Goal: Information Seeking & Learning: Learn about a topic

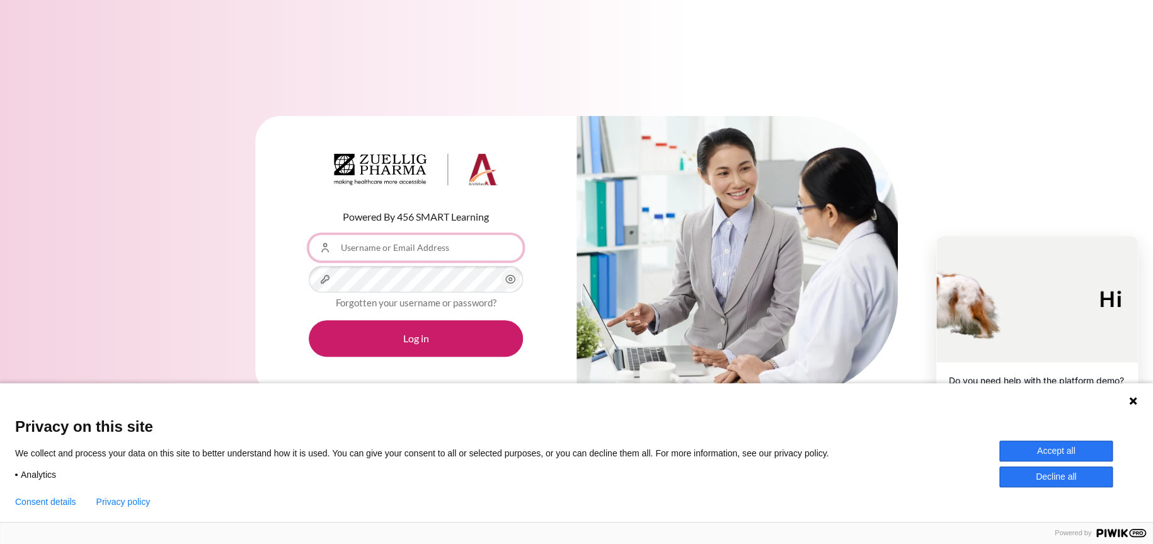
type input "[EMAIL_ADDRESS][DOMAIN_NAME]"
click at [1079, 448] on button "Accept all" at bounding box center [1055, 450] width 113 height 21
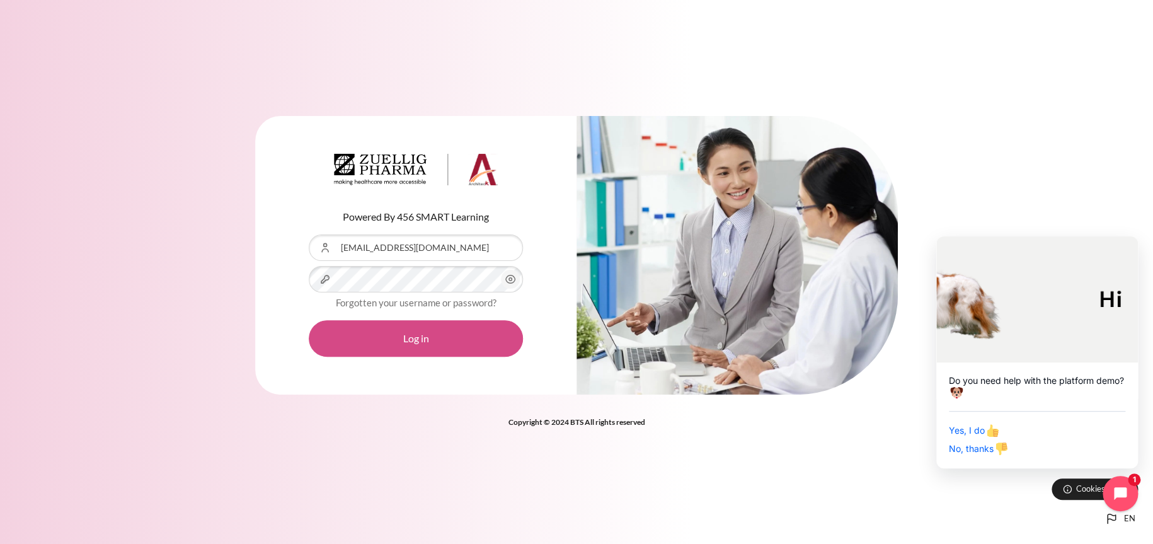
click at [489, 346] on button "Log in" at bounding box center [416, 338] width 214 height 37
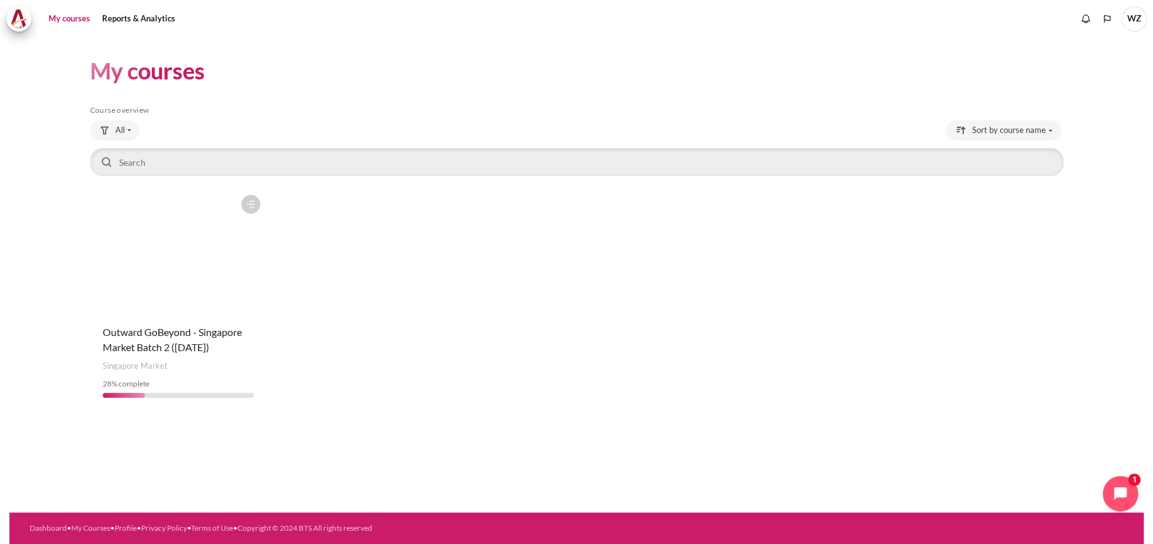
click at [119, 374] on div "Course is starred Actions for course Outward GoBeyond - Singapore Market Batch …" at bounding box center [178, 297] width 176 height 219
click at [152, 333] on span "Outward GoBeyond - Singapore Market Batch 2 ([DATE])" at bounding box center [172, 339] width 139 height 27
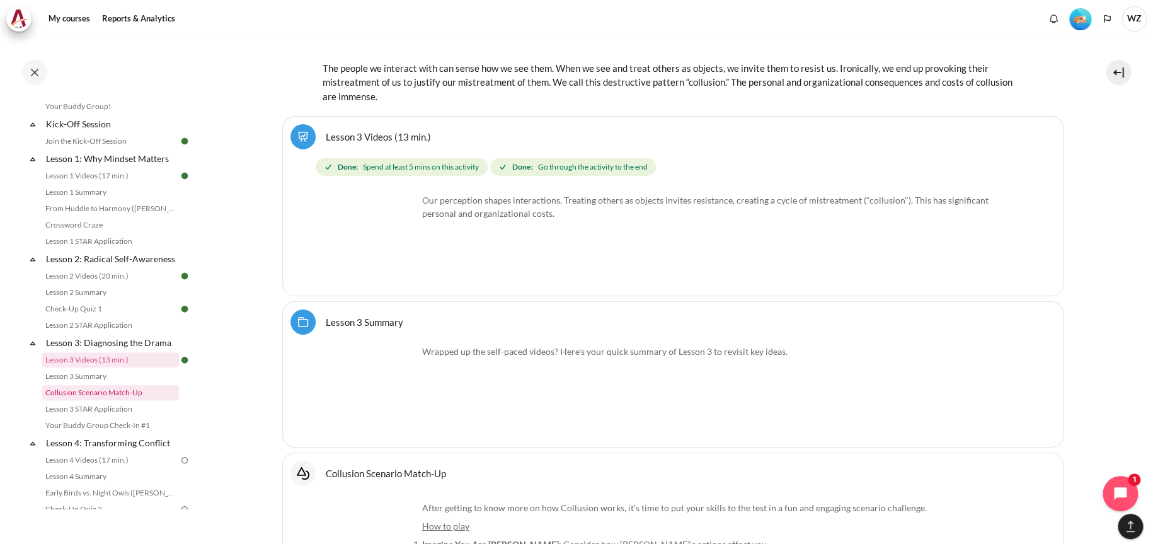
scroll to position [4508, 0]
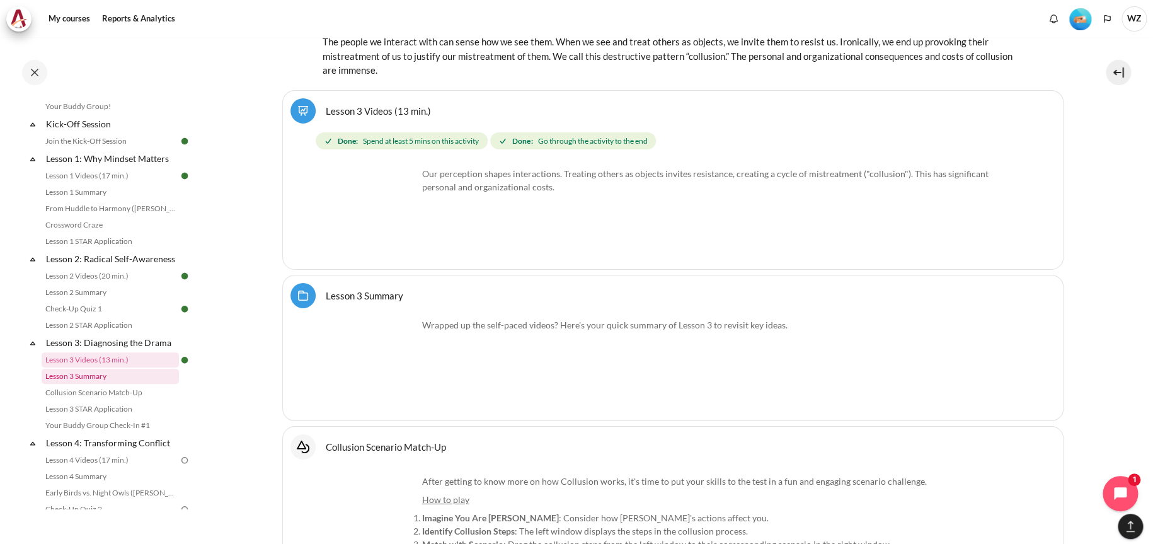
click at [108, 384] on link "Lesson 3 Summary" at bounding box center [110, 376] width 137 height 15
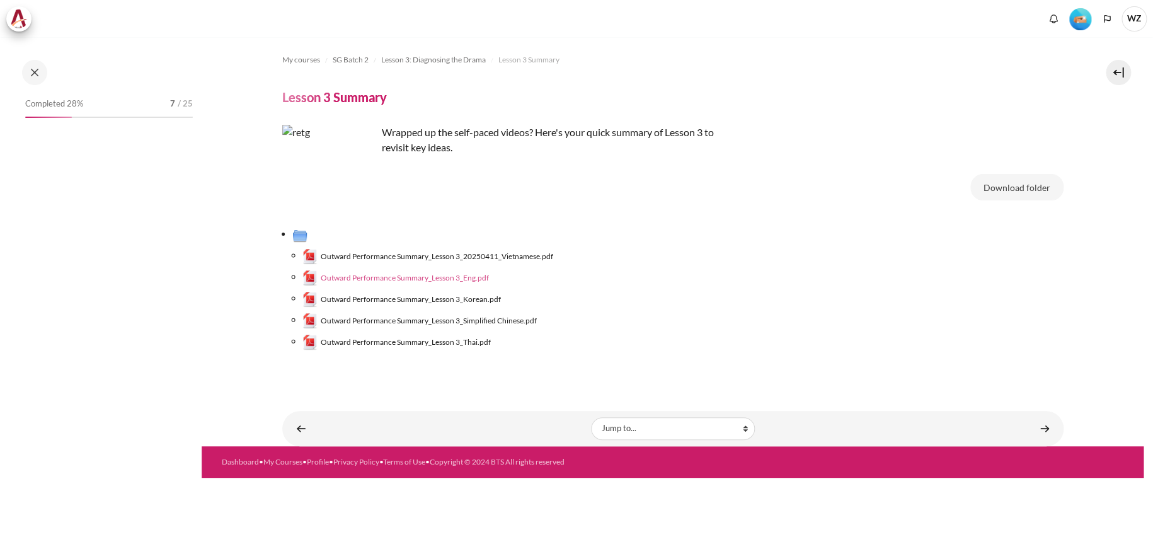
click at [459, 277] on span "Outward Performance Summary_Lesson 3_Eng.pdf" at bounding box center [405, 277] width 168 height 11
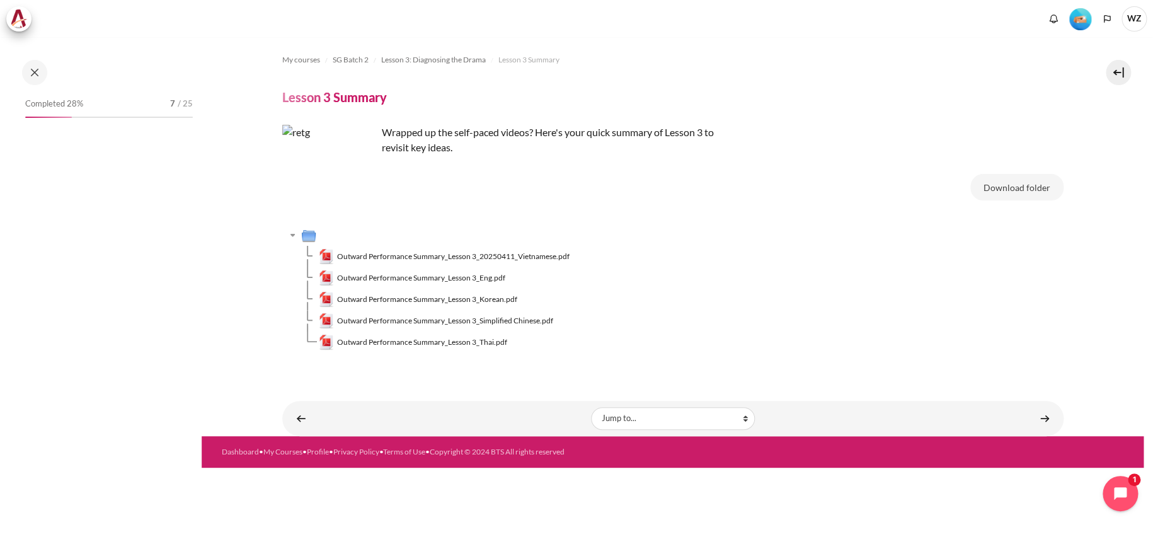
scroll to position [221, 0]
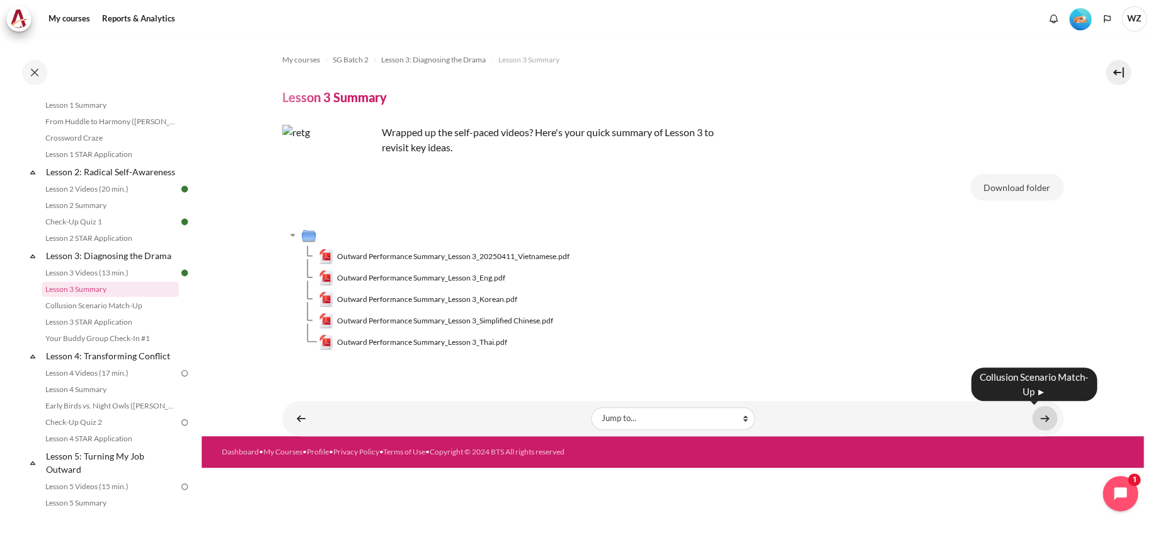
click at [1033, 415] on link "Content" at bounding box center [1044, 418] width 25 height 25
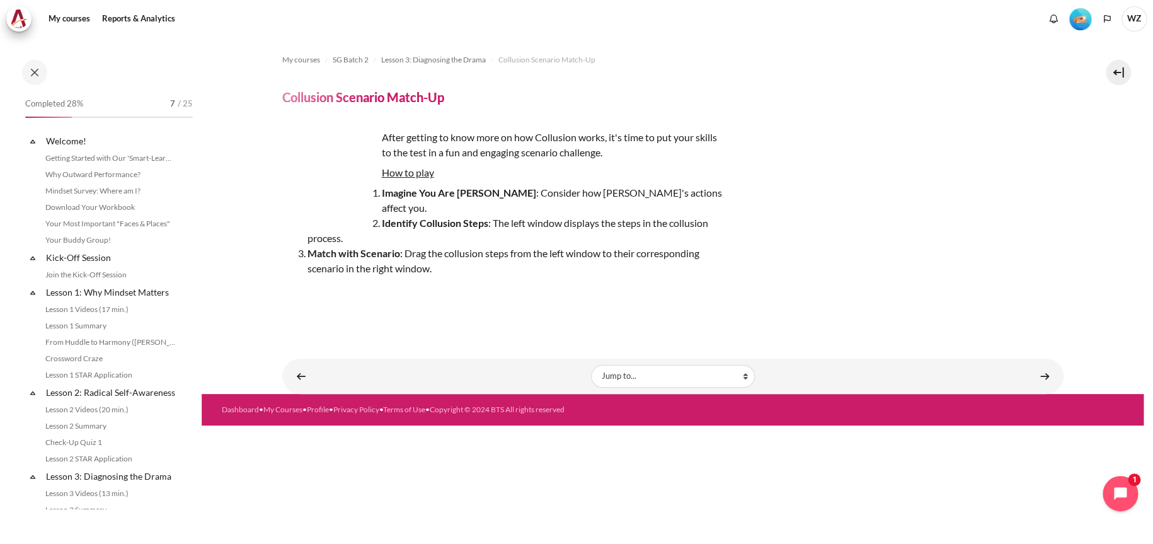
scroll to position [237, 0]
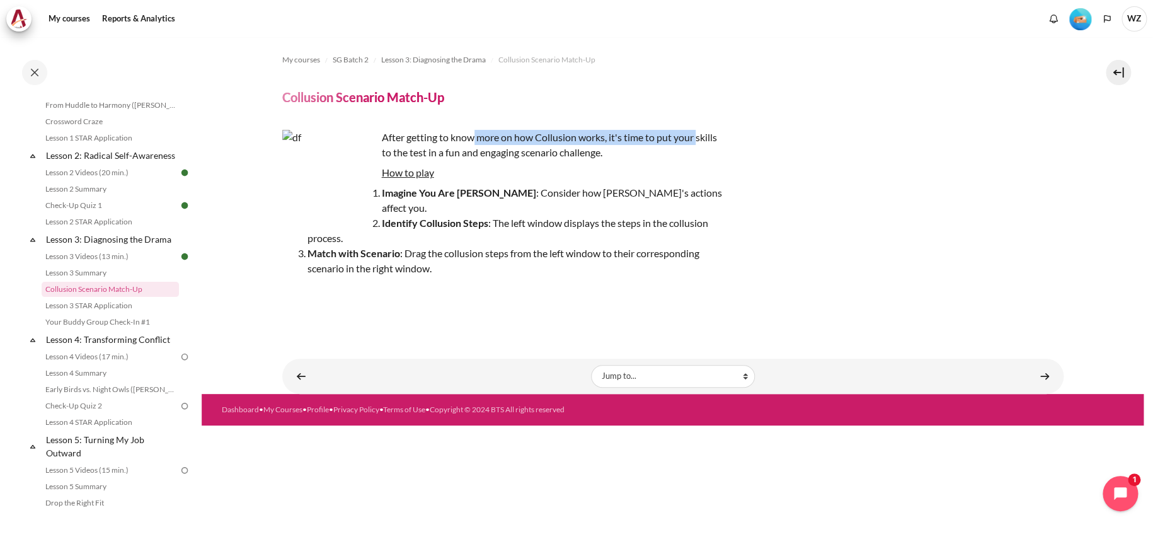
drag, startPoint x: 473, startPoint y: 139, endPoint x: 700, endPoint y: 137, distance: 227.5
click at [700, 137] on p "After getting to know more on how Collusion works, it's time to put your skills…" at bounding box center [502, 145] width 441 height 30
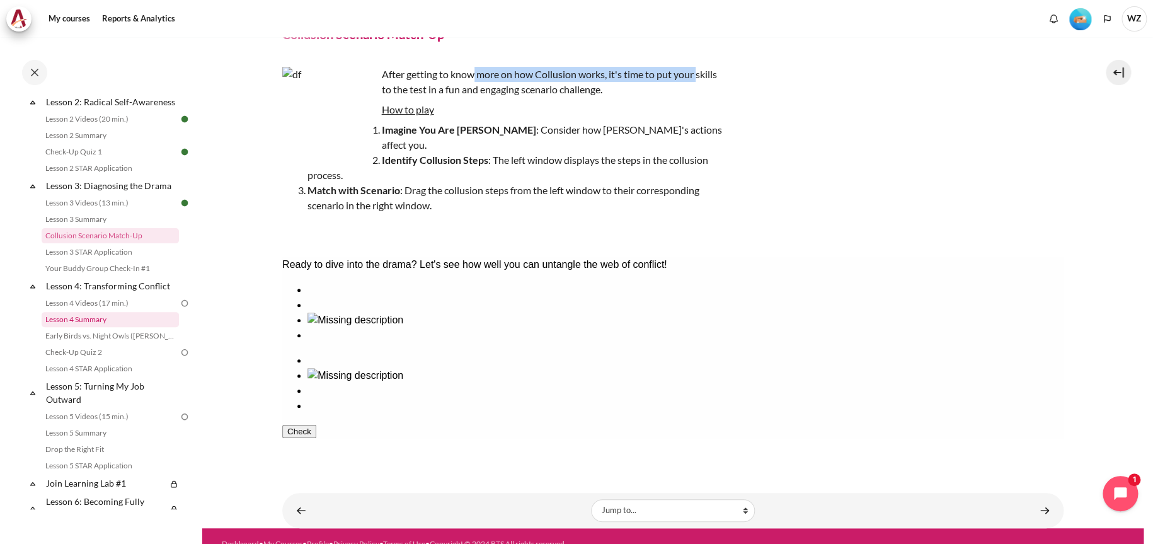
scroll to position [363, 0]
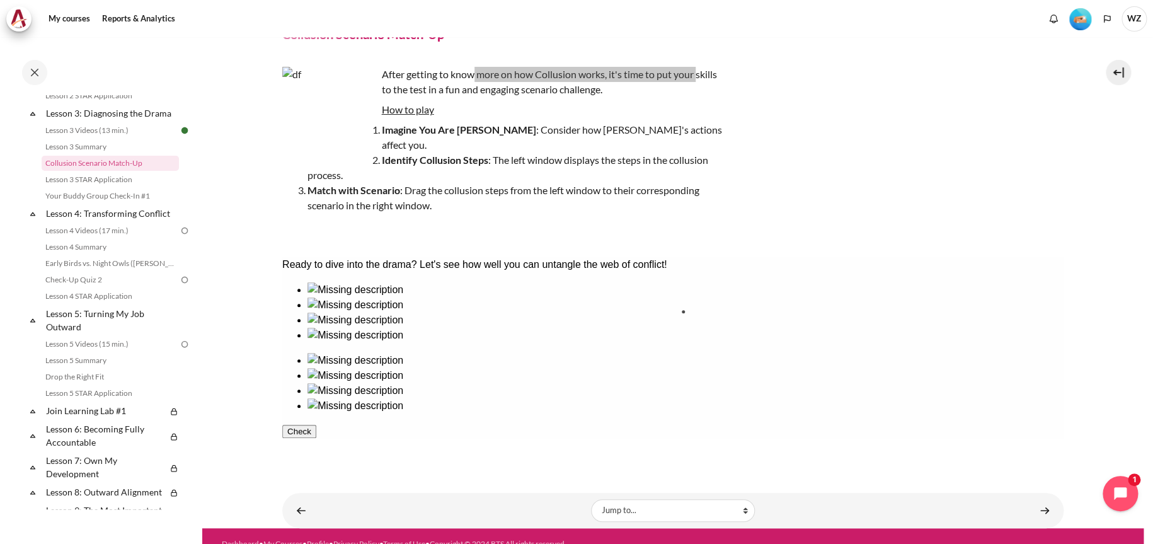
drag, startPoint x: 605, startPoint y: 355, endPoint x: 751, endPoint y: 355, distance: 146.2
drag, startPoint x: 514, startPoint y: 359, endPoint x: 998, endPoint y: 353, distance: 484.6
drag, startPoint x: 336, startPoint y: 363, endPoint x: 800, endPoint y: 359, distance: 463.8
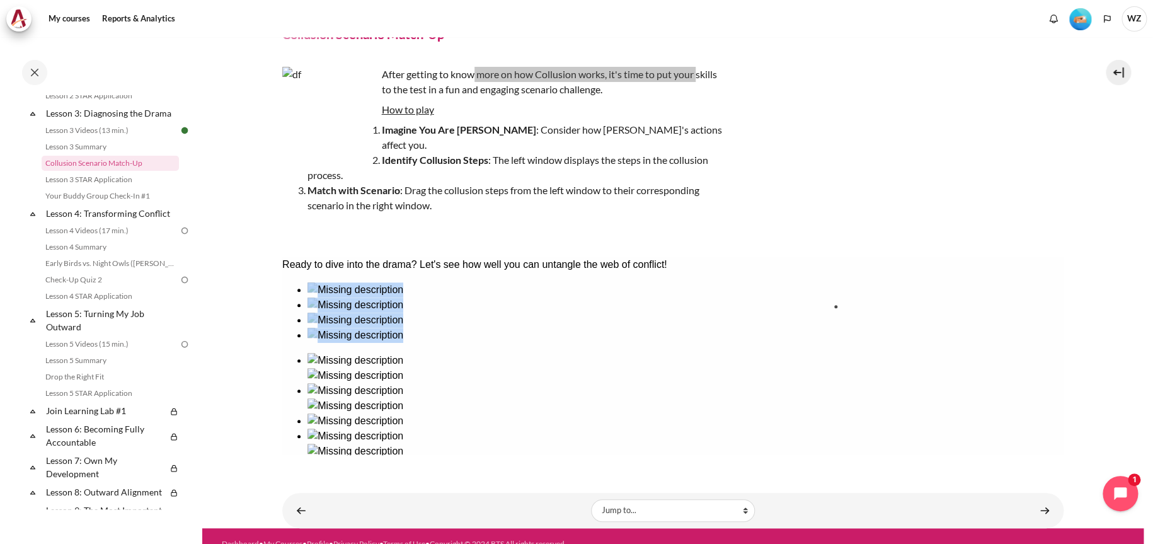
drag, startPoint x: 425, startPoint y: 362, endPoint x: 893, endPoint y: 357, distance: 468.2
drag, startPoint x: 700, startPoint y: 332, endPoint x: 350, endPoint y: 362, distance: 351.6
click at [350, 362] on div at bounding box center [672, 378] width 781 height 192
drag, startPoint x: 709, startPoint y: 338, endPoint x: 781, endPoint y: 316, distance: 75.9
click at [781, 353] on ul at bounding box center [672, 413] width 781 height 121
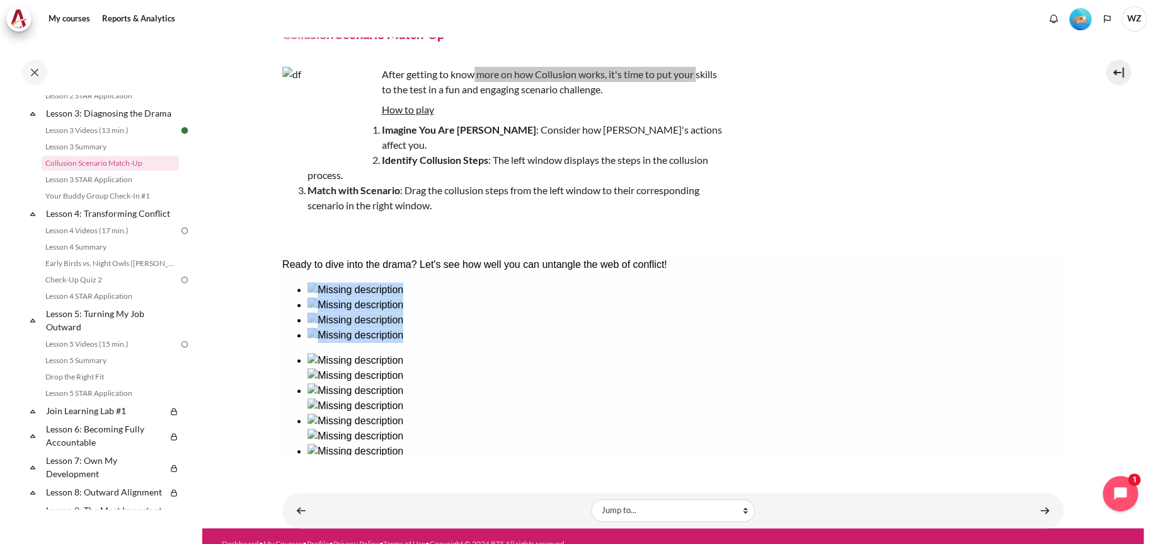
click at [403, 368] on img at bounding box center [355, 375] width 96 height 15
click at [800, 383] on div at bounding box center [685, 390] width 756 height 15
click at [403, 398] on img at bounding box center [355, 405] width 96 height 15
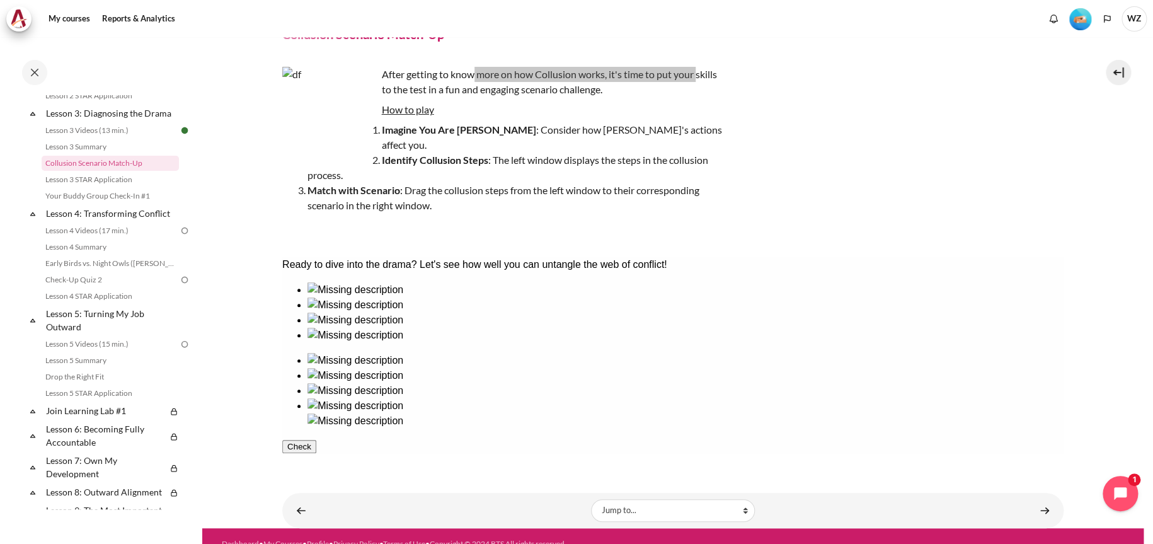
click at [403, 413] on img at bounding box center [355, 420] width 96 height 15
drag, startPoint x: 587, startPoint y: 348, endPoint x: 980, endPoint y: 341, distance: 393.2
drag, startPoint x: 345, startPoint y: 354, endPoint x: 913, endPoint y: 354, distance: 567.7
drag, startPoint x: 520, startPoint y: 359, endPoint x: 727, endPoint y: 352, distance: 207.4
drag, startPoint x: 426, startPoint y: 366, endPoint x: 813, endPoint y: 350, distance: 387.8
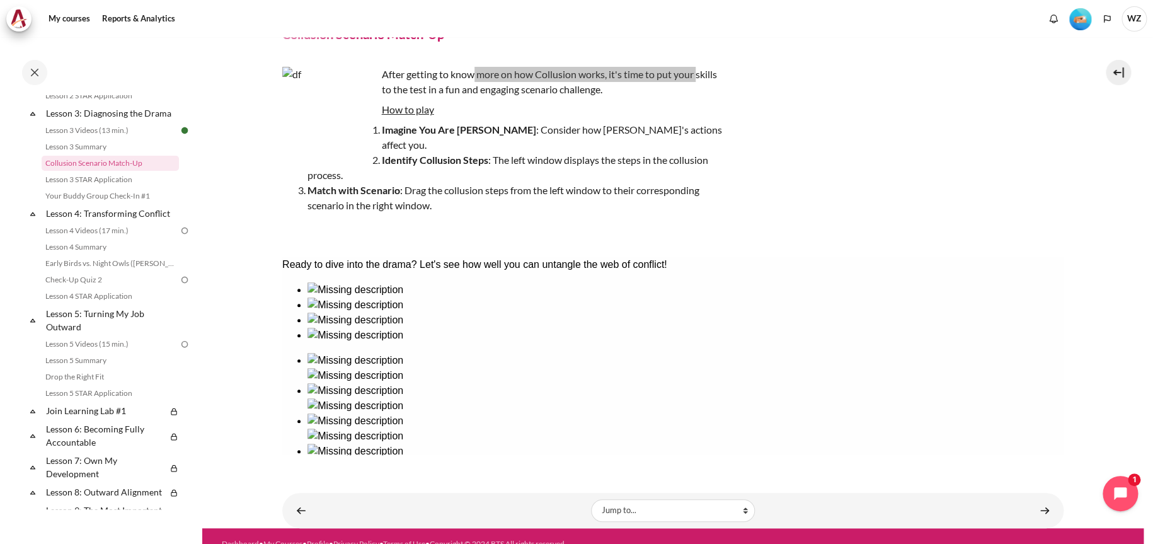
click at [314, 485] on button "Check" at bounding box center [299, 491] width 34 height 13
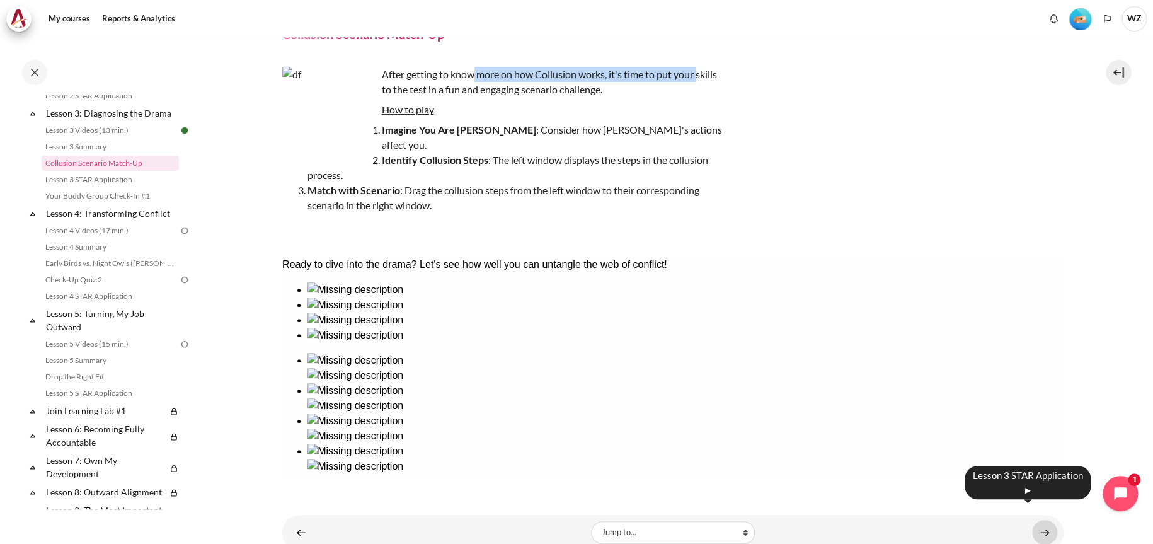
click at [1038, 520] on link "Content" at bounding box center [1044, 532] width 25 height 25
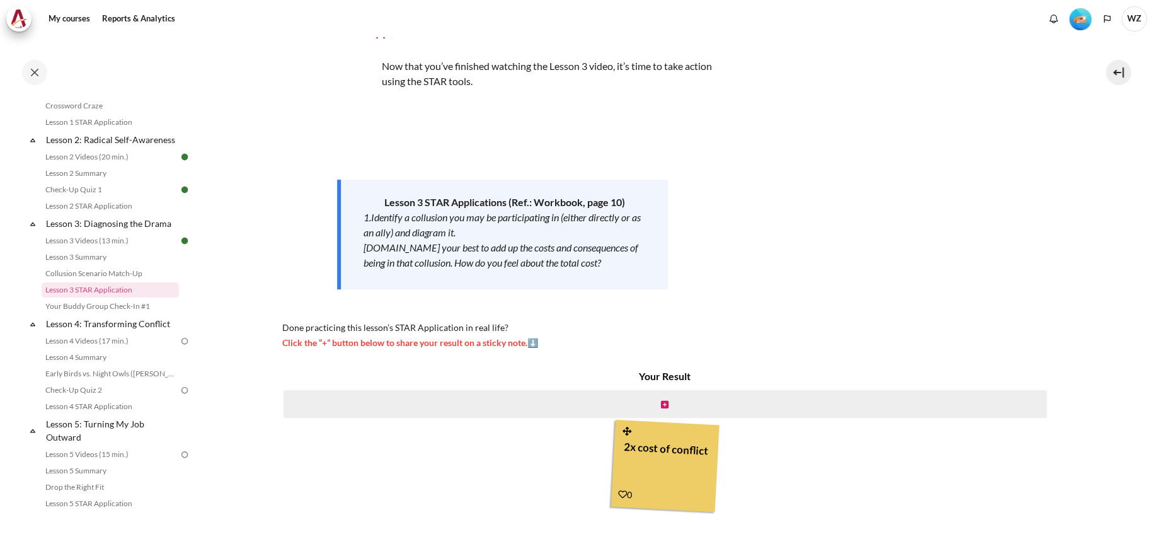
scroll to position [134, 0]
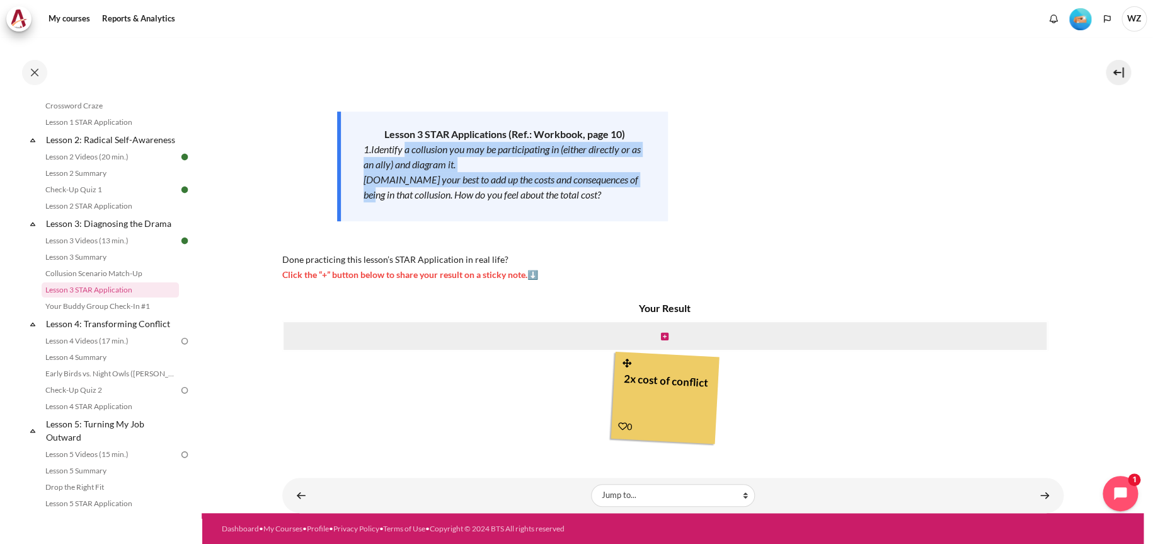
drag, startPoint x: 404, startPoint y: 152, endPoint x: 635, endPoint y: 177, distance: 232.6
click at [635, 177] on div "Lesson 3 STAR Applications (Ref.: Workbook, page 10) 1.Identify a collusion you…" at bounding box center [502, 167] width 331 height 110
click at [440, 182] on em "[DOMAIN_NAME] your best to add up the costs and consequences of being in that c…" at bounding box center [501, 186] width 275 height 27
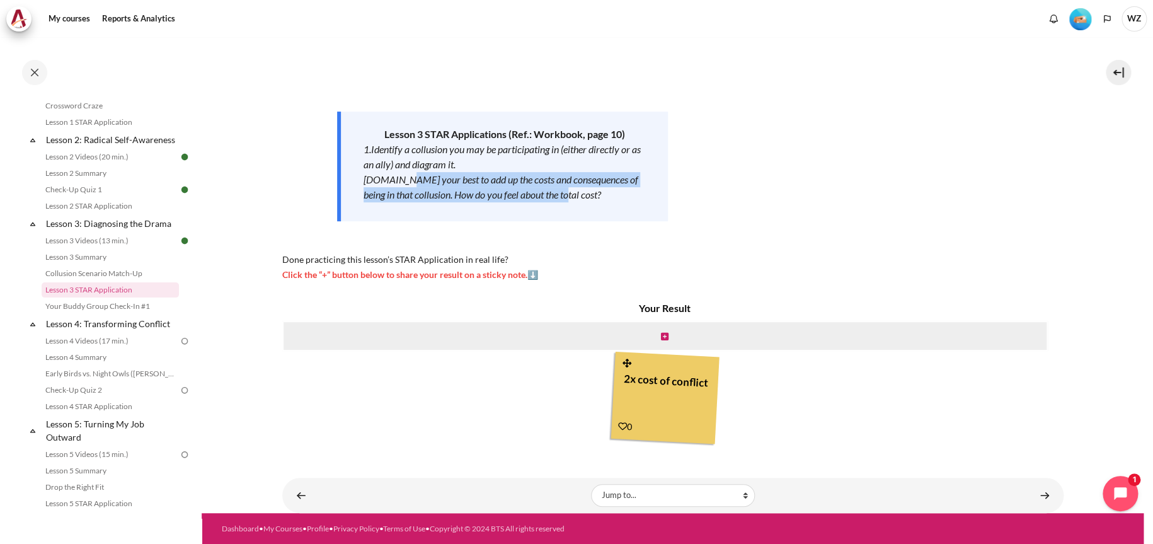
drag, startPoint x: 404, startPoint y: 185, endPoint x: 600, endPoint y: 192, distance: 196.7
click at [600, 192] on div "[DOMAIN_NAME] your best to add up the costs and consequences of being in that c…" at bounding box center [505, 187] width 282 height 30
click at [1009, 508] on div "Jump to... Jump to... Getting Started with Our 'Smart-Learning' Platform Why Ou…" at bounding box center [672, 495] width 781 height 35
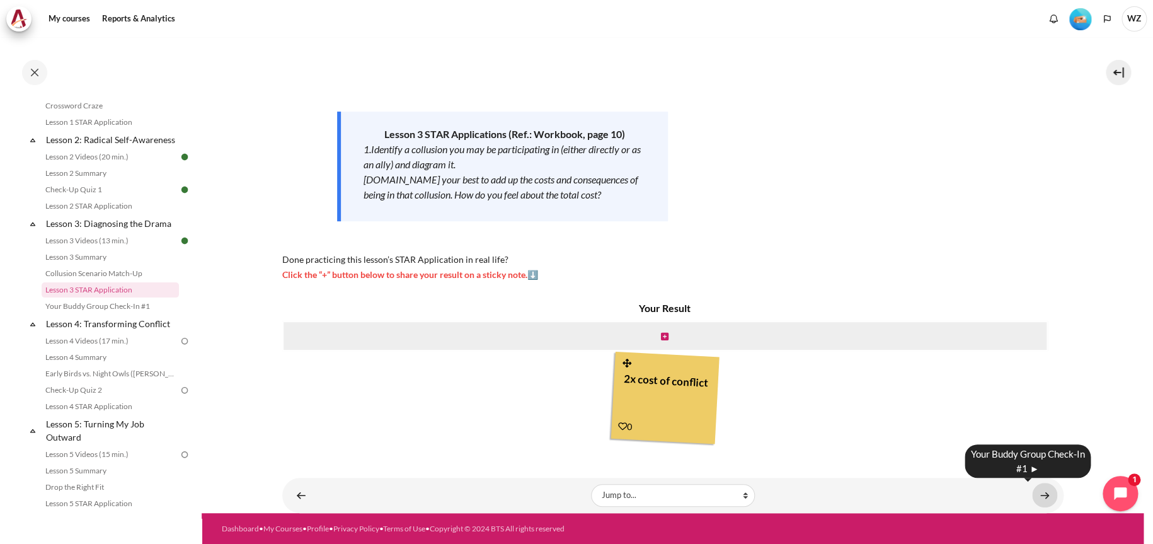
click at [1032, 495] on link "Content" at bounding box center [1044, 495] width 25 height 25
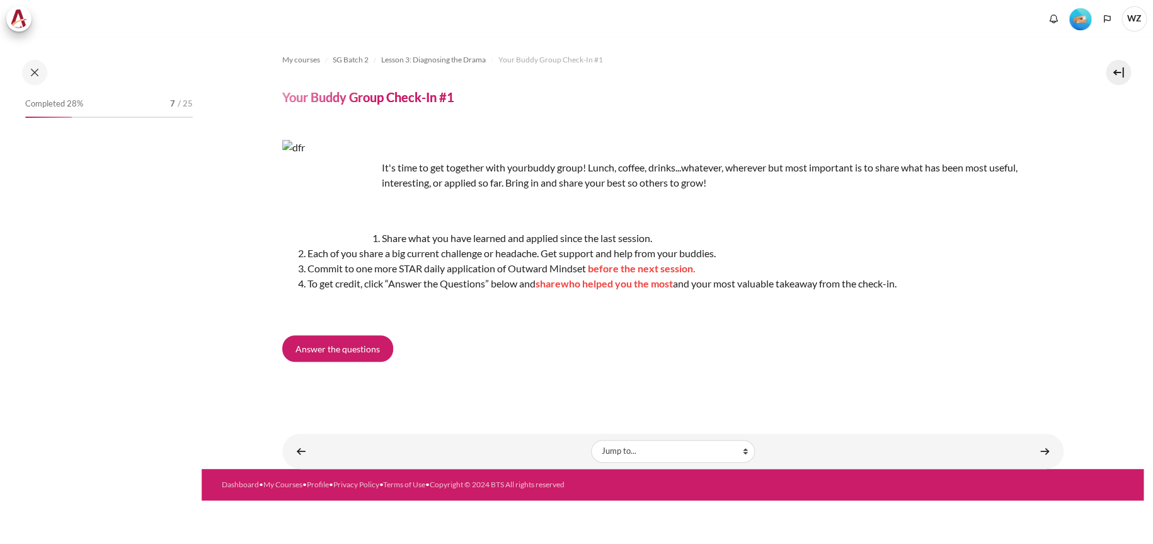
scroll to position [269, 0]
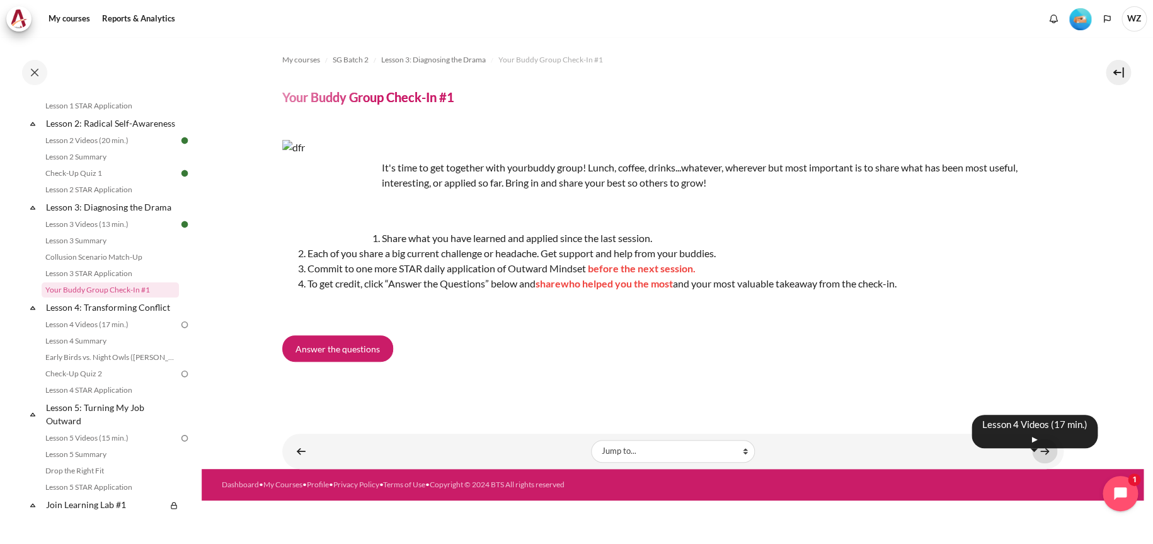
click at [1038, 454] on link "Content" at bounding box center [1044, 451] width 25 height 25
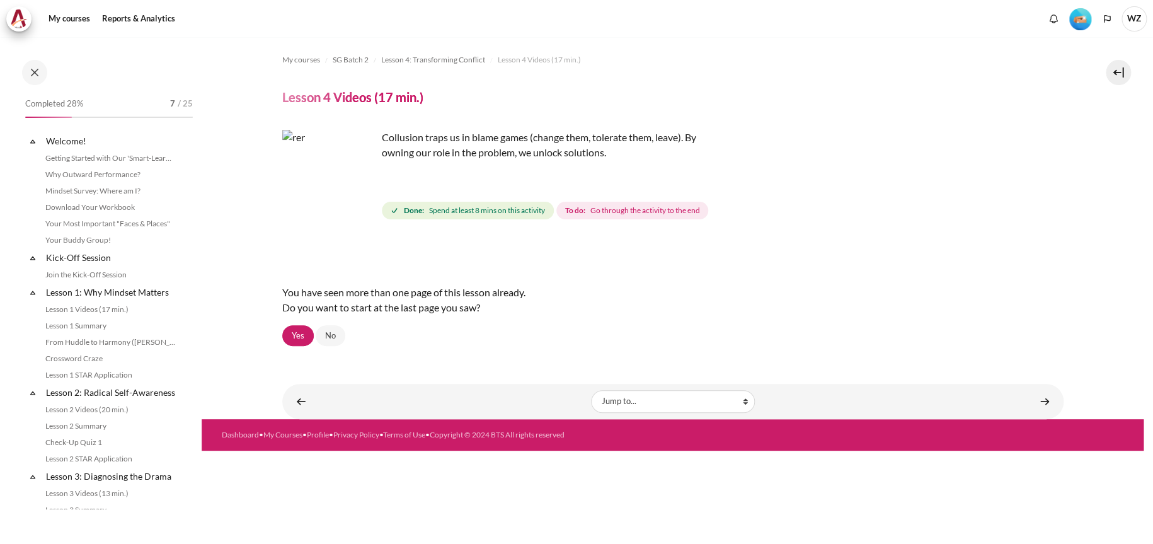
scroll to position [304, 0]
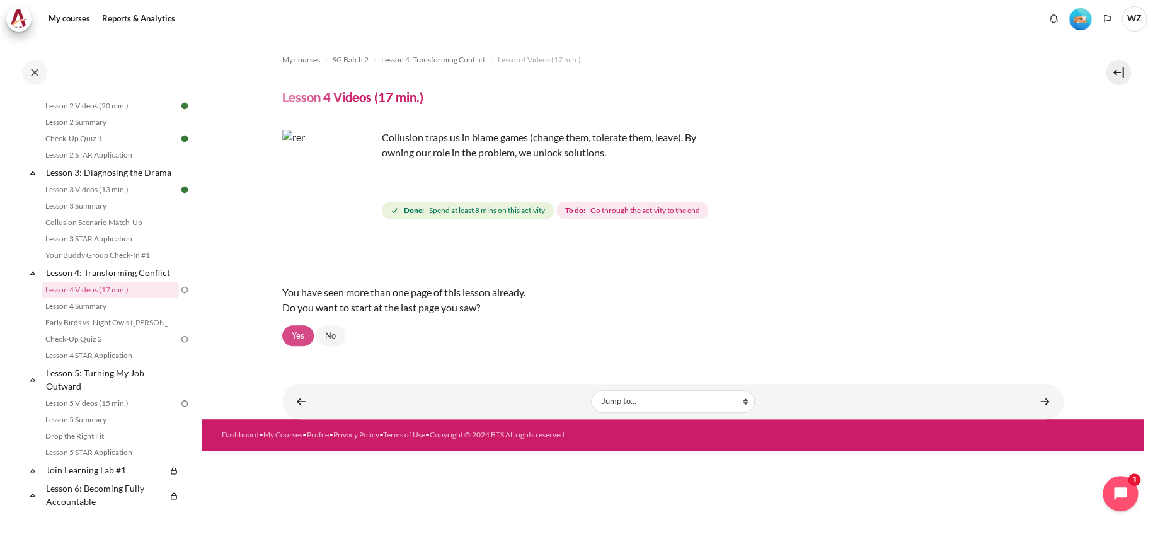
click at [299, 334] on link "Yes" at bounding box center [298, 335] width 32 height 21
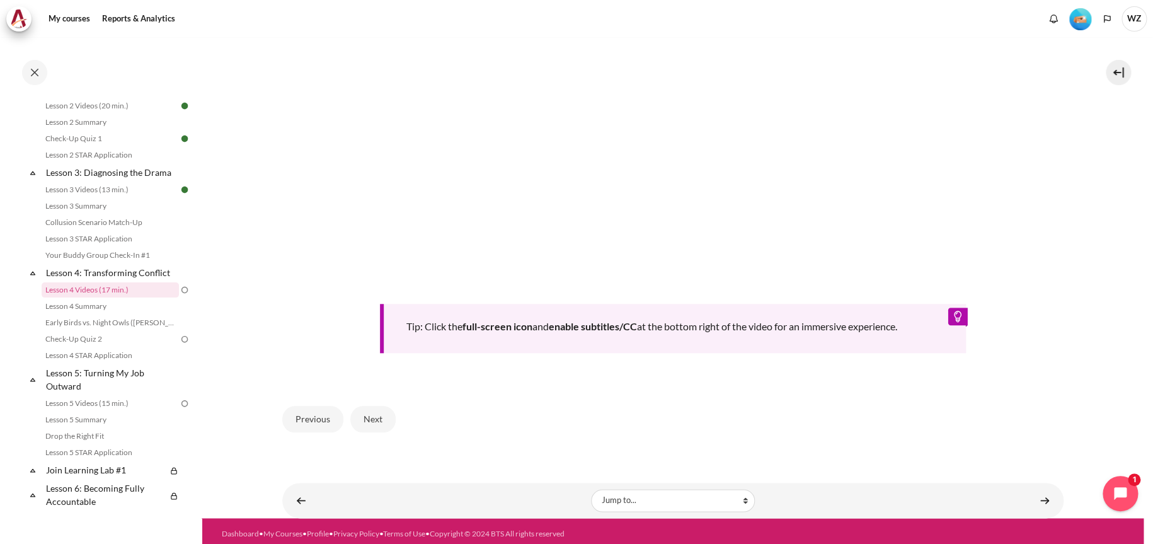
scroll to position [510, 0]
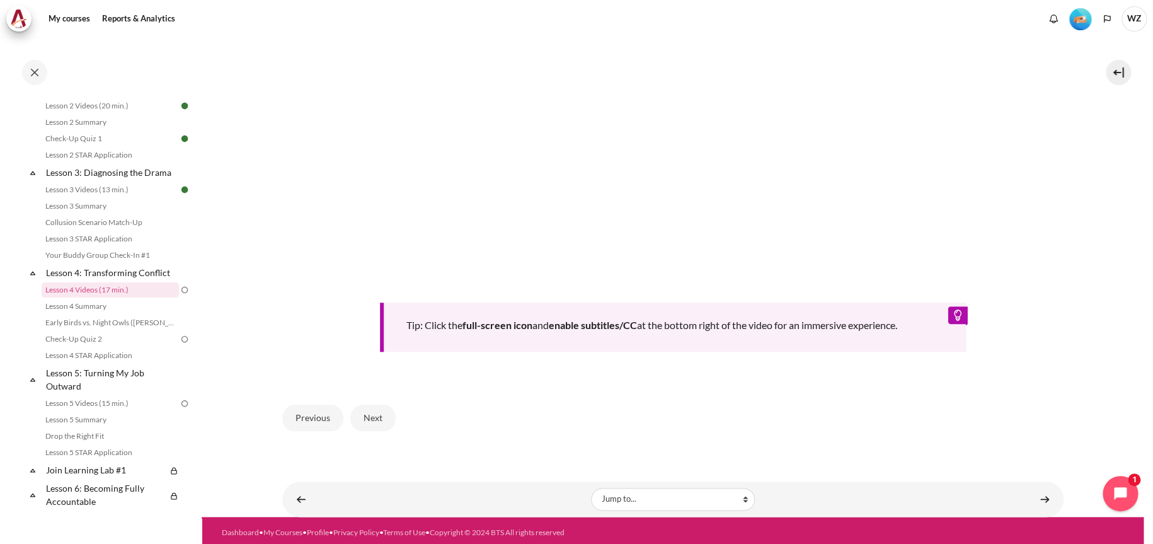
click at [1023, 491] on div "Content" at bounding box center [929, 498] width 256 height 15
click at [1036, 494] on link "Content" at bounding box center [1044, 498] width 25 height 25
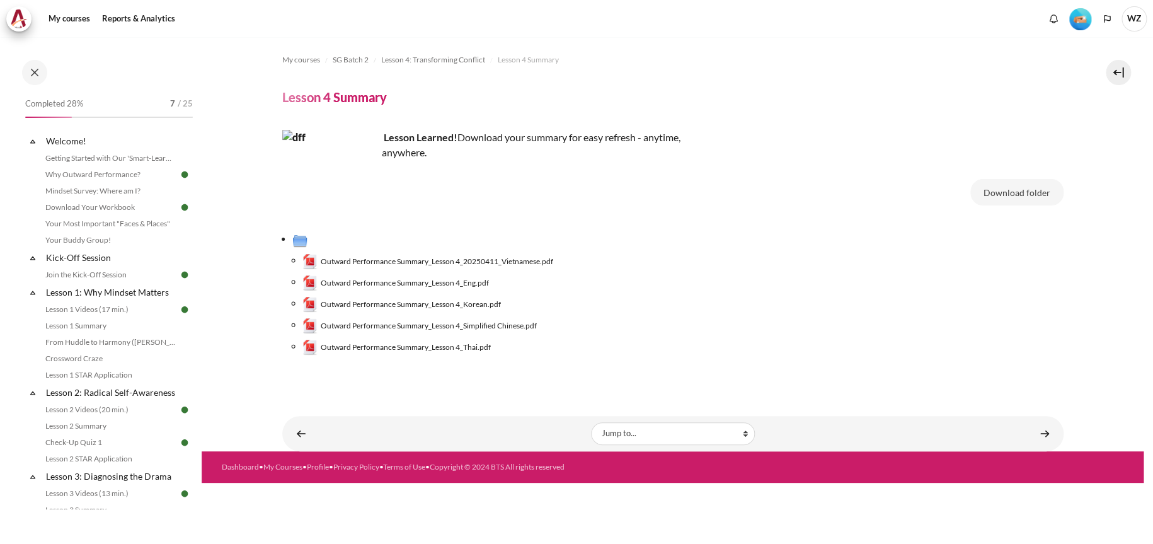
scroll to position [320, 0]
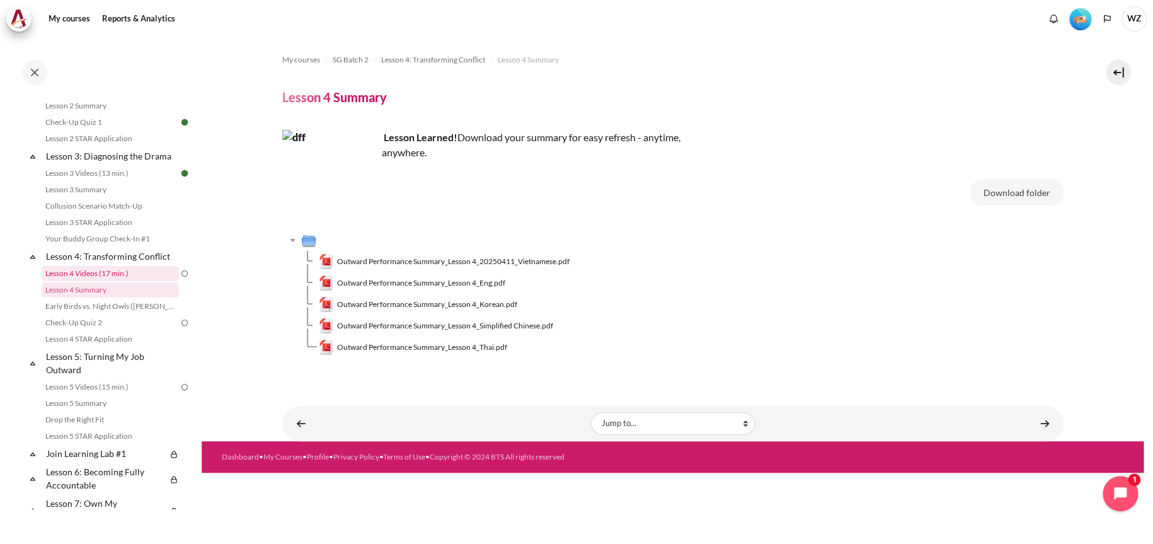
click at [105, 281] on link "Lesson 4 Videos (17 min.)" at bounding box center [110, 273] width 137 height 15
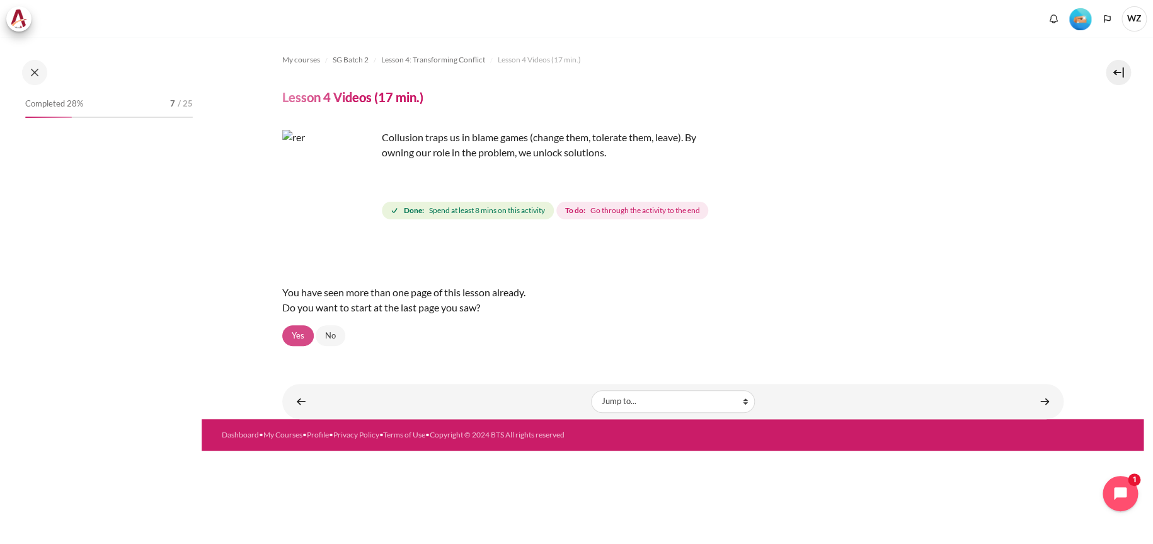
scroll to position [304, 0]
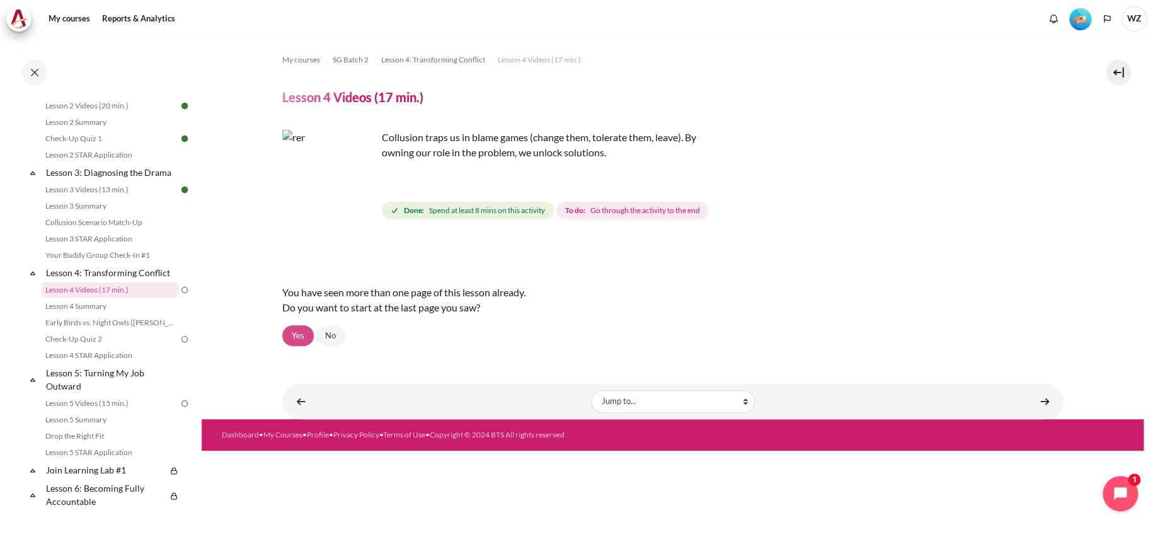
click at [301, 333] on link "Yes" at bounding box center [298, 335] width 32 height 21
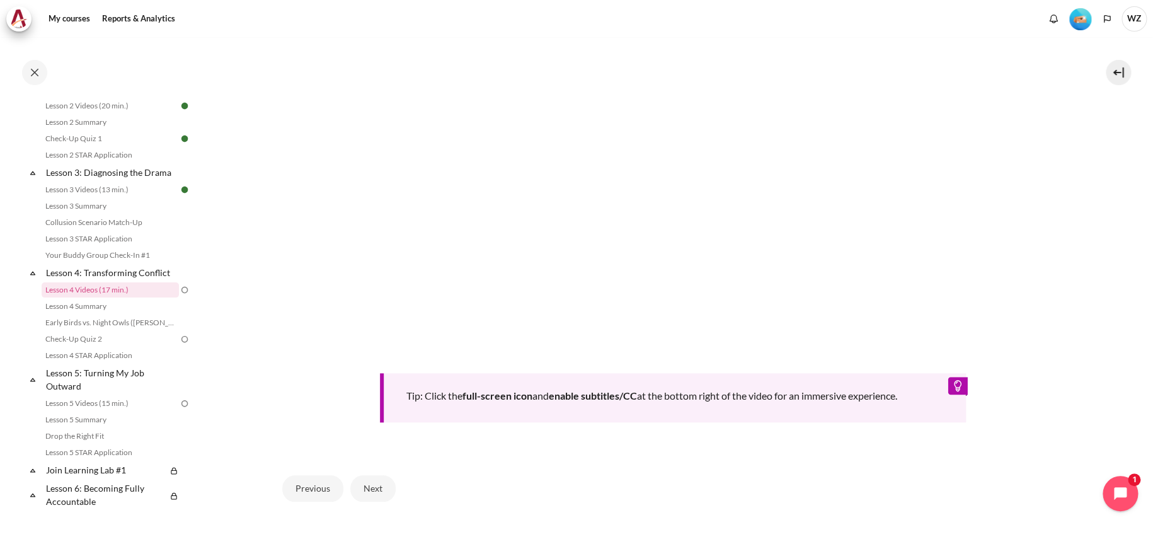
scroll to position [441, 0]
click at [377, 482] on button "Next" at bounding box center [372, 487] width 45 height 26
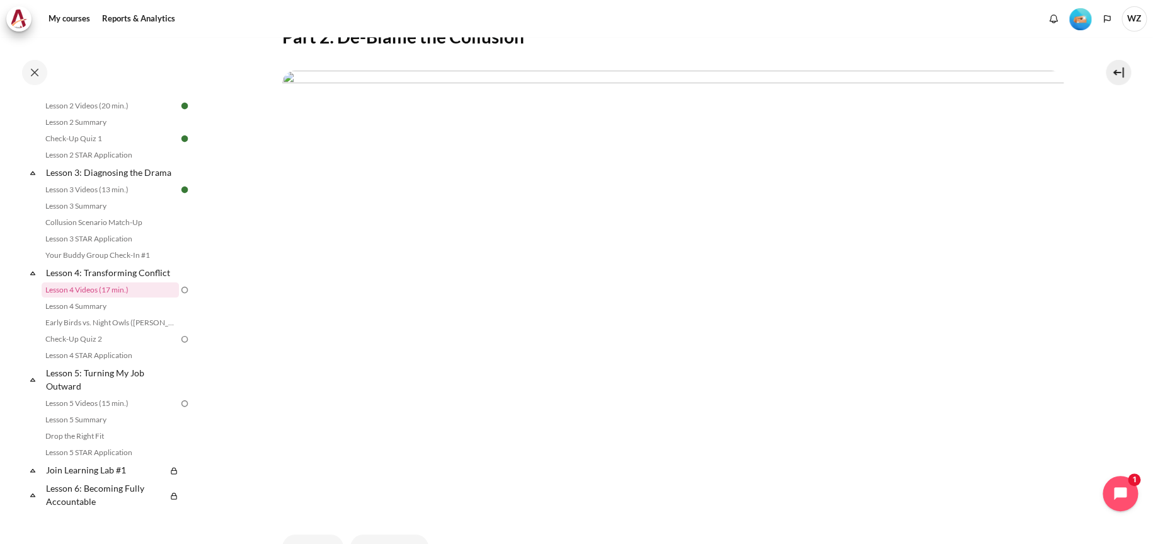
scroll to position [252, 0]
click at [393, 258] on img "Content" at bounding box center [672, 288] width 781 height 440
click at [400, 478] on button "End of lesson" at bounding box center [389, 482] width 78 height 26
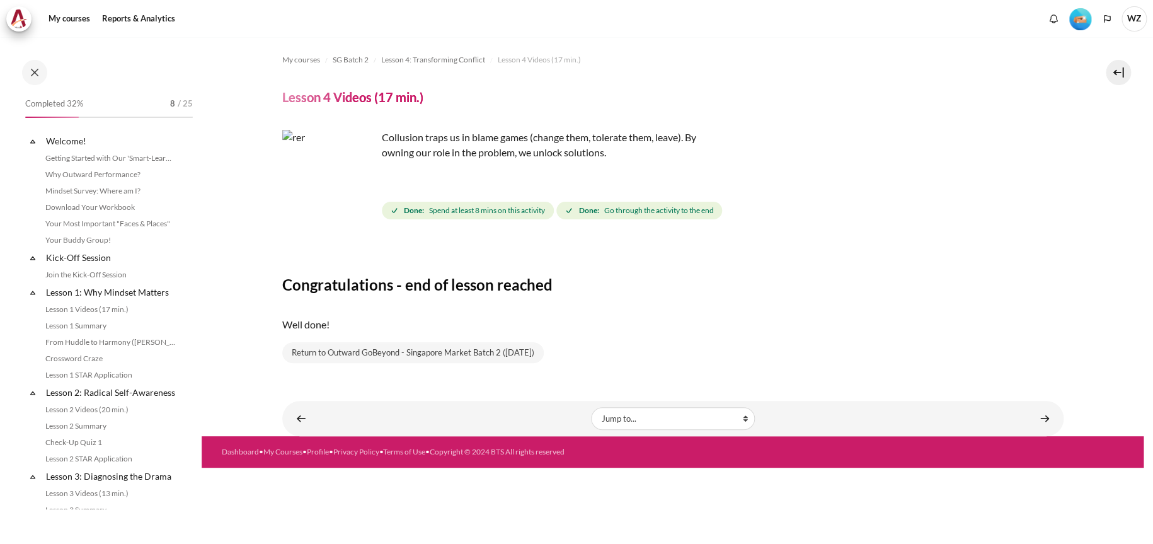
scroll to position [304, 0]
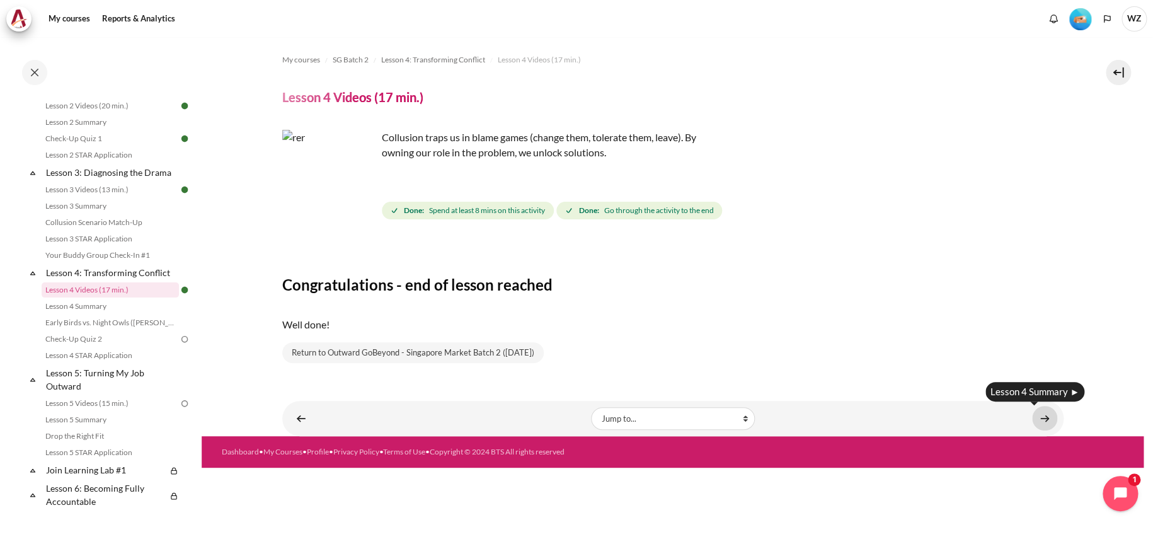
click at [1043, 420] on link "Content" at bounding box center [1044, 418] width 25 height 25
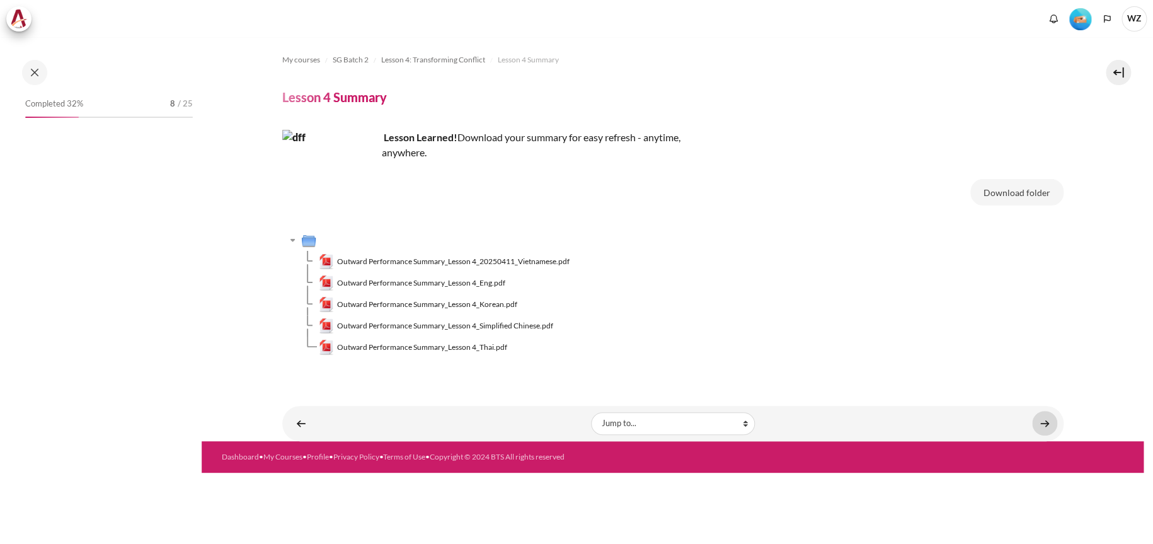
scroll to position [320, 0]
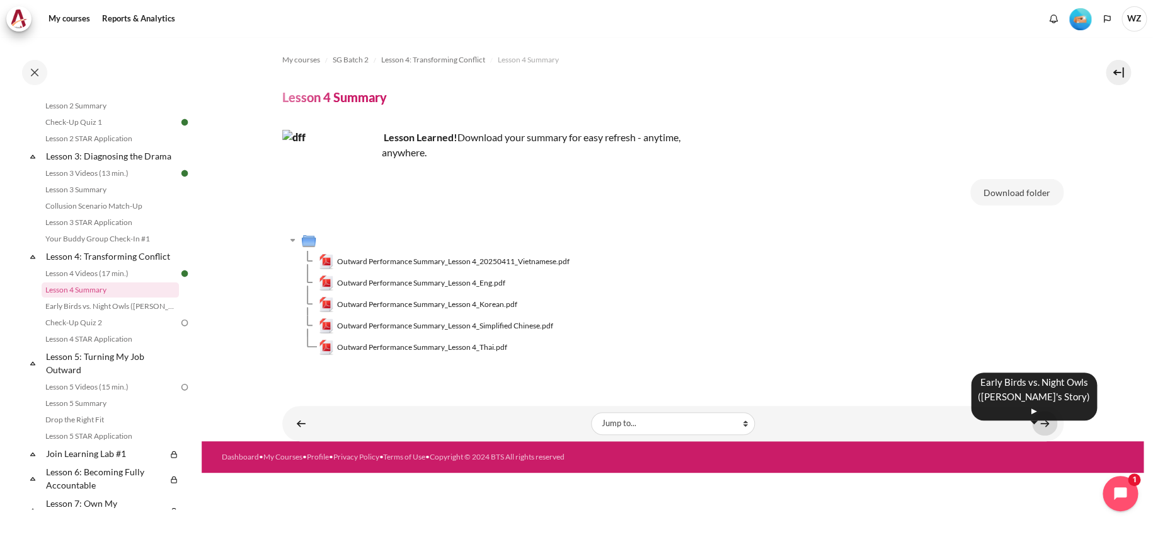
click at [1045, 424] on link "Content" at bounding box center [1044, 423] width 25 height 25
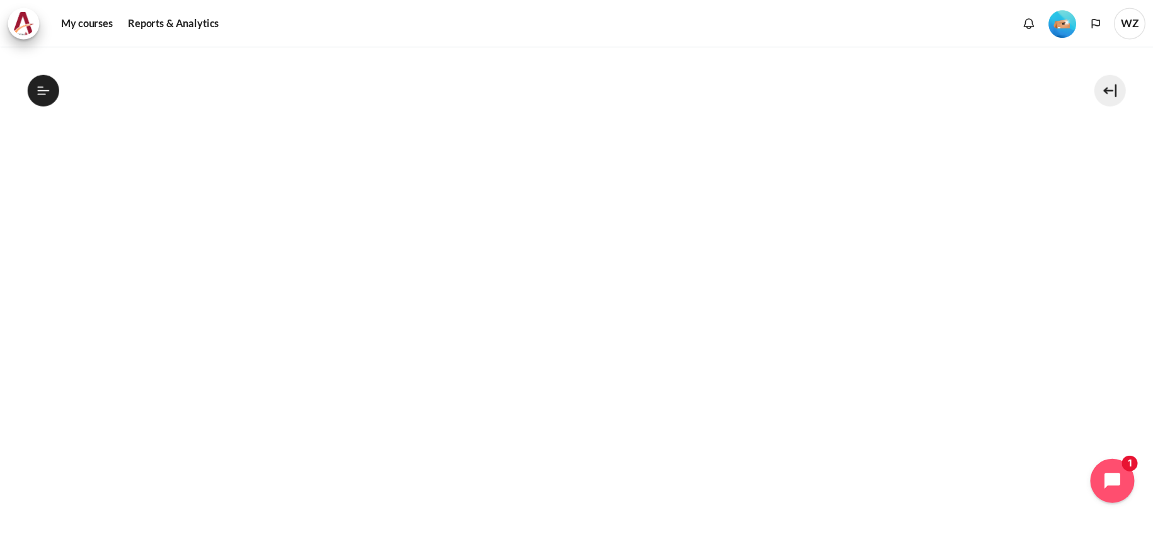
scroll to position [425, 0]
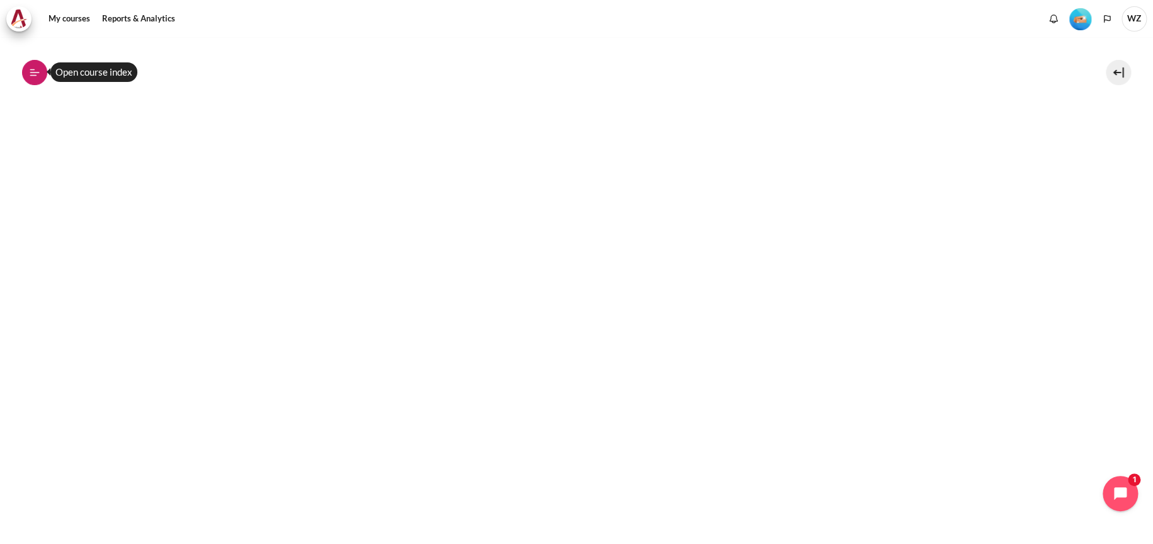
click at [41, 73] on button "Open course index" at bounding box center [34, 72] width 25 height 25
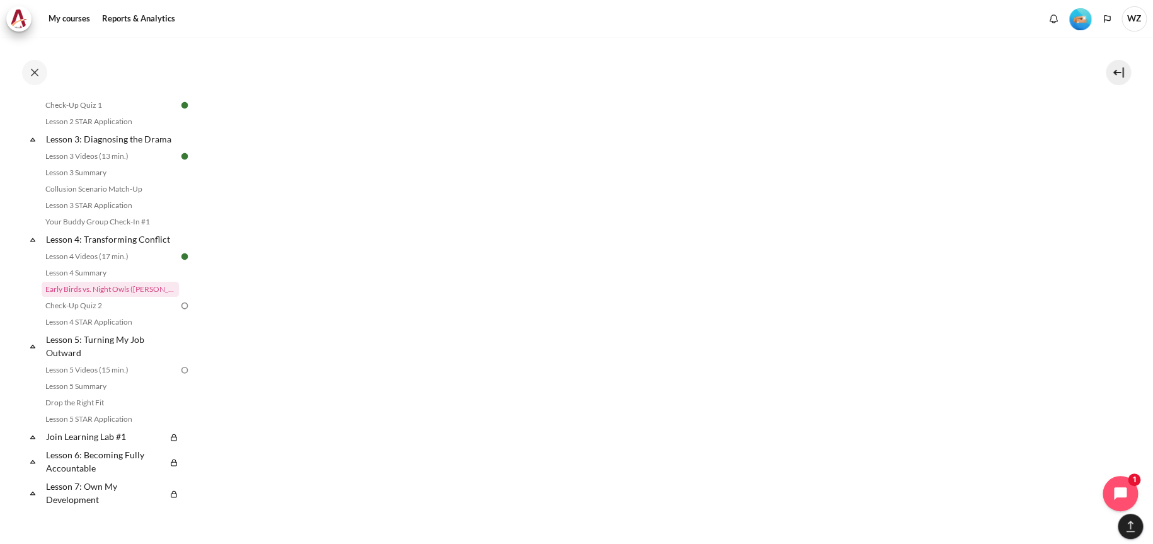
scroll to position [1123, 0]
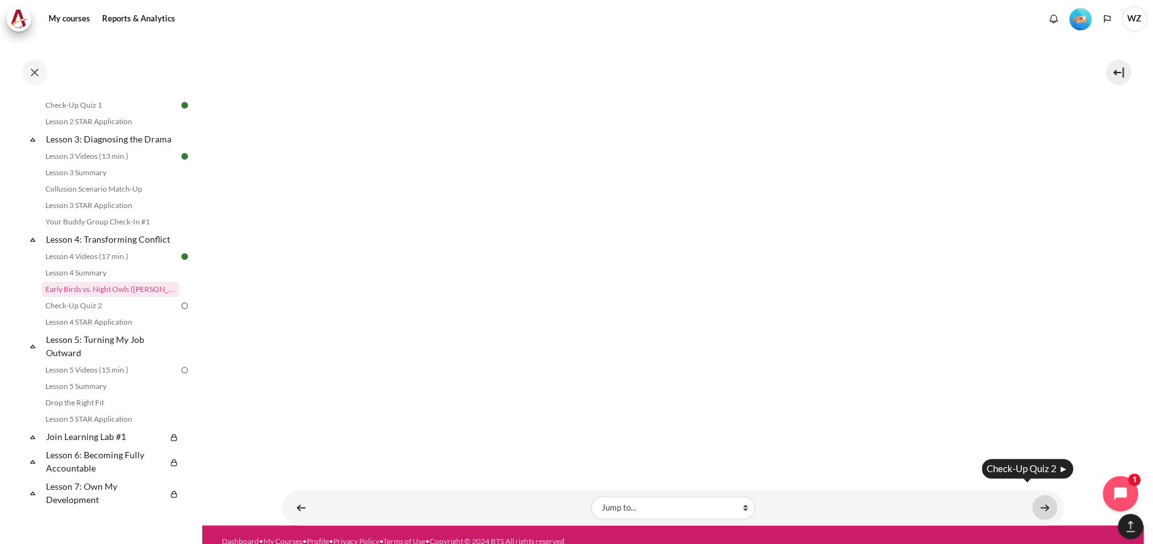
click at [1033, 495] on link "Content" at bounding box center [1044, 507] width 25 height 25
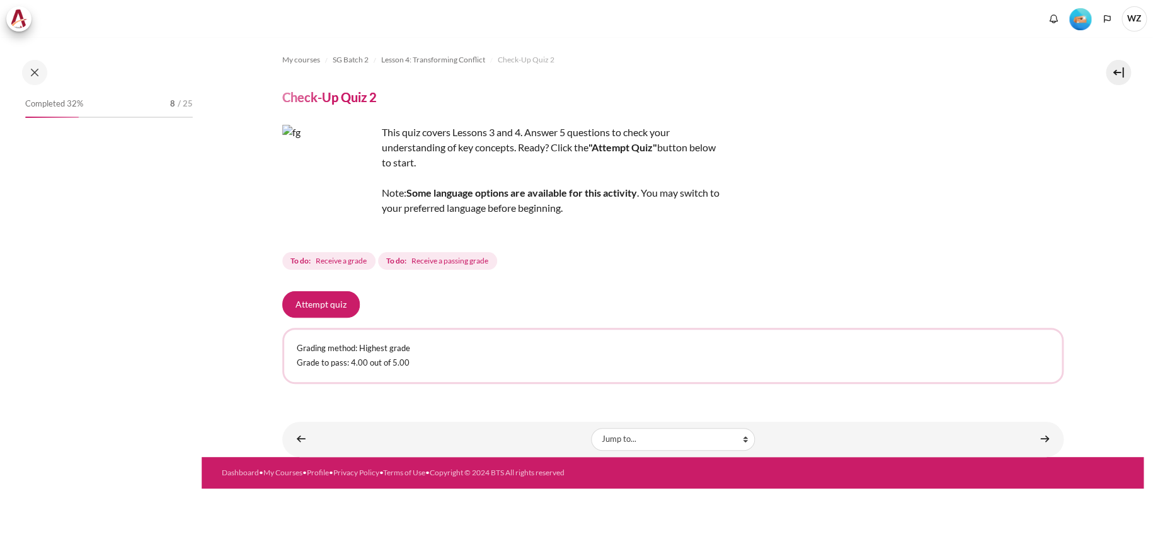
scroll to position [353, 0]
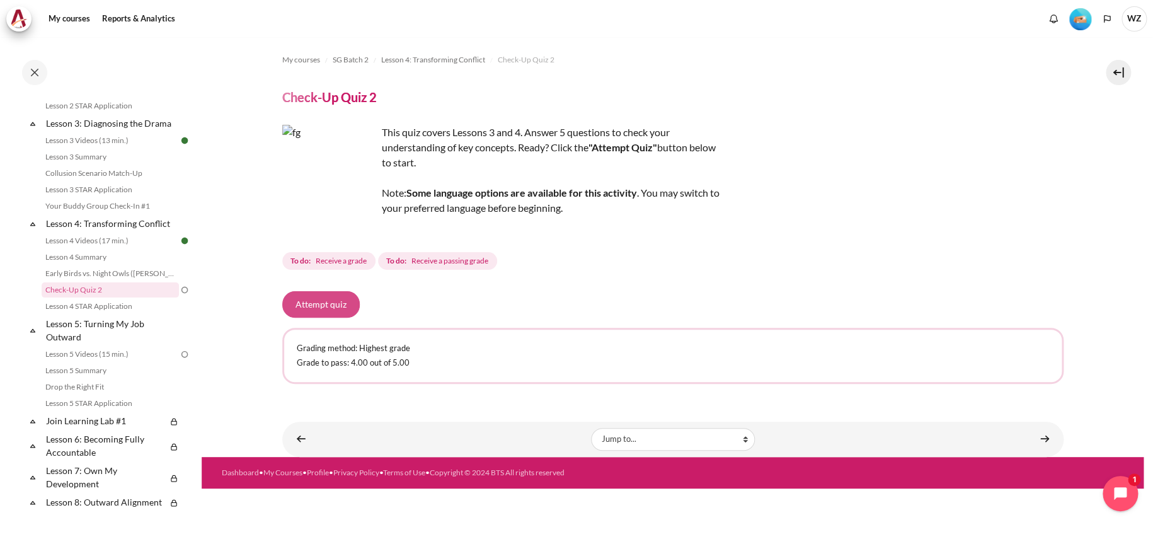
click at [328, 306] on button "Attempt quiz" at bounding box center [320, 304] width 77 height 26
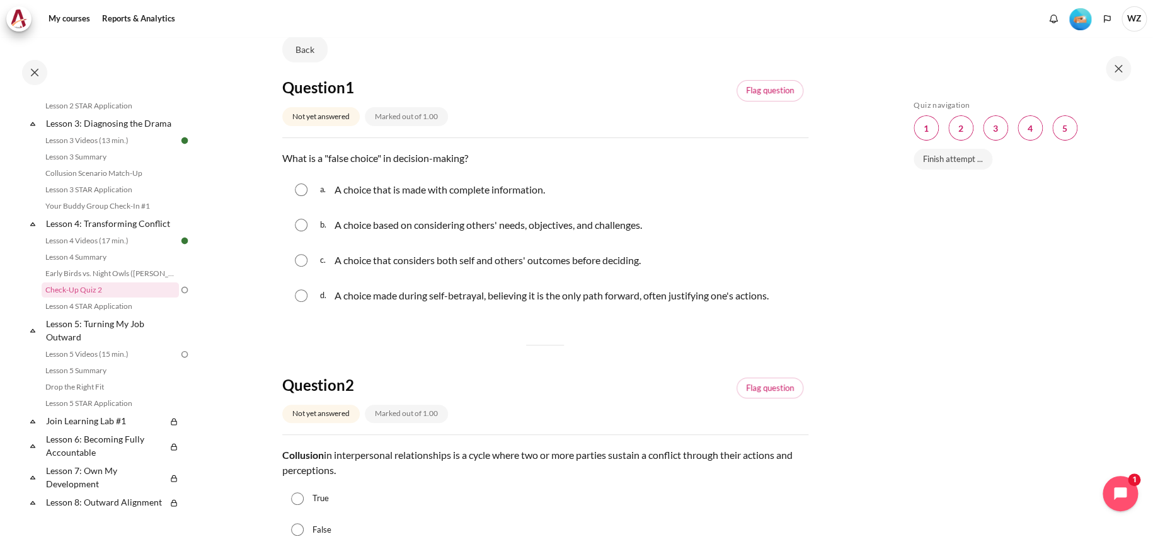
scroll to position [126, 0]
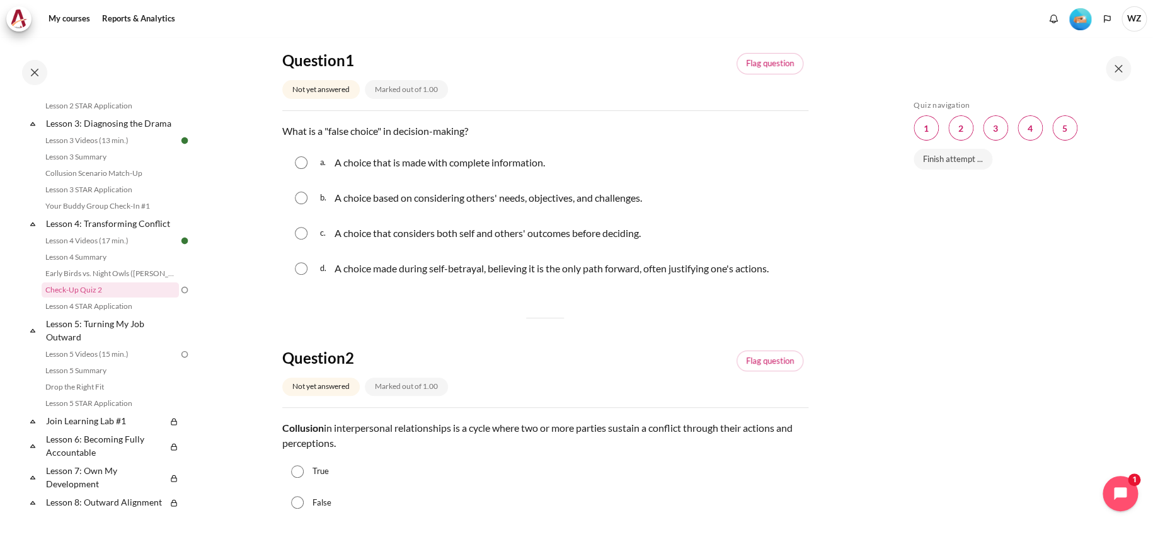
drag, startPoint x: 469, startPoint y: 198, endPoint x: 679, endPoint y: 197, distance: 209.2
click at [679, 197] on div "b. A choice based on considering others' needs, objectives, and challenges." at bounding box center [545, 197] width 526 height 33
drag, startPoint x: 353, startPoint y: 231, endPoint x: 662, endPoint y: 241, distance: 308.9
click at [662, 241] on div "c. A choice that considers both self and others' outcomes before deciding." at bounding box center [545, 233] width 526 height 33
drag, startPoint x: 351, startPoint y: 273, endPoint x: 466, endPoint y: 266, distance: 115.6
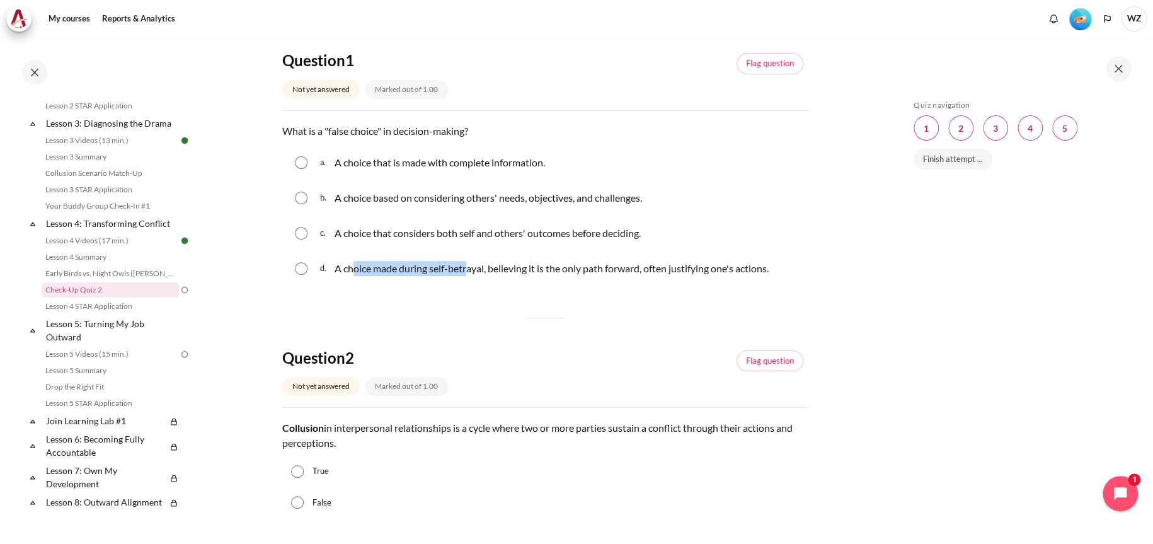
click at [466, 266] on p "A choice made during self-betrayal, believing it is the only path forward, ofte…" at bounding box center [552, 268] width 434 height 15
radio input "true"
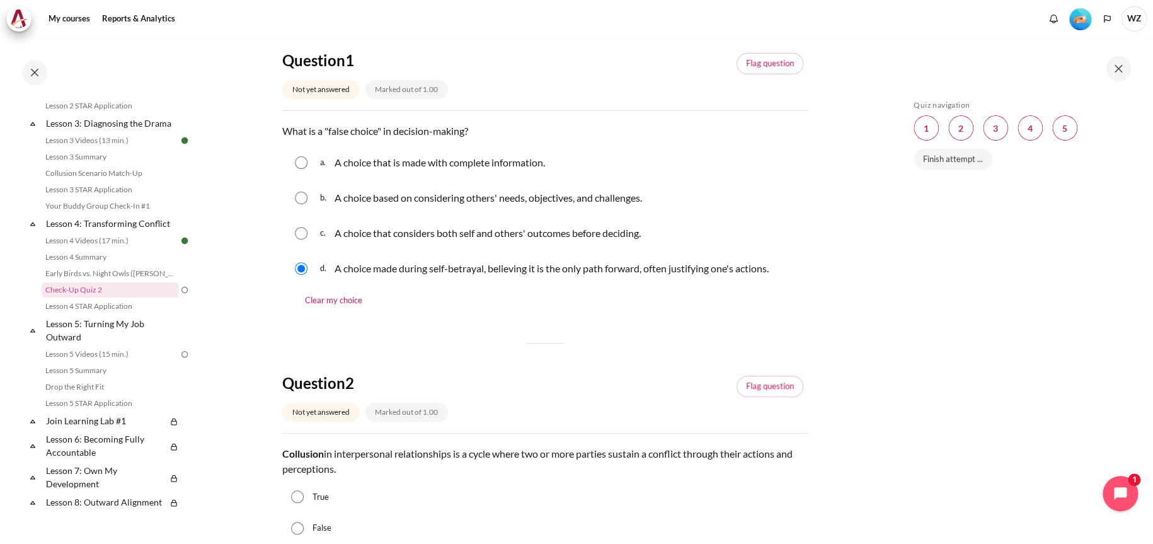
click at [507, 274] on p "A choice made during self-betrayal, believing it is the only path forward, ofte…" at bounding box center [552, 268] width 434 height 15
drag, startPoint x: 491, startPoint y: 267, endPoint x: 781, endPoint y: 279, distance: 290.7
click at [781, 279] on div "d. A choice made during self-betrayal, believing it is the only path forward, o…" at bounding box center [545, 268] width 526 height 33
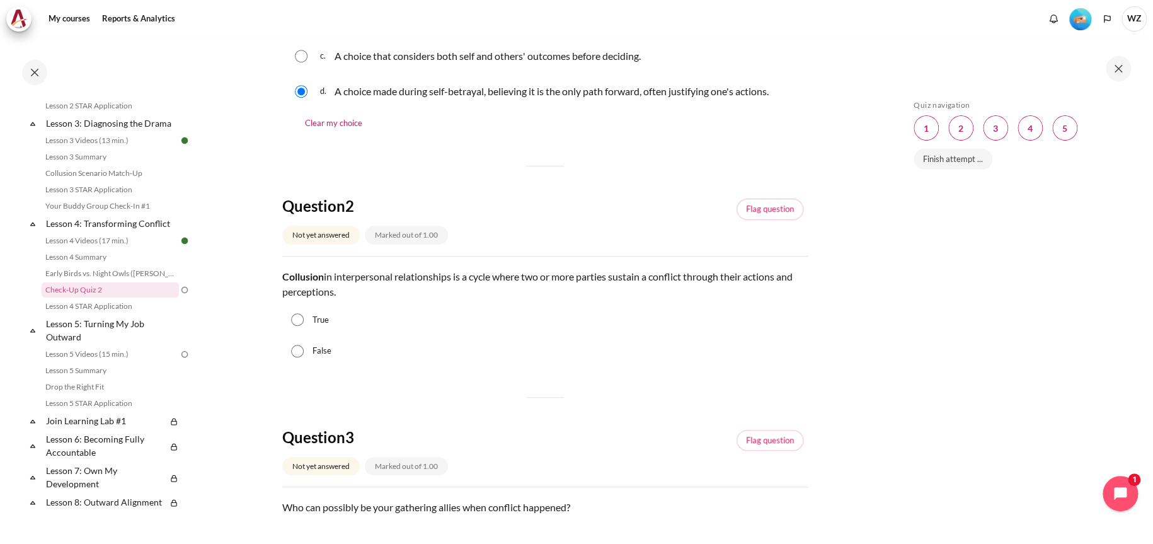
scroll to position [378, 0]
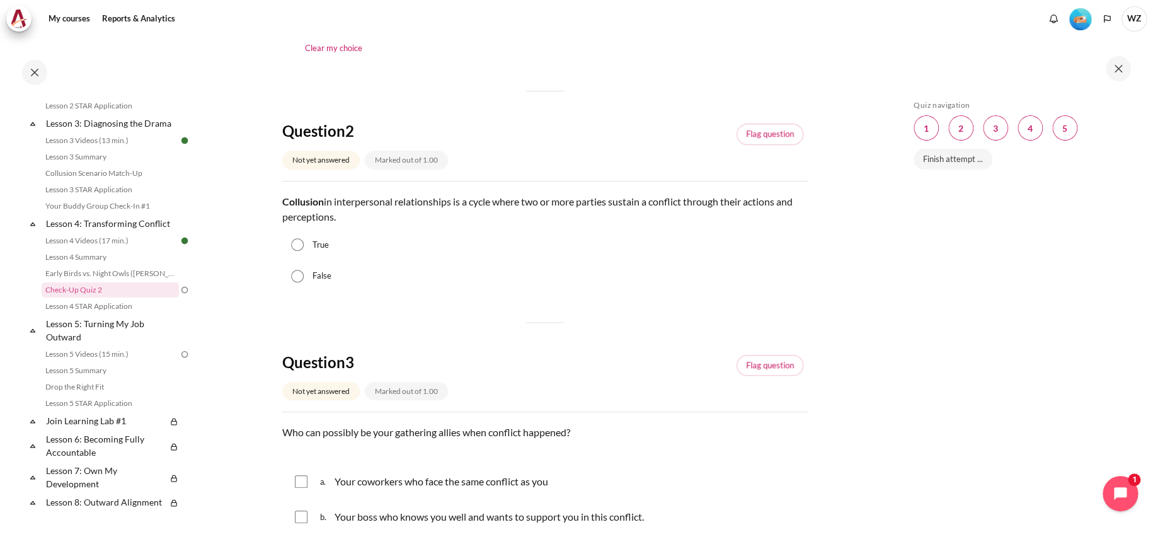
click at [323, 200] on strong "Collusion" at bounding box center [303, 201] width 42 height 12
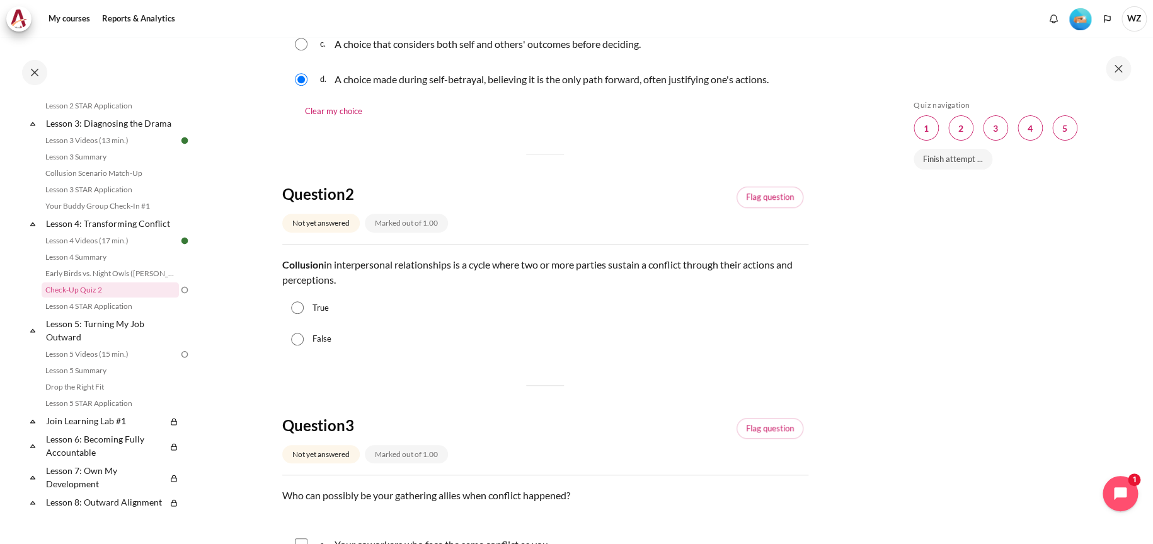
click at [302, 308] on input "True" at bounding box center [297, 307] width 13 height 13
radio input "true"
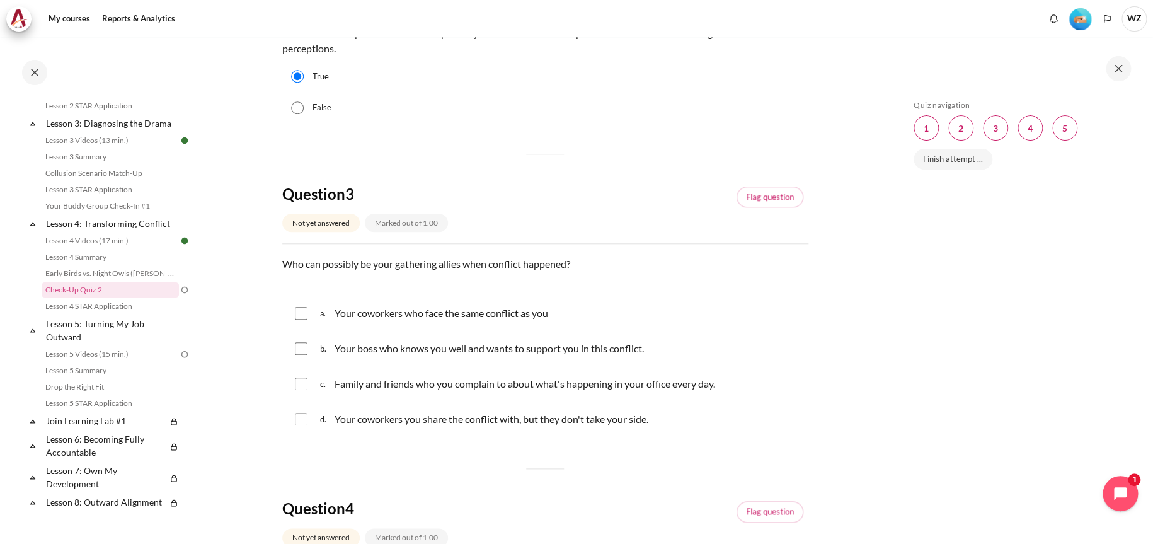
scroll to position [567, 0]
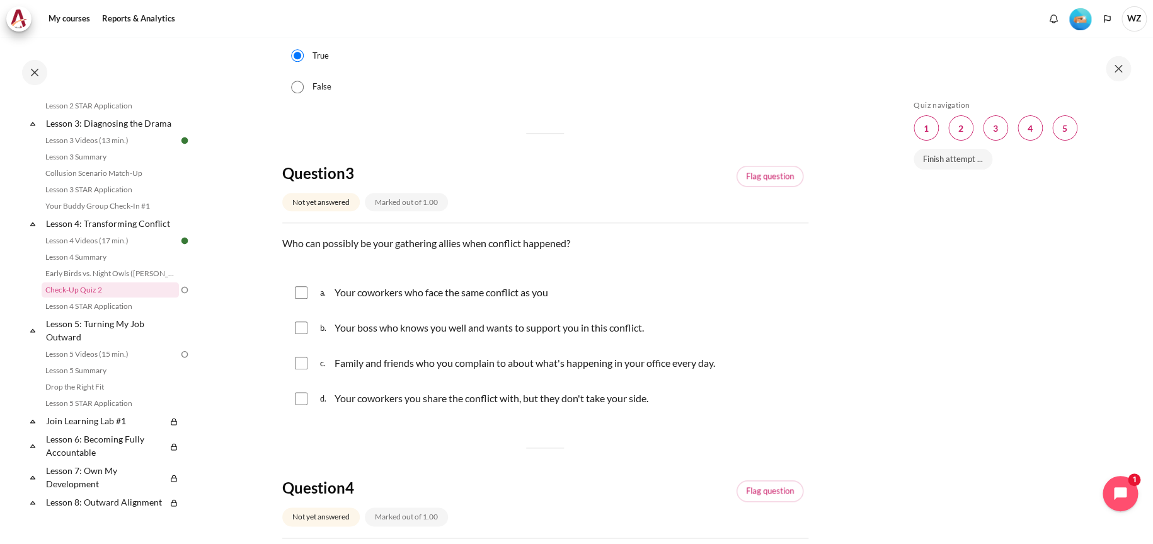
click at [303, 296] on input "Content" at bounding box center [301, 292] width 13 height 13
checkbox input "true"
click at [304, 365] on input "Content" at bounding box center [301, 363] width 13 height 13
checkbox input "true"
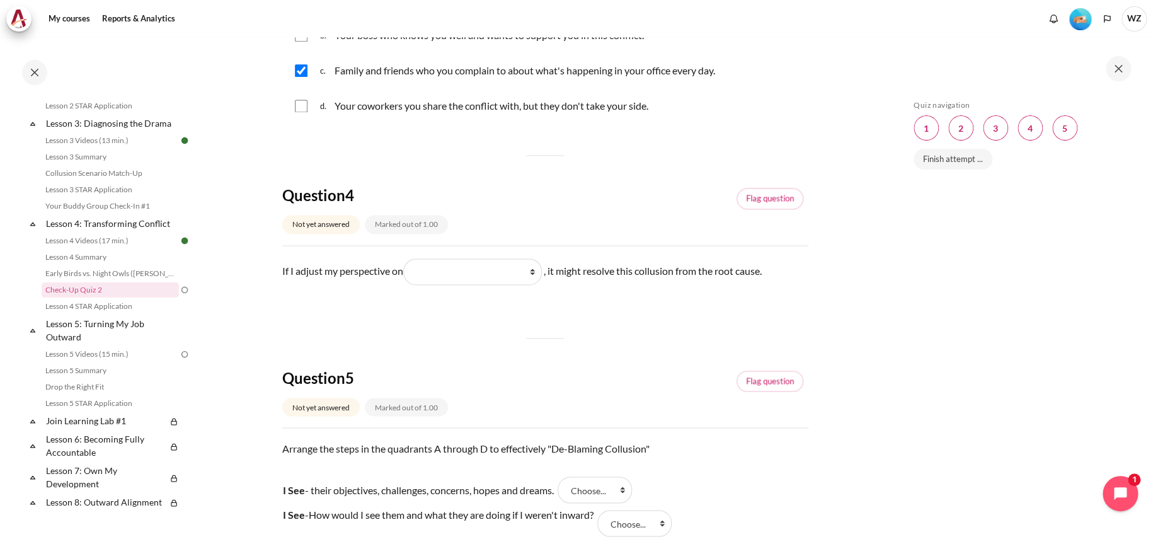
scroll to position [882, 0]
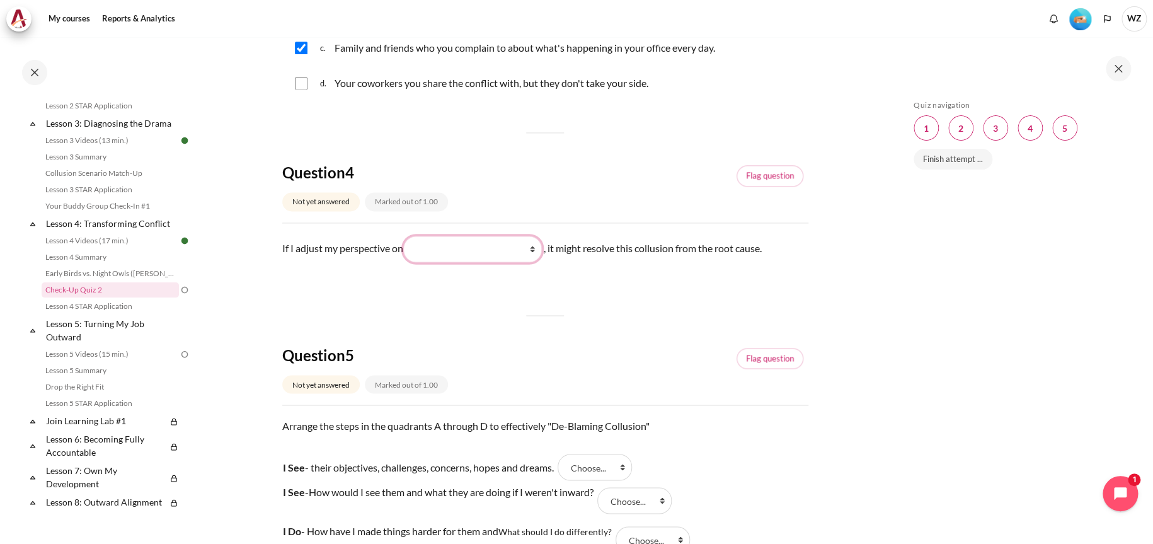
click at [527, 244] on select "What they do What I see and feel about what they do What I do What they see and…" at bounding box center [472, 249] width 139 height 26
click at [526, 252] on select "What they do What I see and feel about what they do What I do What they see and…" at bounding box center [472, 249] width 139 height 26
select select "1"
click at [408, 236] on select "What they do What I see and feel about what they do What I do What they see and…" at bounding box center [472, 249] width 139 height 26
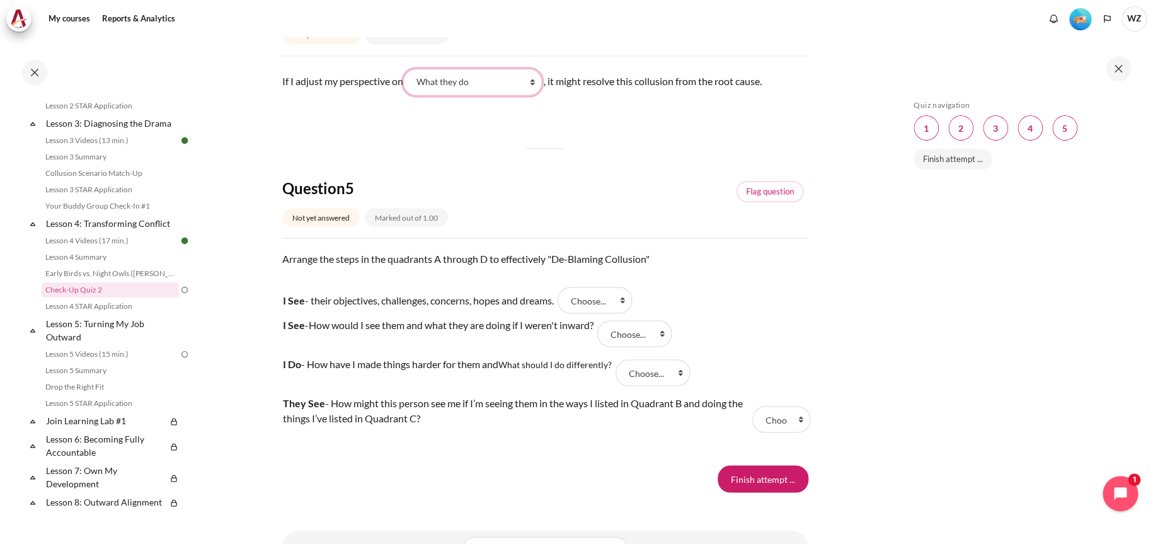
scroll to position [1071, 0]
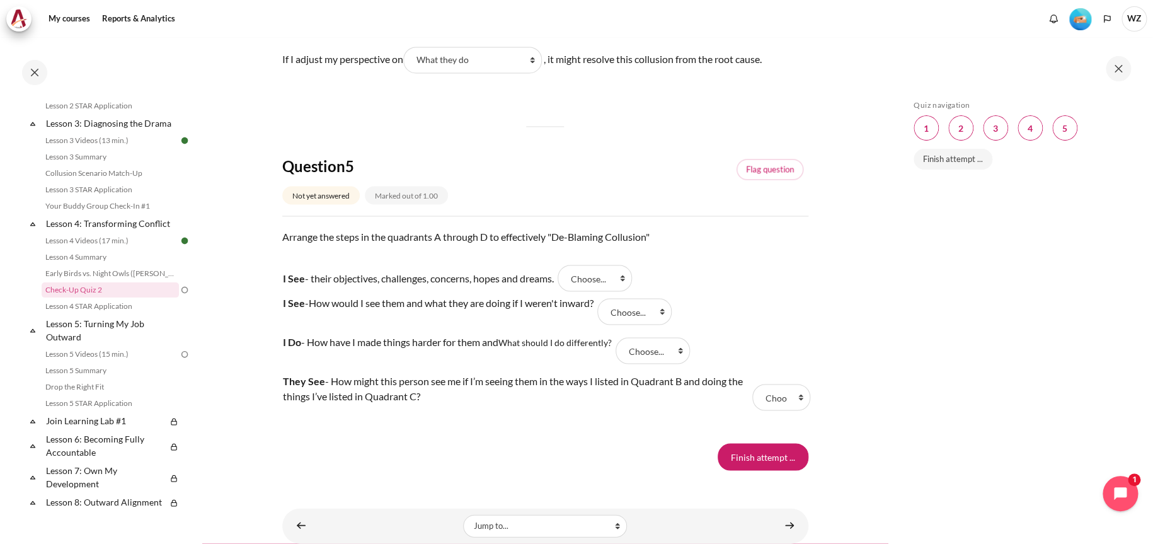
click at [309, 275] on td "I See - their objectives, challenges, concerns, hopes and dreams." at bounding box center [418, 278] width 272 height 16
drag, startPoint x: 309, startPoint y: 275, endPoint x: 376, endPoint y: 275, distance: 66.8
click at [369, 275] on td "I See - their objectives, challenges, concerns, hopes and dreams." at bounding box center [418, 278] width 272 height 16
click at [494, 284] on td "I See - their objectives, challenges, concerns, hopes and dreams." at bounding box center [418, 278] width 272 height 16
drag, startPoint x: 313, startPoint y: 277, endPoint x: 333, endPoint y: 277, distance: 20.8
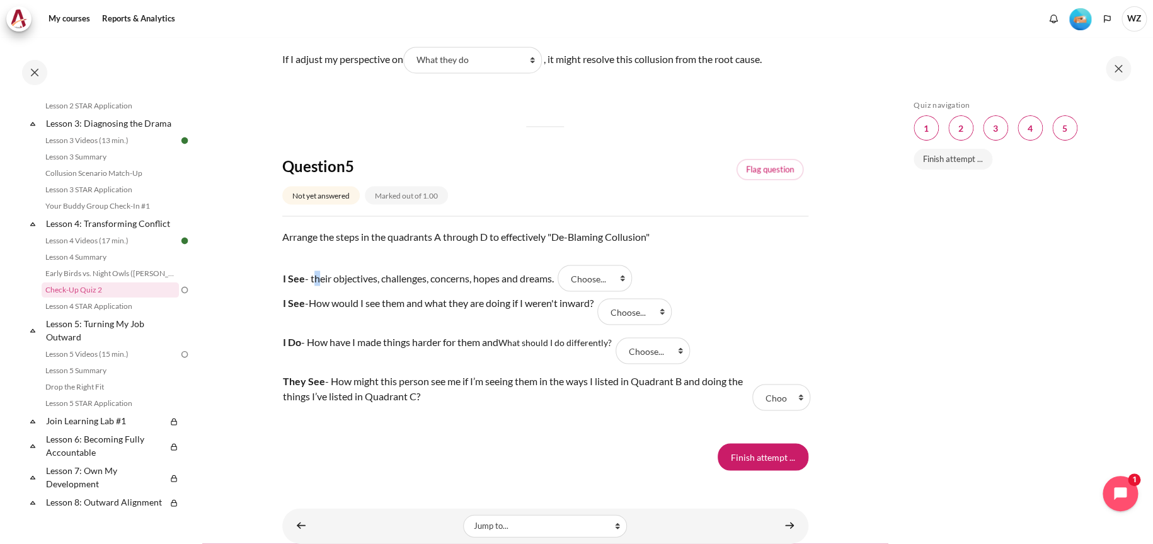
click at [333, 277] on td "I See - their objectives, challenges, concerns, hopes and dreams." at bounding box center [418, 278] width 272 height 16
click at [416, 275] on td "I See - their objectives, challenges, concerns, hopes and dreams." at bounding box center [418, 278] width 272 height 16
drag, startPoint x: 374, startPoint y: 276, endPoint x: 367, endPoint y: 270, distance: 9.0
click at [367, 270] on td "I See - their objectives, challenges, concerns, hopes and dreams." at bounding box center [418, 278] width 272 height 16
drag, startPoint x: 320, startPoint y: 275, endPoint x: 553, endPoint y: 282, distance: 232.6
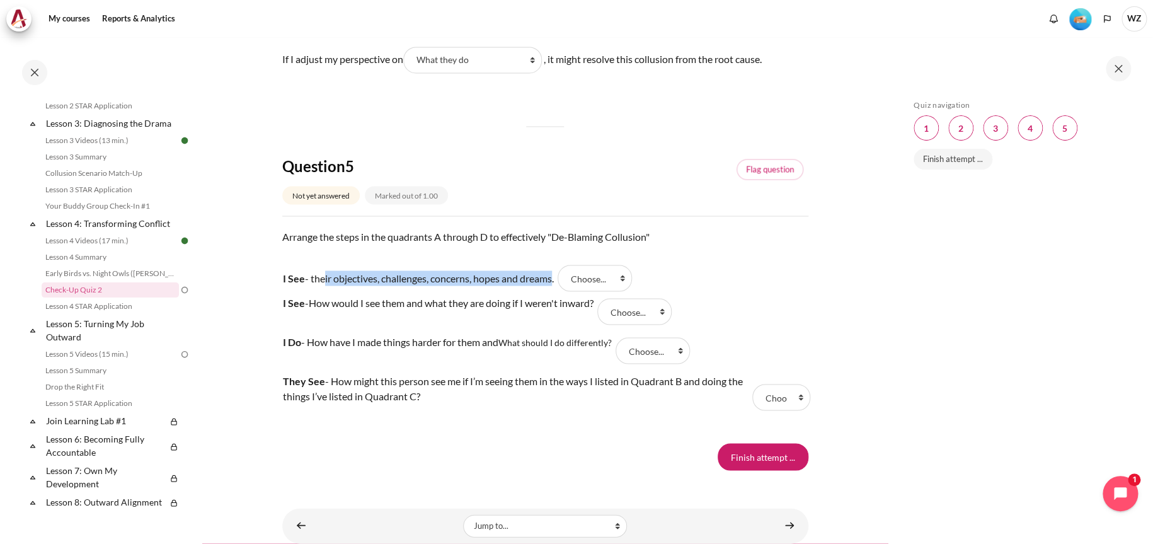
click at [553, 282] on td "I See - their objectives, challenges, concerns, hopes and dreams." at bounding box center [418, 278] width 272 height 16
click at [609, 277] on select "Choose... B A C D" at bounding box center [595, 278] width 74 height 26
select select "2"
click at [565, 265] on select "Choose... B A C D" at bounding box center [595, 278] width 74 height 26
click at [362, 325] on td "I See - How would I see them and what they are doing if I weren't inward?" at bounding box center [438, 311] width 312 height 39
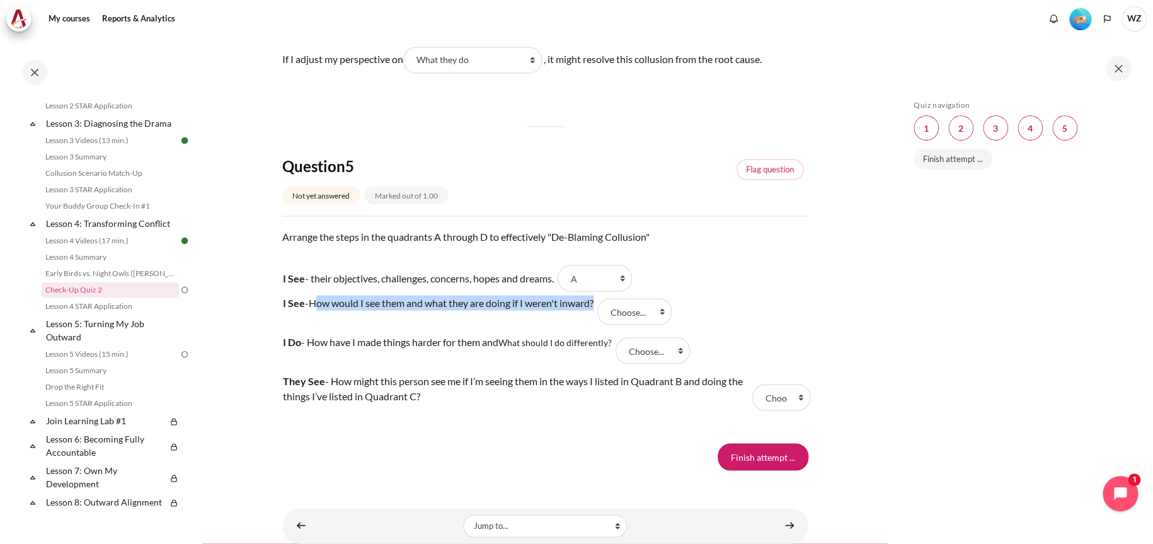
drag, startPoint x: 313, startPoint y: 301, endPoint x: 597, endPoint y: 302, distance: 284.8
click at [594, 302] on p "I See - How would I see them and what they are doing if I weren't inward?" at bounding box center [438, 302] width 311 height 15
click at [630, 308] on select "Choose... B A C D" at bounding box center [634, 311] width 74 height 26
select select "1"
click at [605, 298] on select "Choose... B A C D" at bounding box center [634, 311] width 74 height 26
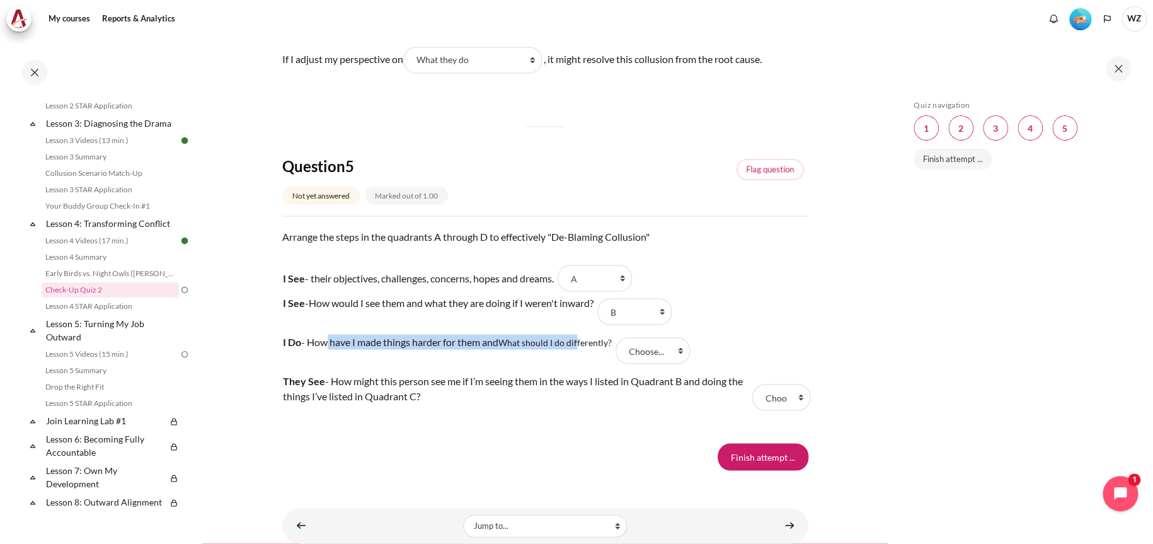
drag, startPoint x: 321, startPoint y: 343, endPoint x: 581, endPoint y: 337, distance: 259.7
click at [581, 337] on p "I Do - How have I made things harder for them and What should I do differently?" at bounding box center [447, 341] width 329 height 15
click at [655, 348] on select "Choose... B A C D" at bounding box center [653, 350] width 74 height 26
select select "3"
click at [619, 337] on select "Choose... B A C D" at bounding box center [653, 350] width 74 height 26
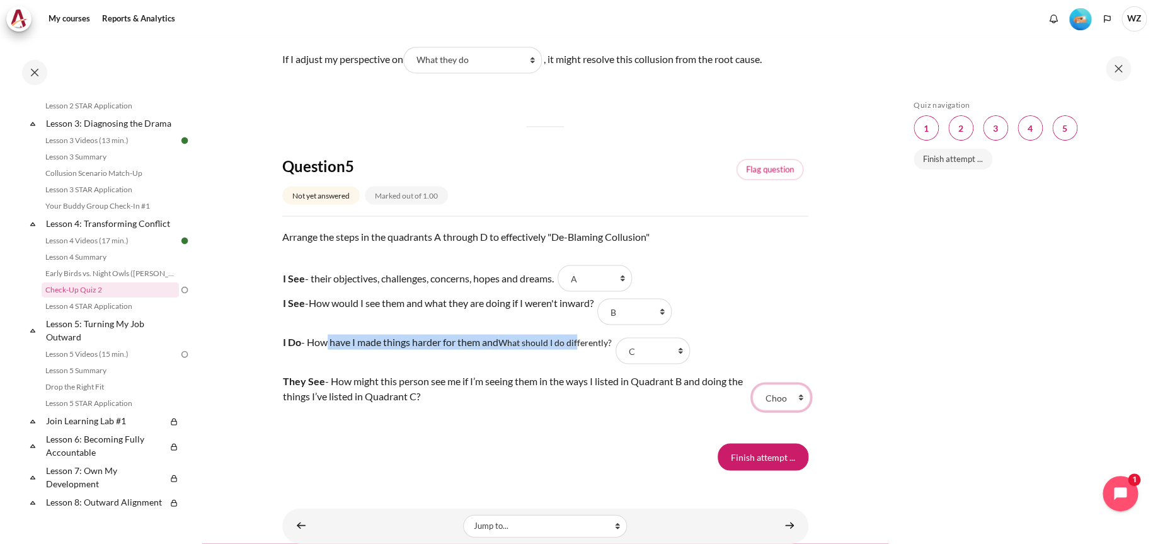
click at [776, 393] on select "Choose... B A C D" at bounding box center [781, 397] width 58 height 26
select select "4"
click at [752, 384] on select "Choose... B A C D" at bounding box center [781, 397] width 58 height 26
click at [629, 278] on select "Choose... B A C D" at bounding box center [595, 278] width 74 height 26
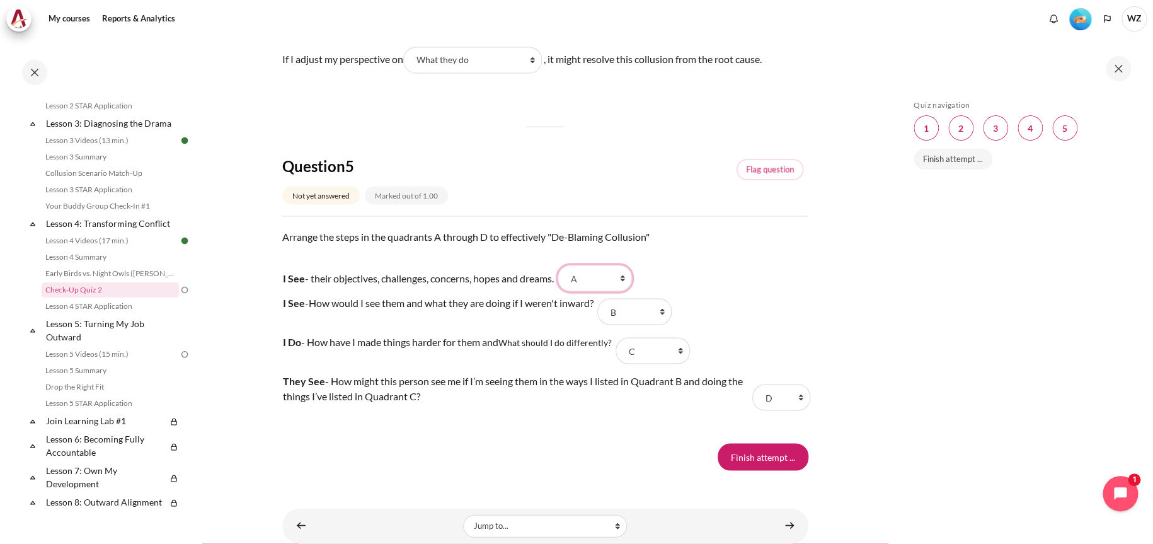
select select "1"
click at [565, 265] on select "Choose... B A C D" at bounding box center [595, 278] width 74 height 26
click at [665, 307] on select "Choose... B A C D" at bounding box center [634, 311] width 74 height 26
select select "2"
click at [605, 298] on select "Choose... B A C D" at bounding box center [634, 311] width 74 height 26
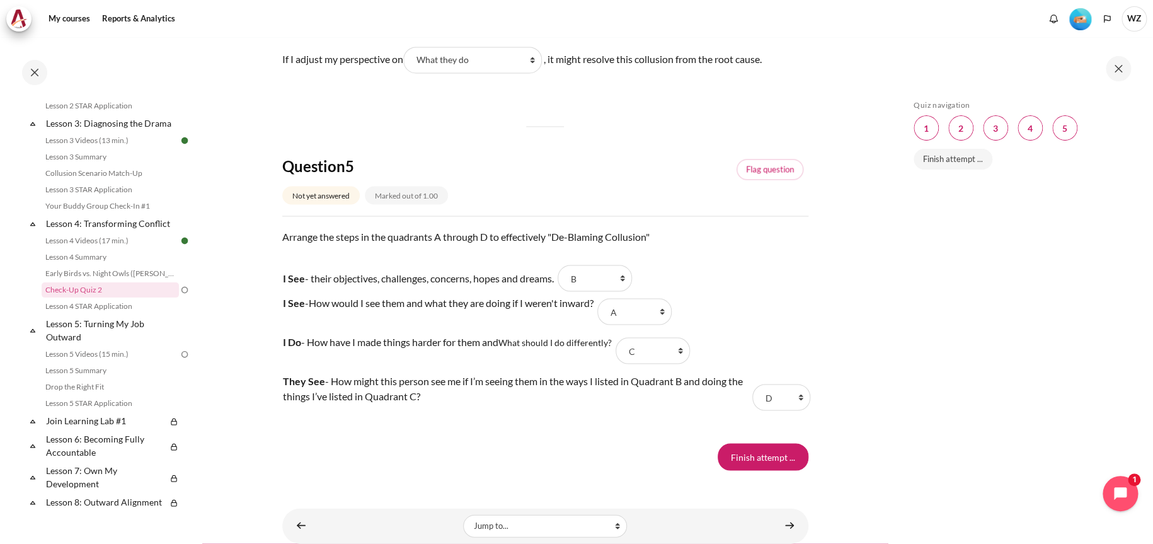
click at [623, 271] on select "Choose... B A C D" at bounding box center [595, 278] width 74 height 26
select select "2"
click at [565, 265] on select "Choose... B A C D" at bounding box center [595, 278] width 74 height 26
click at [665, 309] on select "Choose... B A C D" at bounding box center [634, 311] width 74 height 26
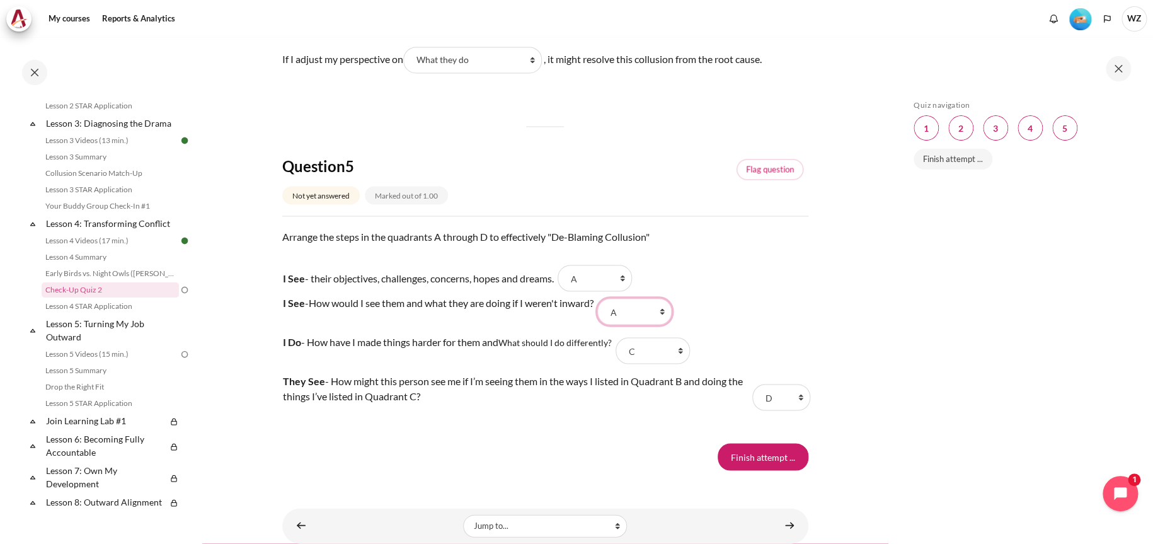
select select "1"
click at [605, 298] on select "Choose... B A C D" at bounding box center [634, 311] width 74 height 26
click at [769, 464] on input "Finish attempt ..." at bounding box center [763, 456] width 91 height 26
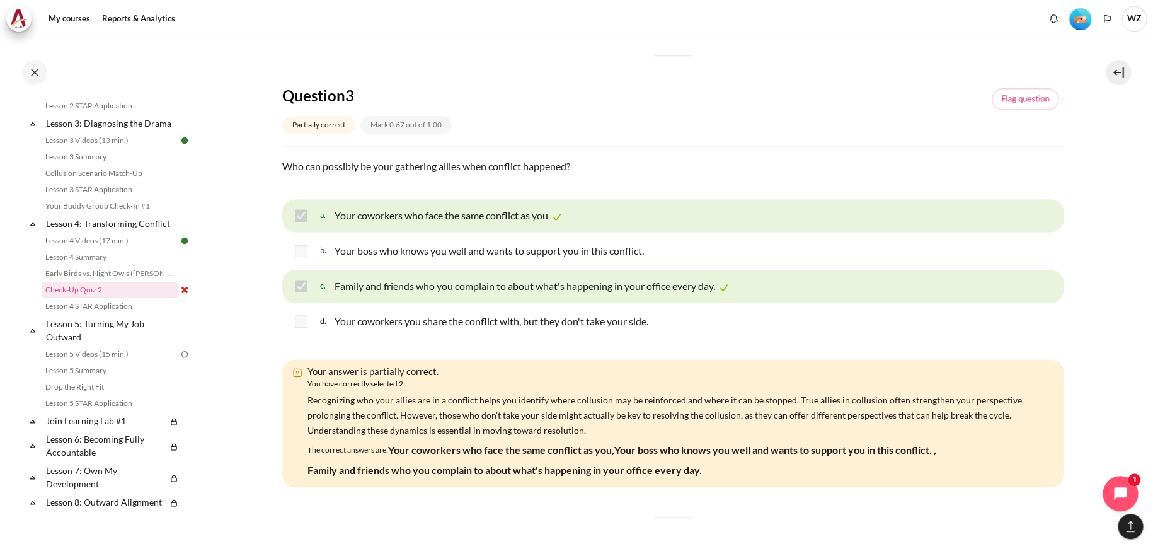
scroll to position [819, 0]
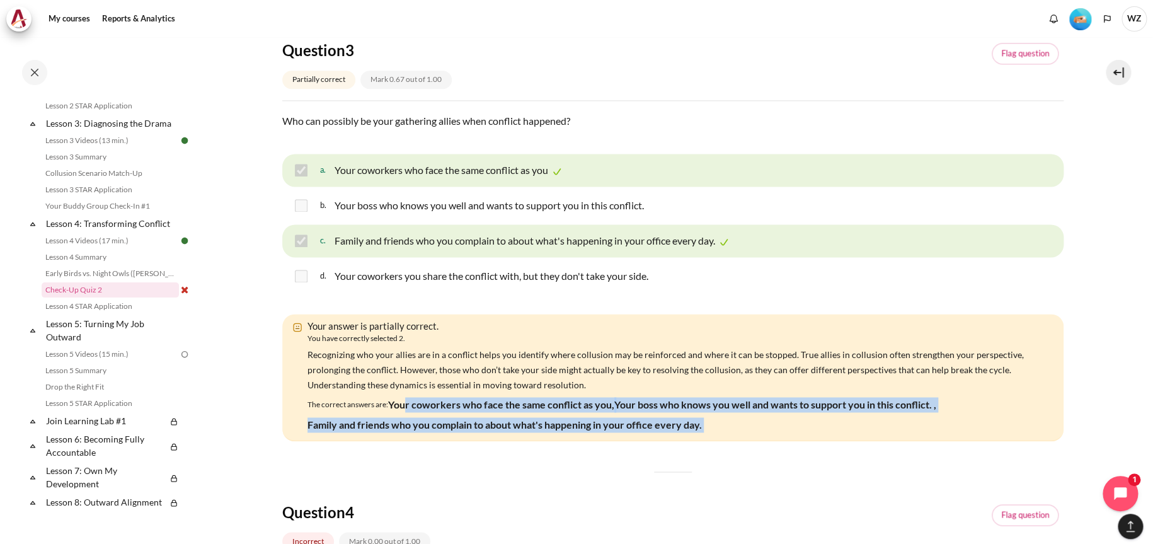
drag, startPoint x: 405, startPoint y: 405, endPoint x: 927, endPoint y: 444, distance: 523.8
click at [927, 444] on div "Question 1 Correct Mark 1.00 out of 1.00 Flag question Question text What is a …" at bounding box center [672, 310] width 781 height 1872
click at [462, 400] on p "Your coworkers who face the same conflict as you," at bounding box center [501, 404] width 226 height 15
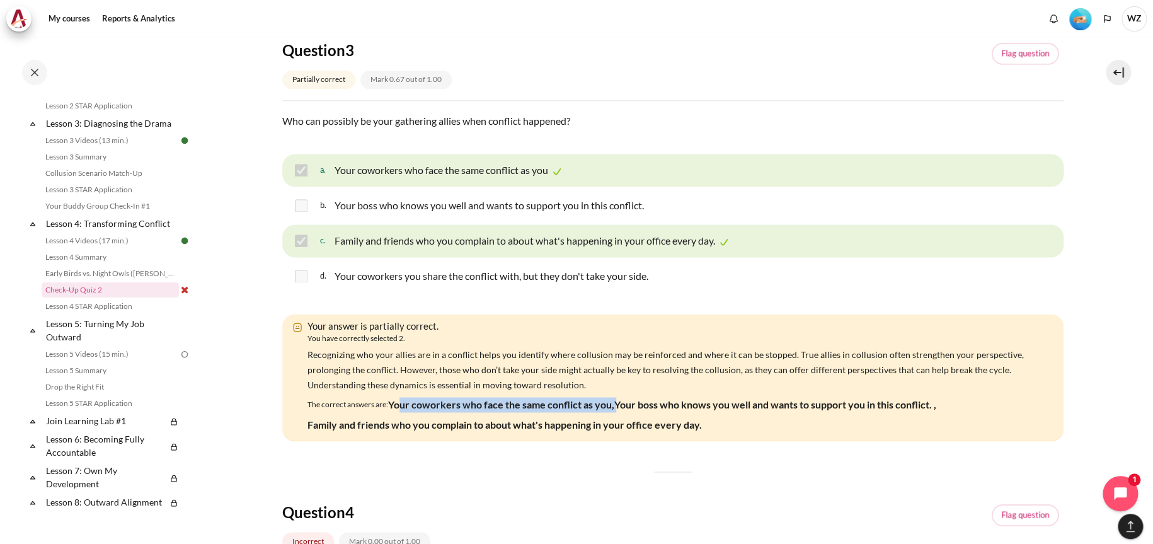
drag, startPoint x: 403, startPoint y: 405, endPoint x: 612, endPoint y: 399, distance: 209.3
click at [612, 399] on div "The correct answers are: Your coworkers who face the same conflict as you, Your…" at bounding box center [675, 414] width 737 height 40
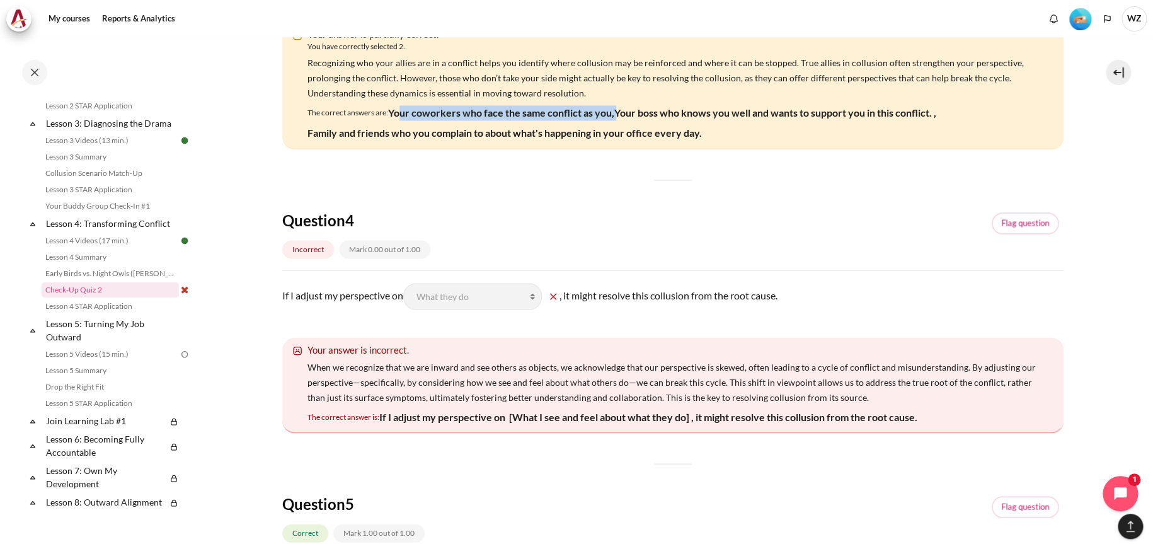
scroll to position [1134, 0]
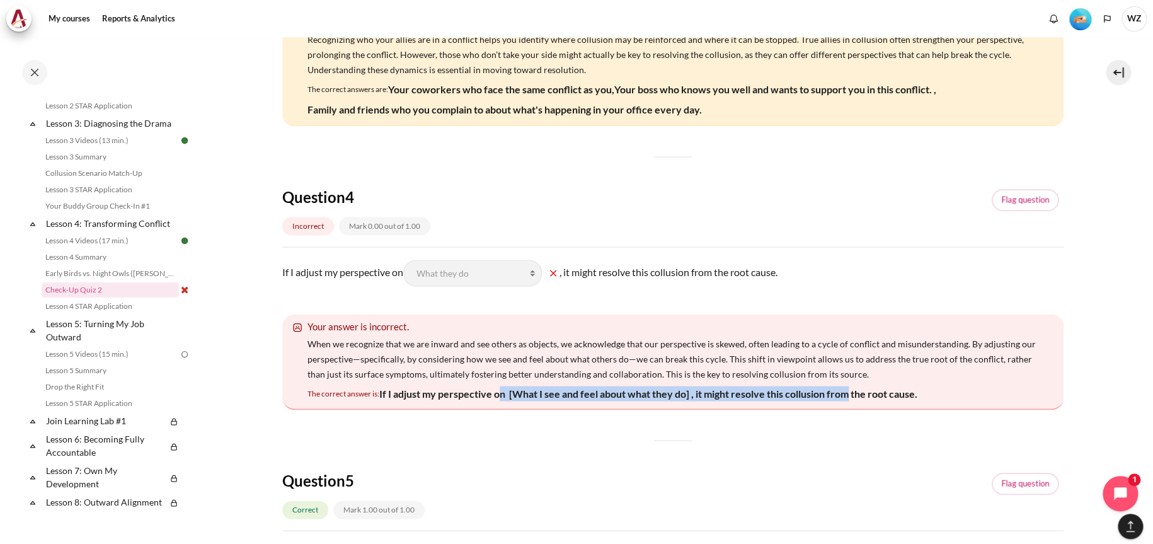
drag, startPoint x: 501, startPoint y: 387, endPoint x: 847, endPoint y: 385, distance: 346.5
click at [847, 386] on p "If I adjust my perspective on [What I see and feel about what they do] , it mig…" at bounding box center [648, 393] width 538 height 15
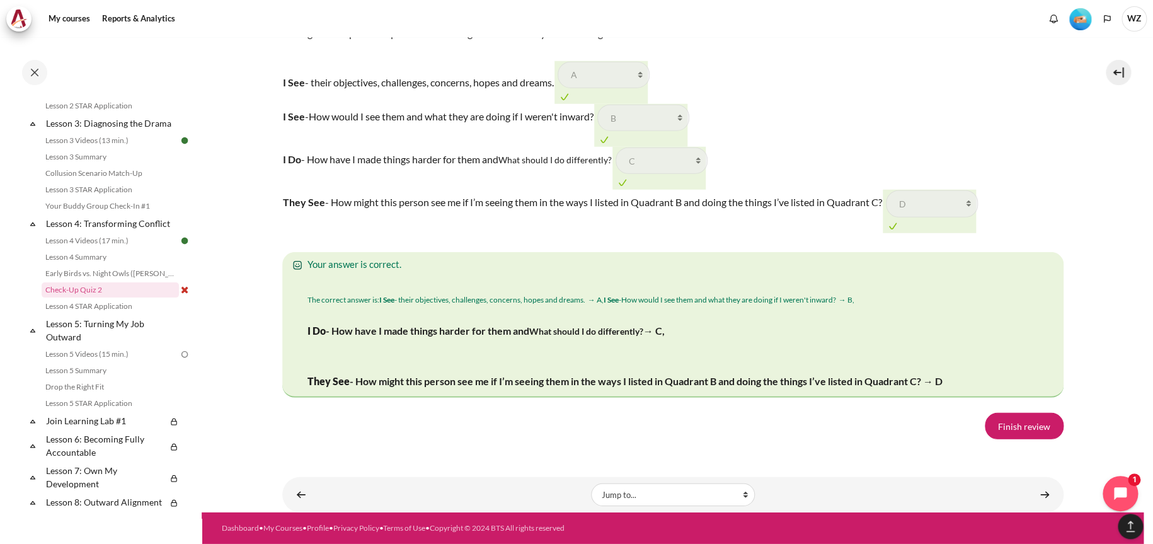
scroll to position [2046, 0]
click at [1028, 427] on link "Finish review" at bounding box center [1024, 426] width 79 height 26
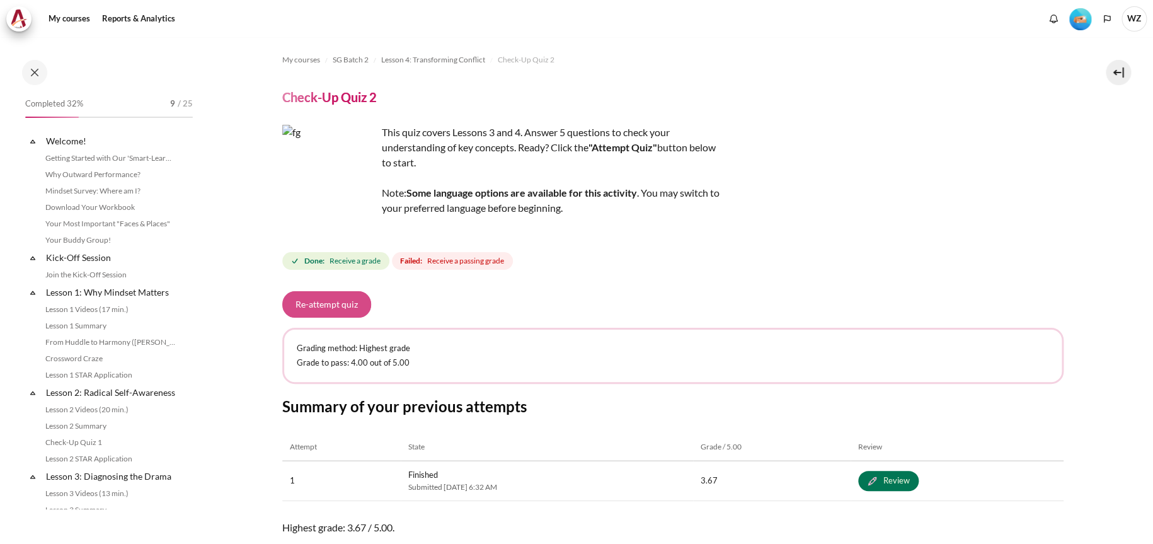
scroll to position [353, 0]
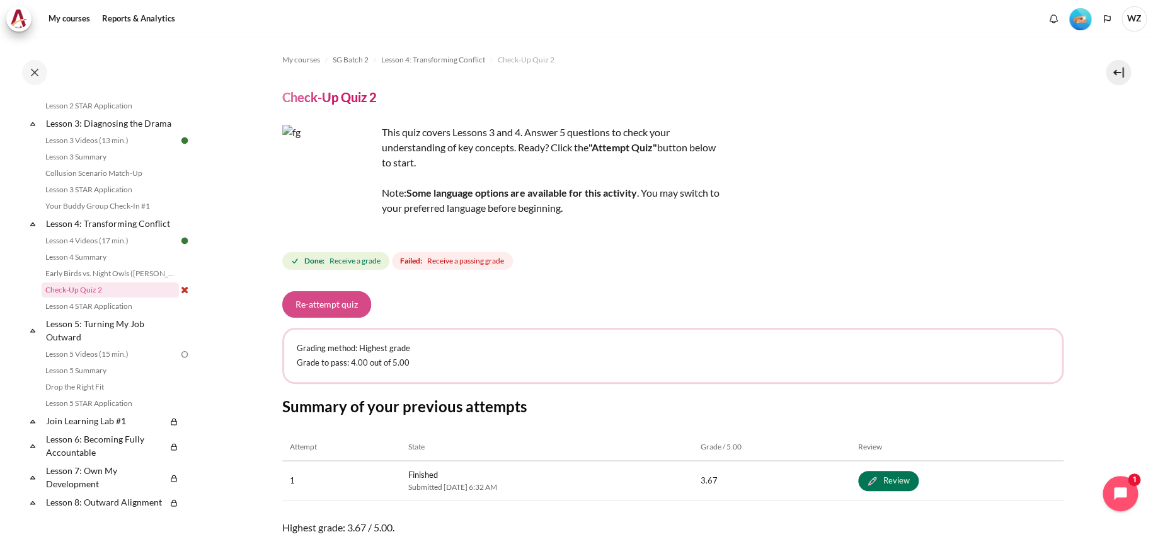
click at [321, 296] on button "Re-attempt quiz" at bounding box center [326, 304] width 89 height 26
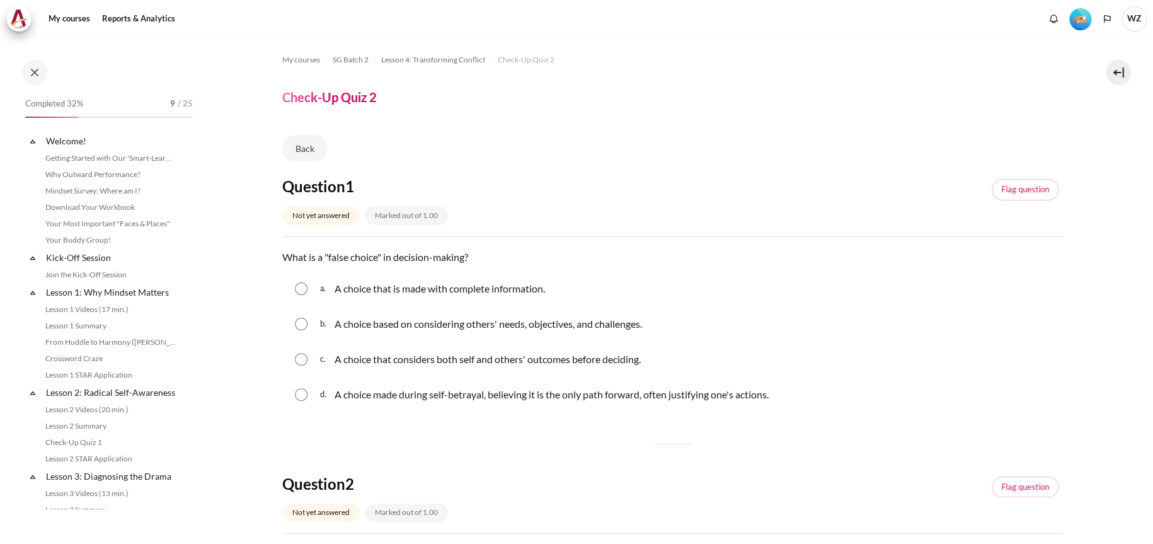
scroll to position [353, 0]
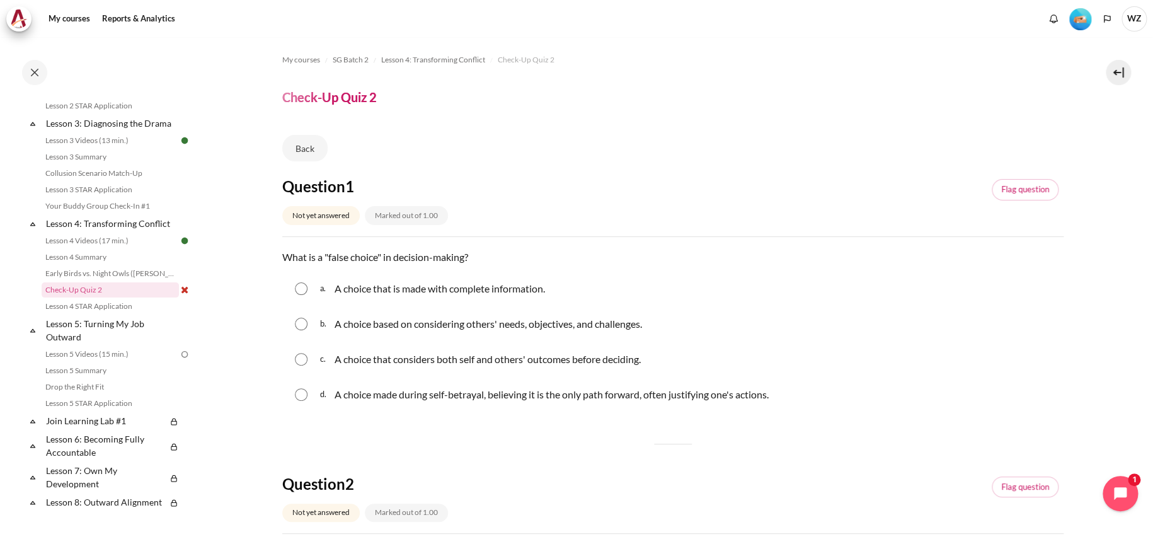
click at [292, 390] on div "d. A choice made during self-betrayal, believing it is the only path forward, o…" at bounding box center [672, 394] width 781 height 33
click at [305, 395] on input "Content" at bounding box center [301, 394] width 13 height 13
radio input "true"
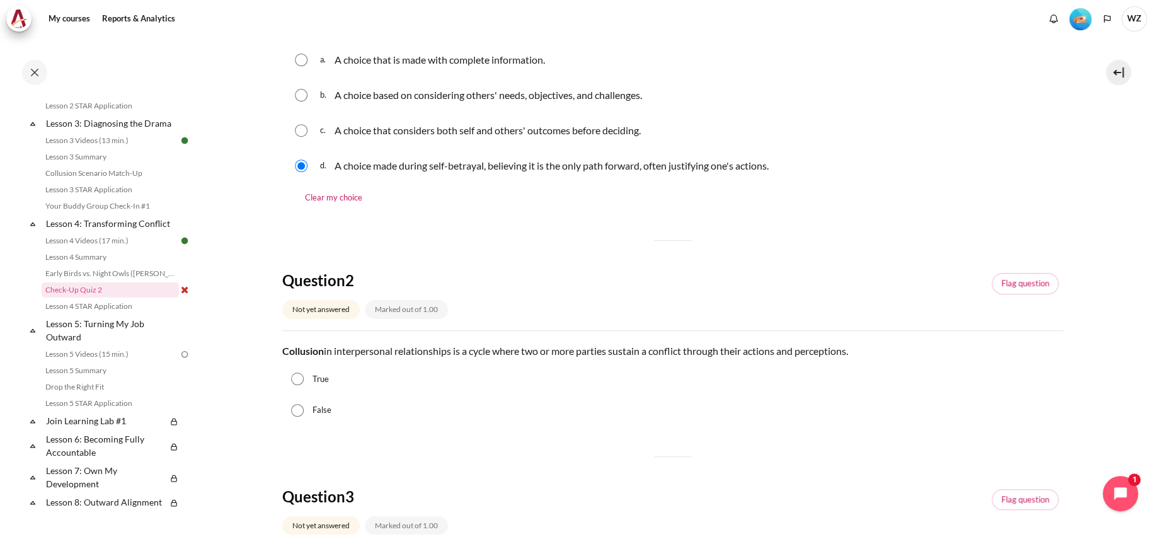
scroll to position [252, 0]
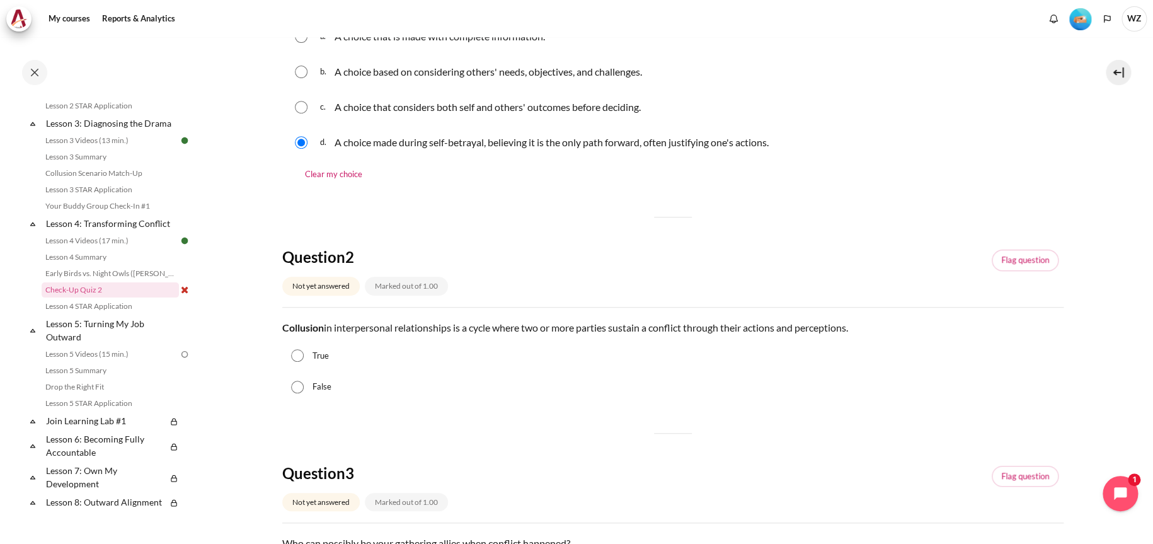
click at [319, 360] on label "True" at bounding box center [321, 356] width 16 height 13
click at [304, 360] on input "True" at bounding box center [297, 355] width 13 height 13
radio input "true"
drag, startPoint x: 536, startPoint y: 322, endPoint x: 898, endPoint y: 327, distance: 363.0
click at [898, 327] on p "Collusion in interpersonal relationships is a cycle where two or more parties s…" at bounding box center [672, 327] width 781 height 15
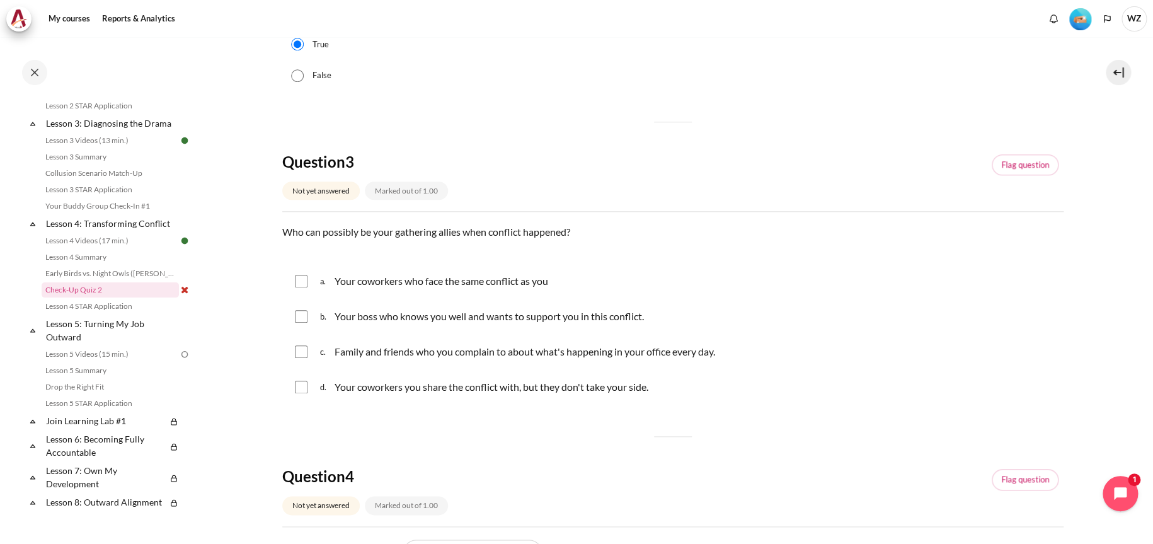
scroll to position [567, 0]
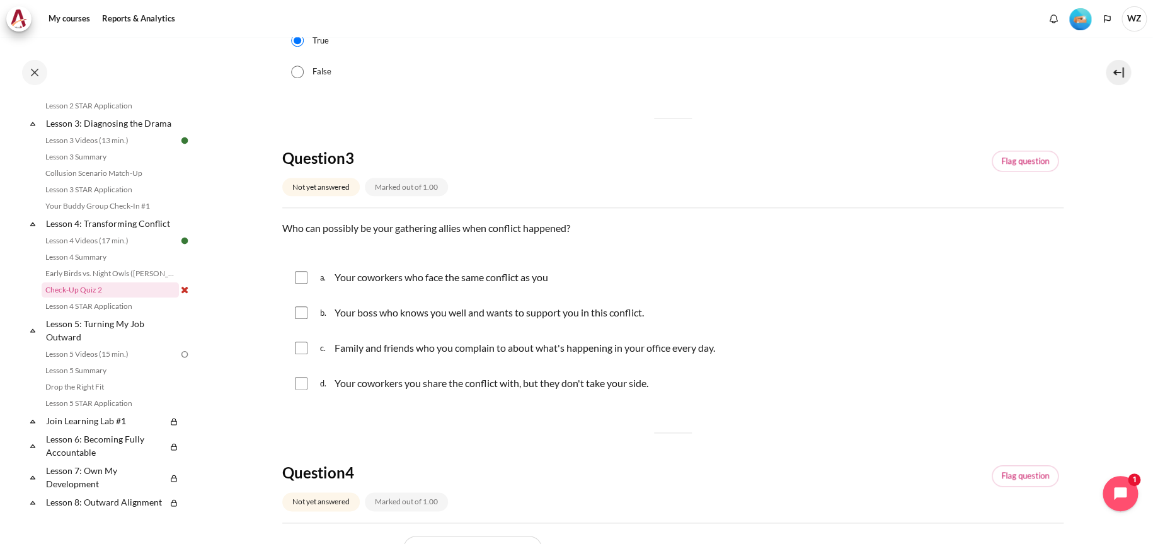
click at [316, 277] on div "a. Your coworkers who face the same conflict as you" at bounding box center [672, 277] width 781 height 33
click at [299, 277] on input "Content" at bounding box center [301, 277] width 13 height 13
checkbox input "true"
click at [299, 309] on input "Content" at bounding box center [301, 312] width 13 height 13
checkbox input "true"
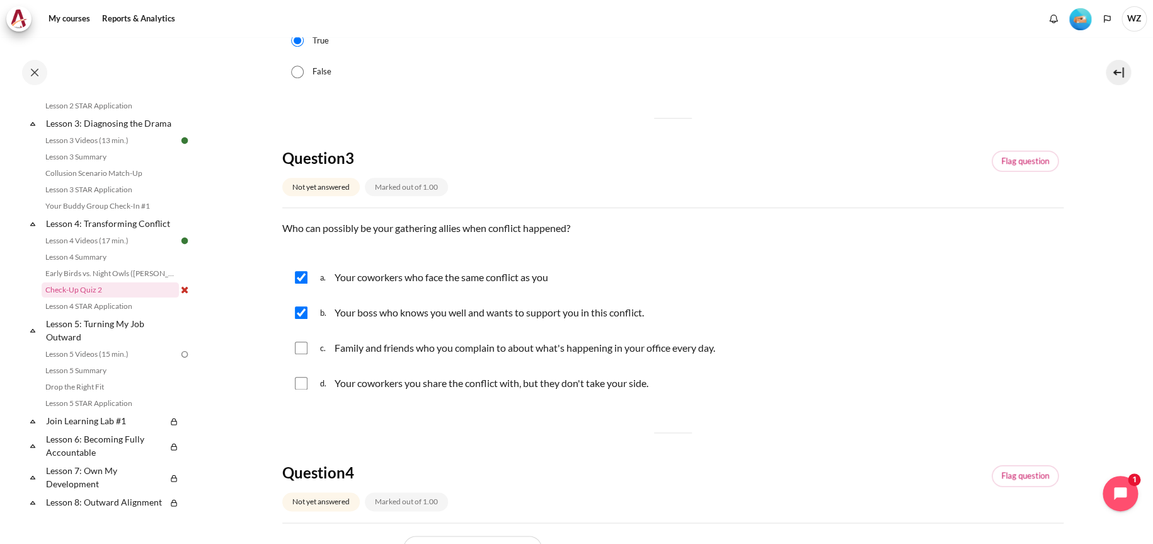
click at [302, 347] on input "Content" at bounding box center [301, 347] width 13 height 13
checkbox input "true"
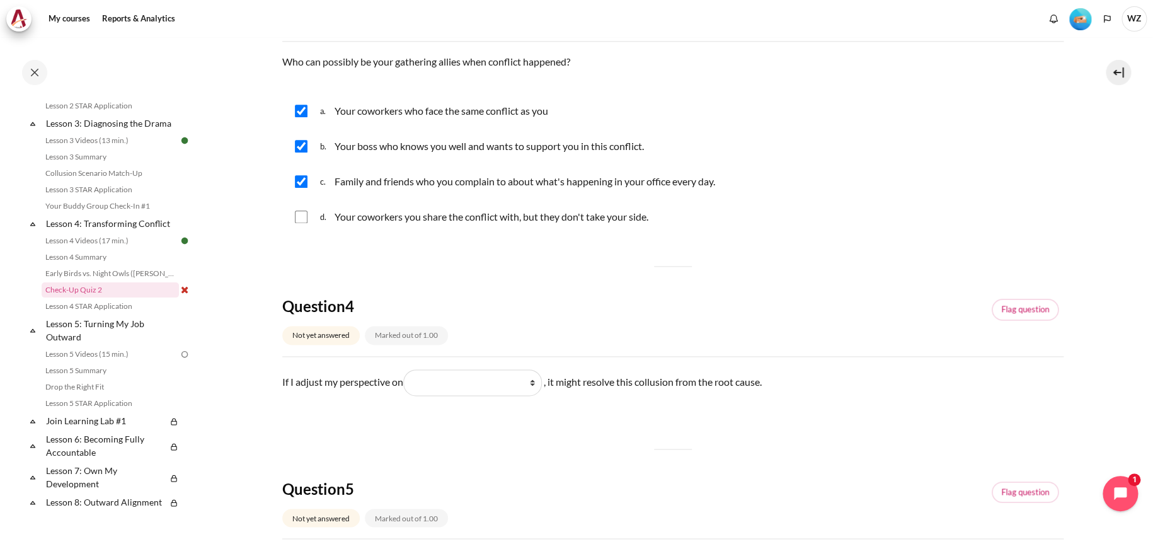
scroll to position [756, 0]
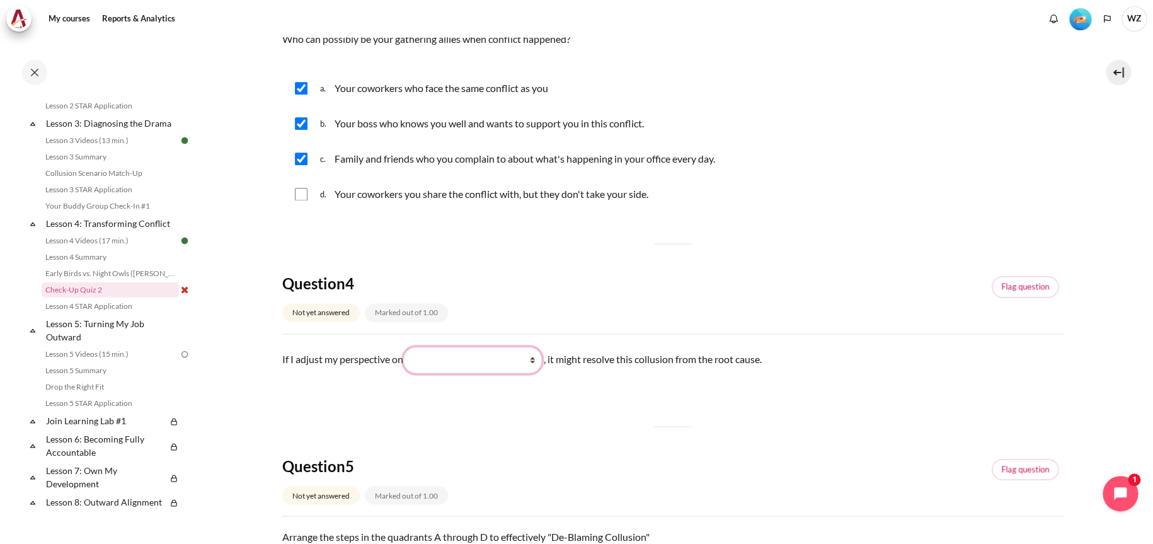
click at [504, 361] on select "What they do What I see and feel about what they do What I do What they see and…" at bounding box center [472, 360] width 139 height 26
select select "4"
click at [408, 347] on select "What they do What I see and feel about what they do What I do What they see and…" at bounding box center [472, 360] width 139 height 26
click at [507, 352] on select "What they do What I see and feel about what they do What I do What they see and…" at bounding box center [472, 360] width 139 height 26
click at [789, 449] on div "Question 1 Not yet answered Marked out of 1.00 Flag question Question text What…" at bounding box center [672, 87] width 781 height 1334
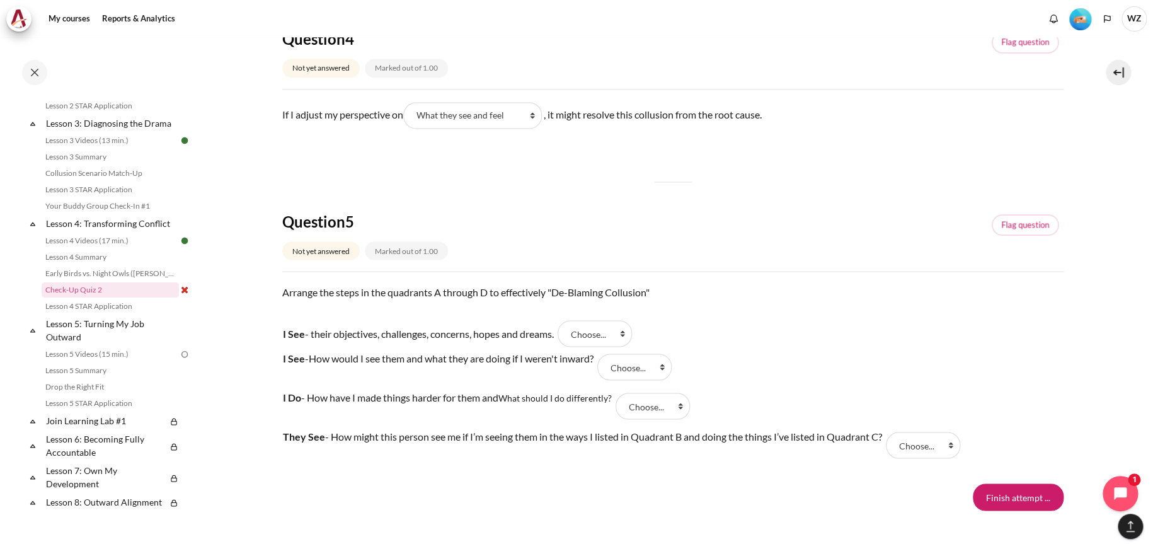
scroll to position [1070, 0]
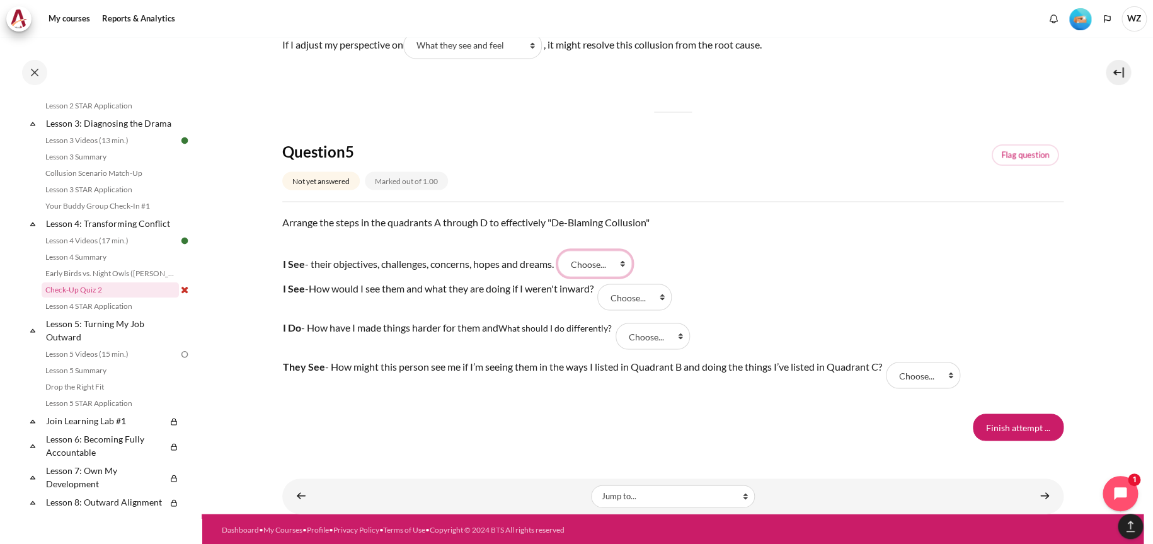
click at [612, 267] on select "Choose... C B A D" at bounding box center [595, 263] width 74 height 26
select select "3"
click at [565, 250] on select "Choose... C B A D" at bounding box center [595, 263] width 74 height 26
click at [654, 302] on select "Choose... C B A D" at bounding box center [634, 297] width 74 height 26
select select "2"
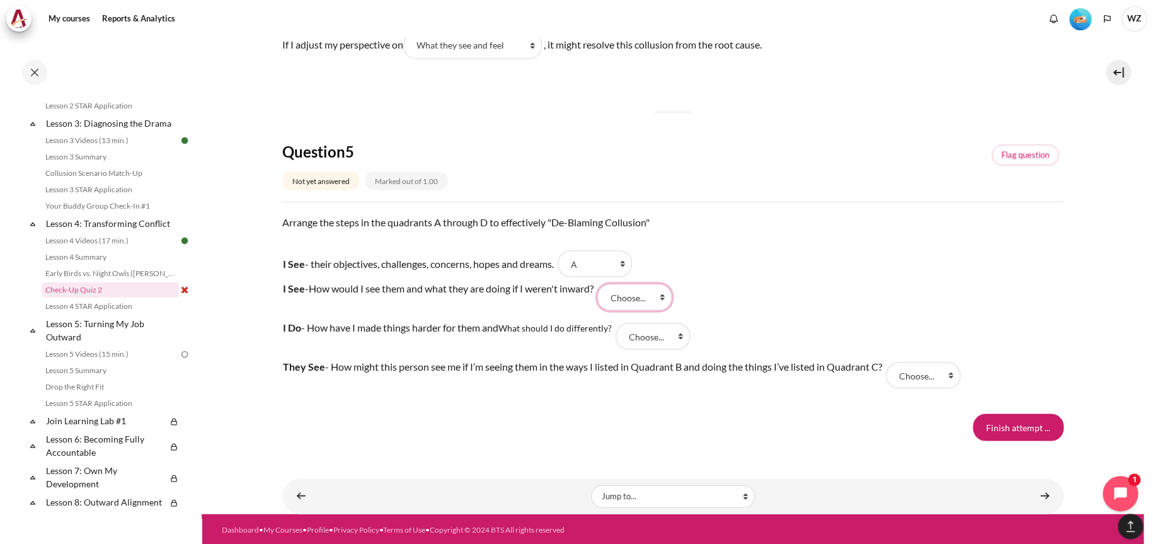
click at [605, 284] on select "Choose... C B A D" at bounding box center [634, 297] width 74 height 26
click at [663, 336] on select "Choose... C B A D" at bounding box center [653, 336] width 74 height 26
select select "1"
click at [619, 323] on select "Choose... C B A D" at bounding box center [653, 336] width 74 height 26
click at [926, 377] on select "Choose... C B A D" at bounding box center [923, 375] width 74 height 26
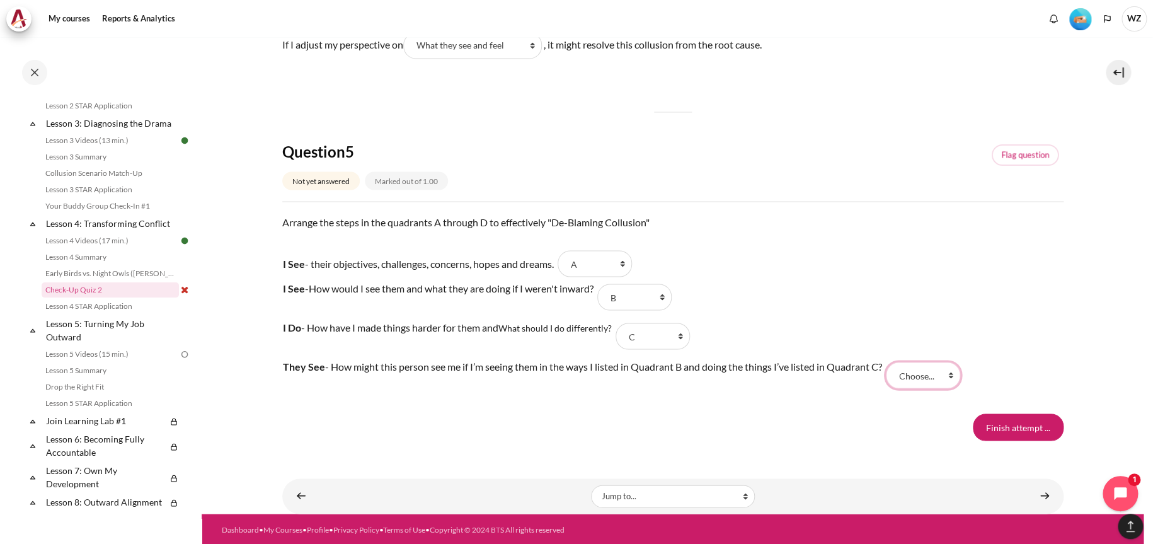
select select "4"
click at [890, 362] on select "Choose... C B A D" at bounding box center [923, 375] width 74 height 26
click at [1019, 427] on input "Finish attempt ..." at bounding box center [1018, 426] width 91 height 26
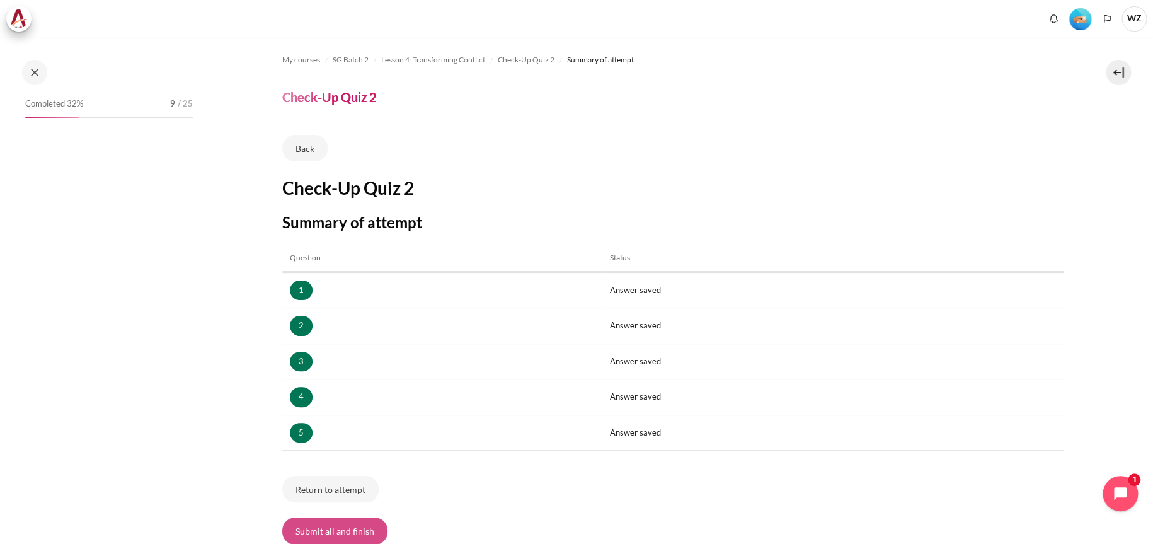
click at [321, 529] on button "Submit all and finish" at bounding box center [334, 530] width 105 height 26
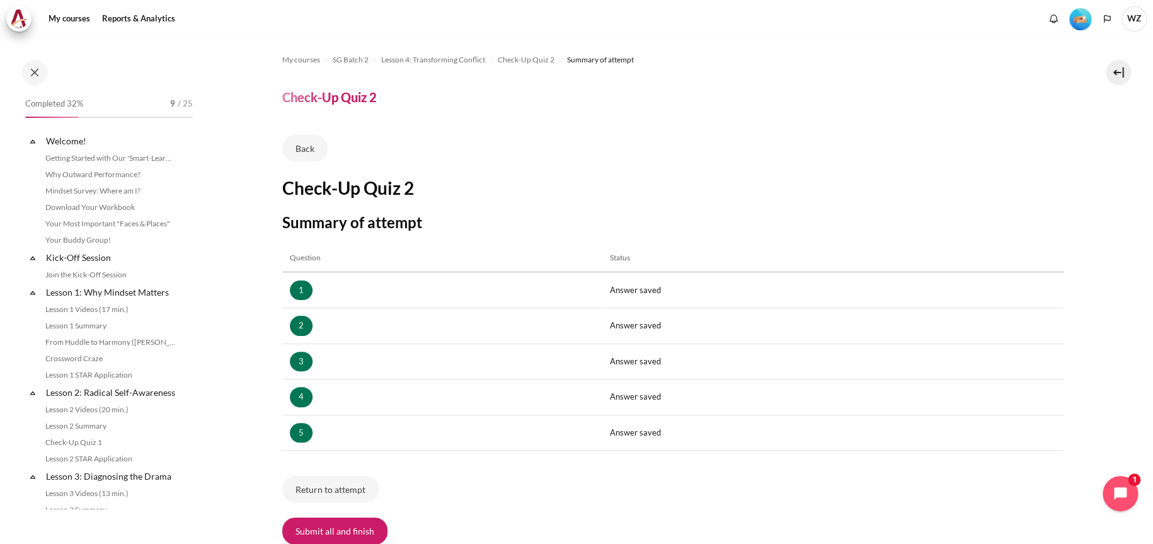
scroll to position [353, 0]
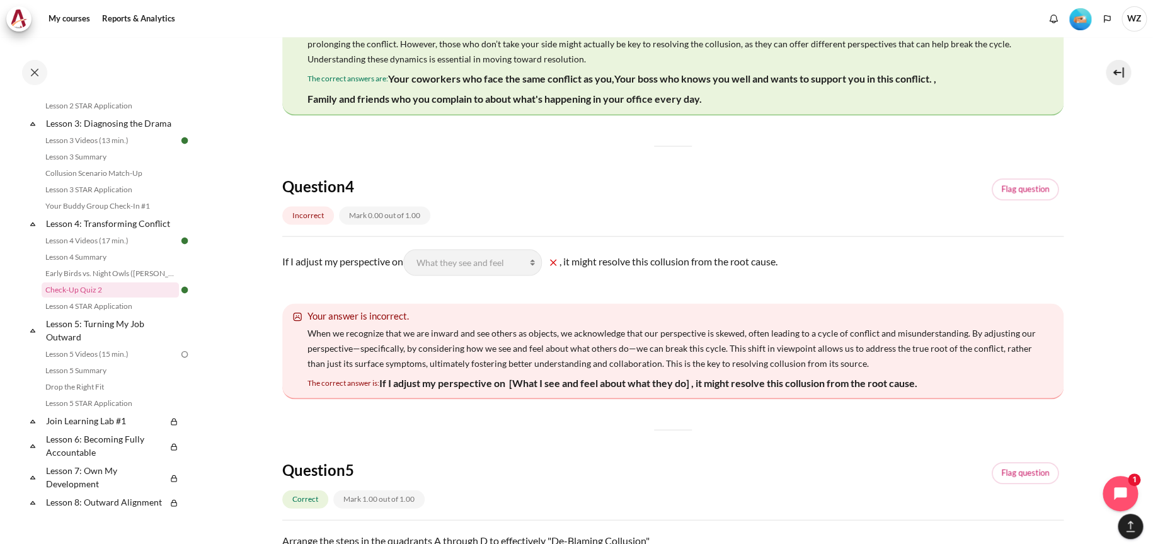
scroll to position [1134, 0]
drag, startPoint x: 517, startPoint y: 380, endPoint x: 655, endPoint y: 380, distance: 137.4
click at [655, 380] on p "If I adjust my perspective on [What I see and feel about what they do] , it mig…" at bounding box center [648, 381] width 538 height 15
drag, startPoint x: 403, startPoint y: 382, endPoint x: 944, endPoint y: 392, distance: 541.3
click at [944, 392] on div "Your answer is incorrect. When we recognize that we are inward and see others a…" at bounding box center [672, 350] width 781 height 96
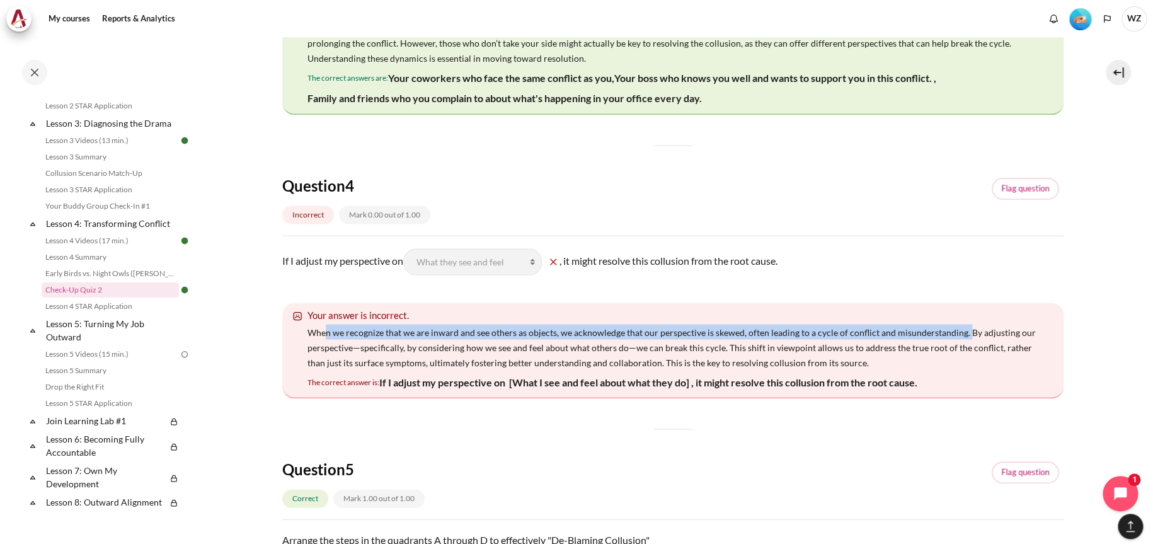
drag, startPoint x: 329, startPoint y: 331, endPoint x: 961, endPoint y: 333, distance: 632.0
click at [961, 333] on span "When we recognize that we are inward and see others as objects, we acknowledge …" at bounding box center [671, 346] width 728 height 41
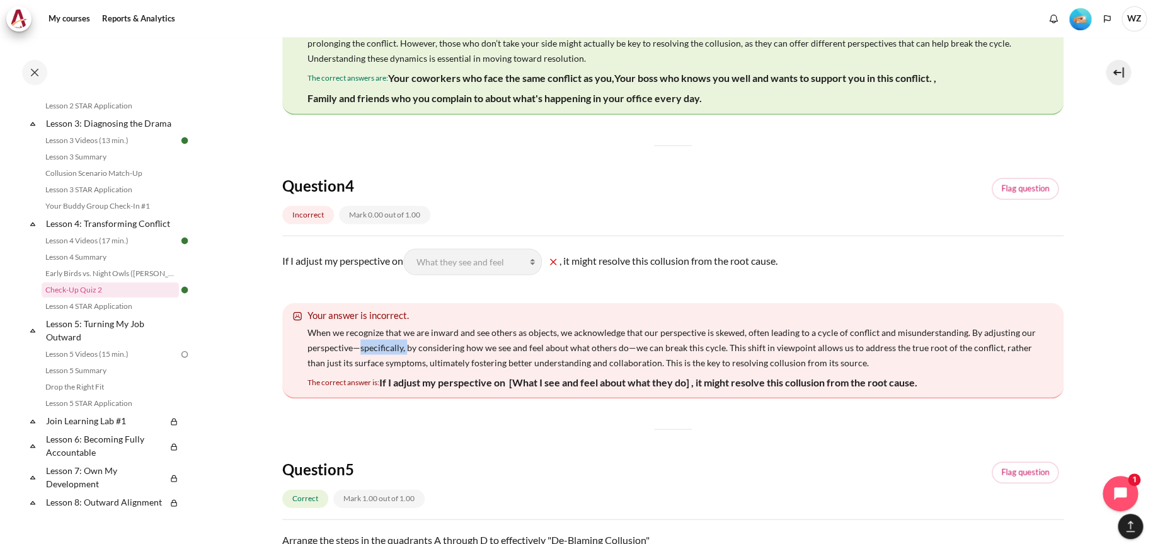
drag, startPoint x: 357, startPoint y: 350, endPoint x: 405, endPoint y: 347, distance: 47.4
click at [405, 347] on span "When we recognize that we are inward and see others as objects, we acknowledge …" at bounding box center [671, 346] width 728 height 41
click at [416, 349] on span "When we recognize that we are inward and see others as objects, we acknowledge …" at bounding box center [671, 346] width 728 height 41
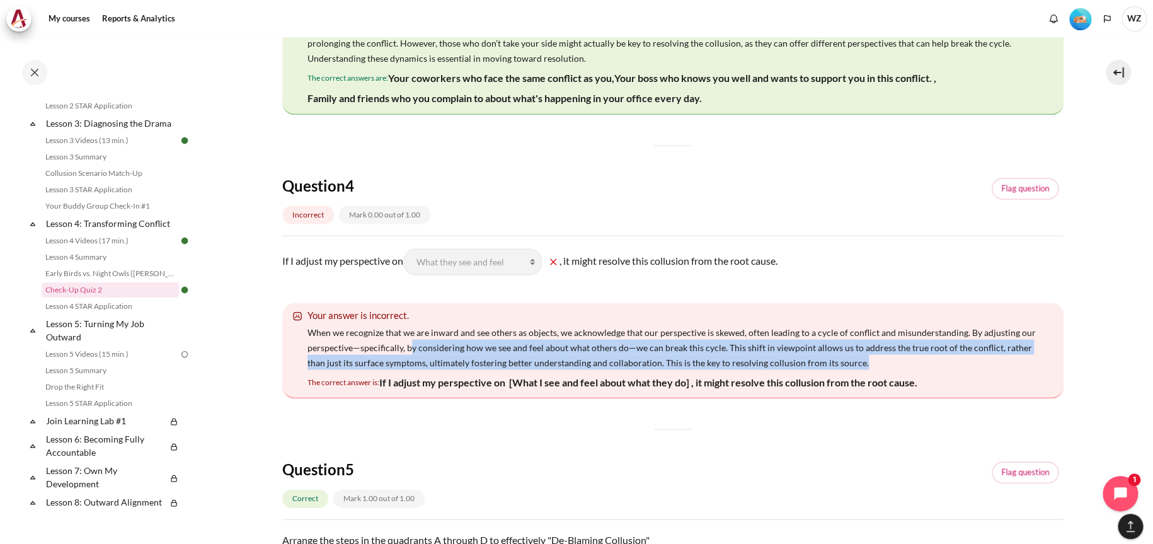
drag, startPoint x: 408, startPoint y: 345, endPoint x: 1018, endPoint y: 361, distance: 610.1
click at [1018, 361] on p "When we recognize that we are inward and see others as objects, we acknowledge …" at bounding box center [675, 346] width 737 height 45
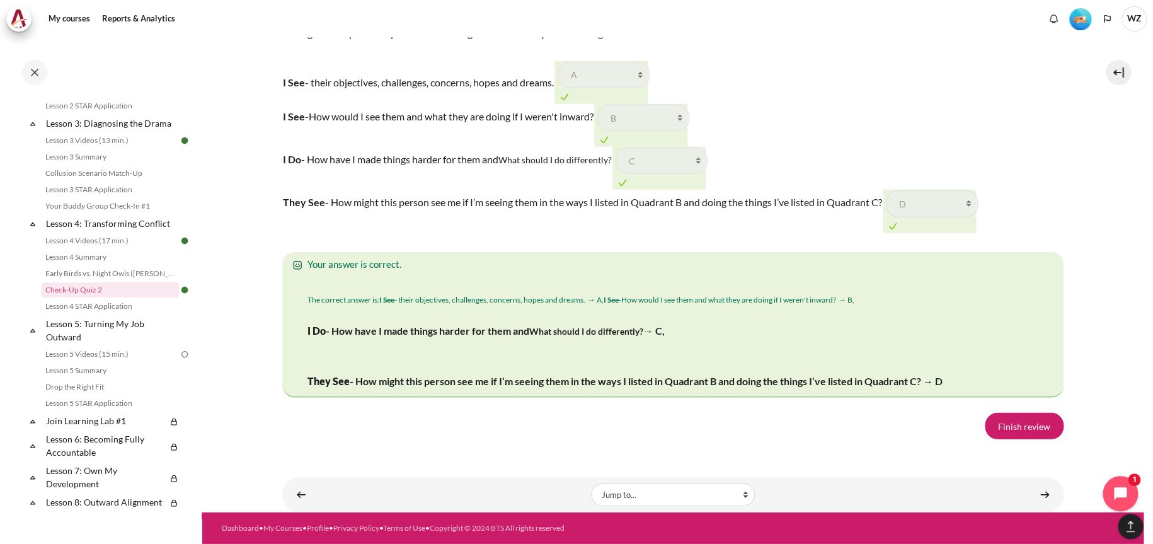
scroll to position [2035, 0]
click at [1026, 427] on link "Finish review" at bounding box center [1024, 426] width 79 height 26
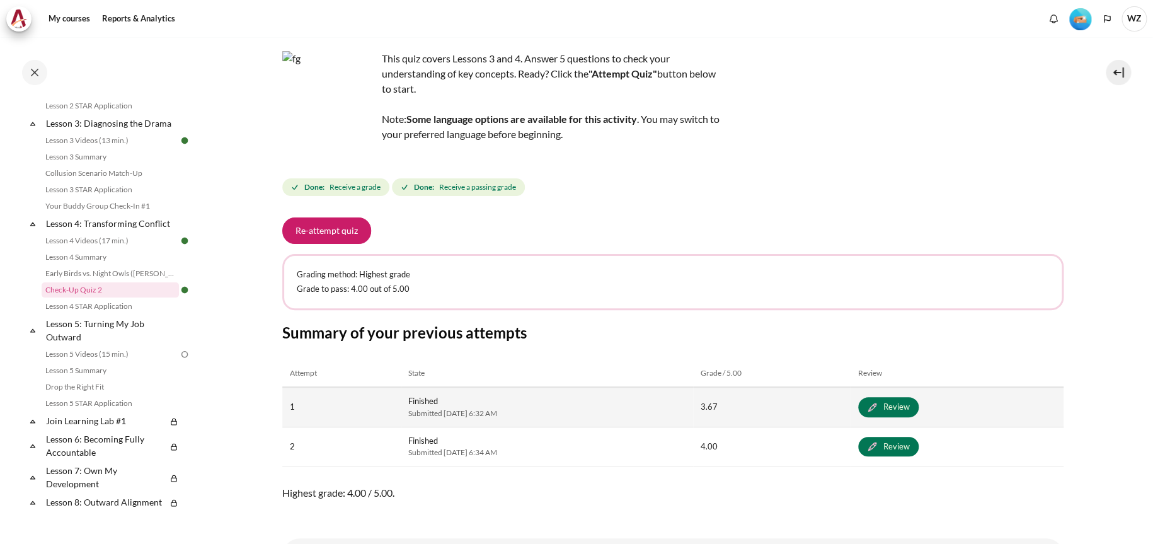
scroll to position [134, 0]
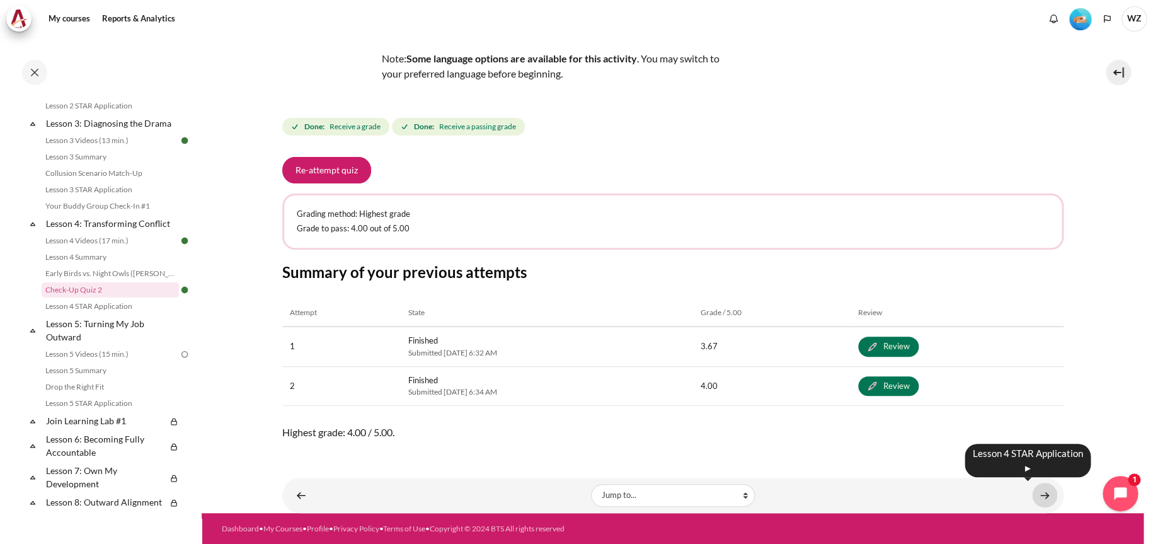
click at [1040, 503] on link "Content" at bounding box center [1044, 495] width 25 height 25
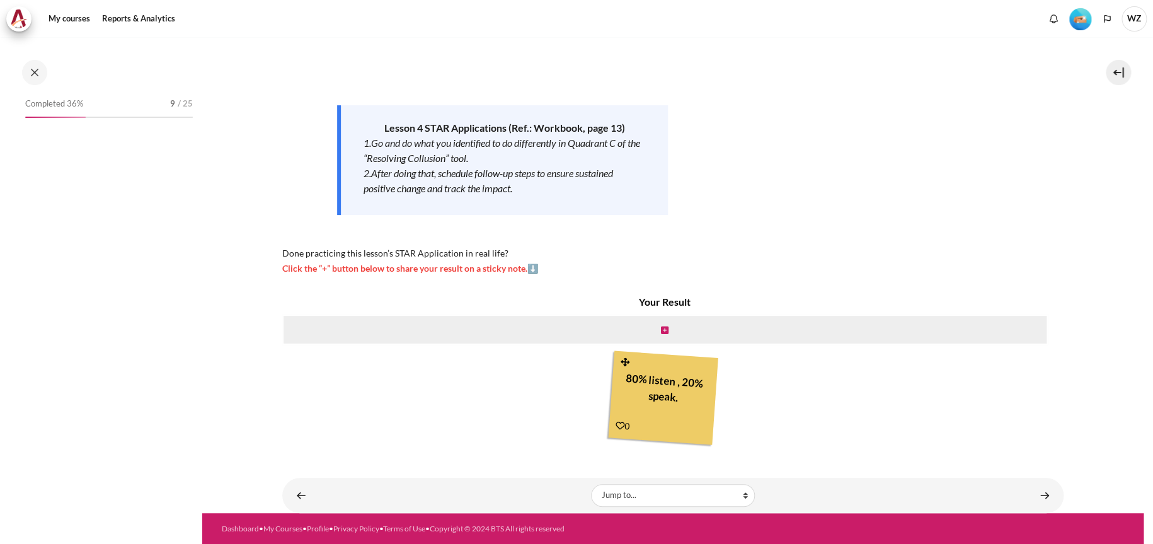
scroll to position [369, 0]
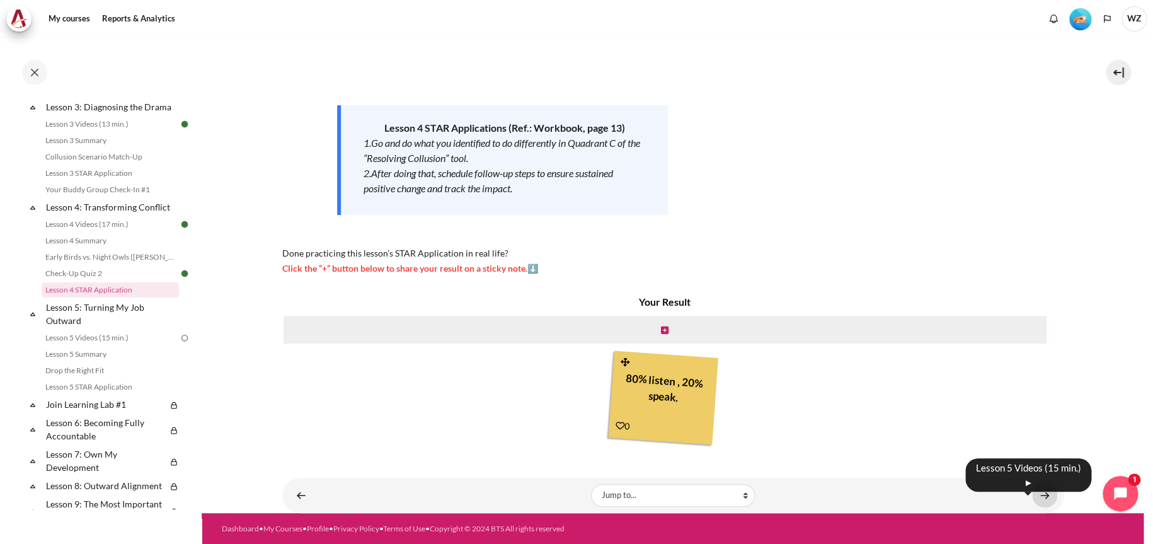
click at [1036, 497] on link "Content" at bounding box center [1044, 495] width 25 height 25
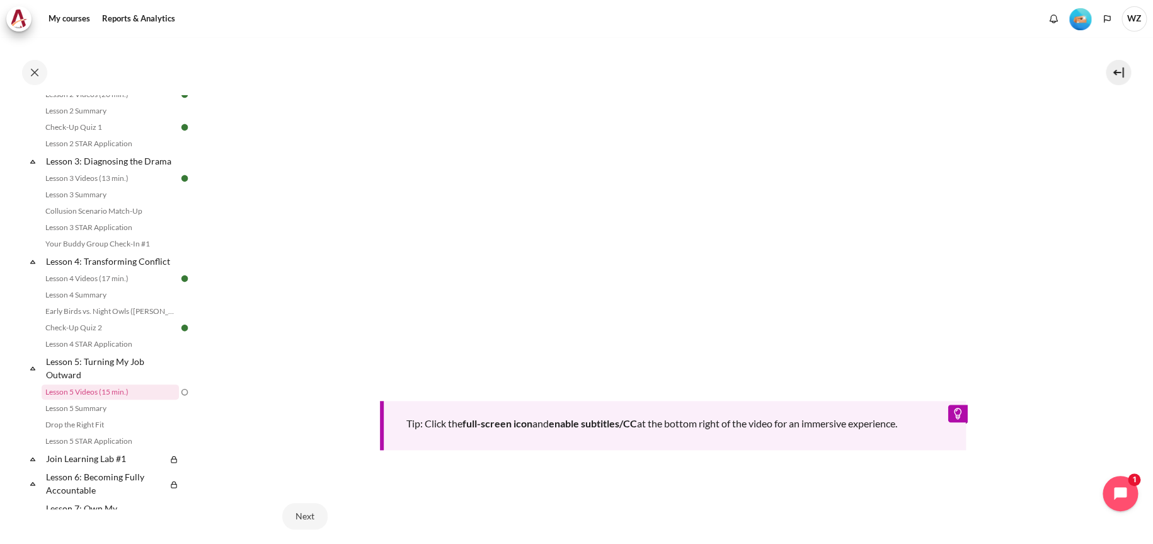
scroll to position [504, 0]
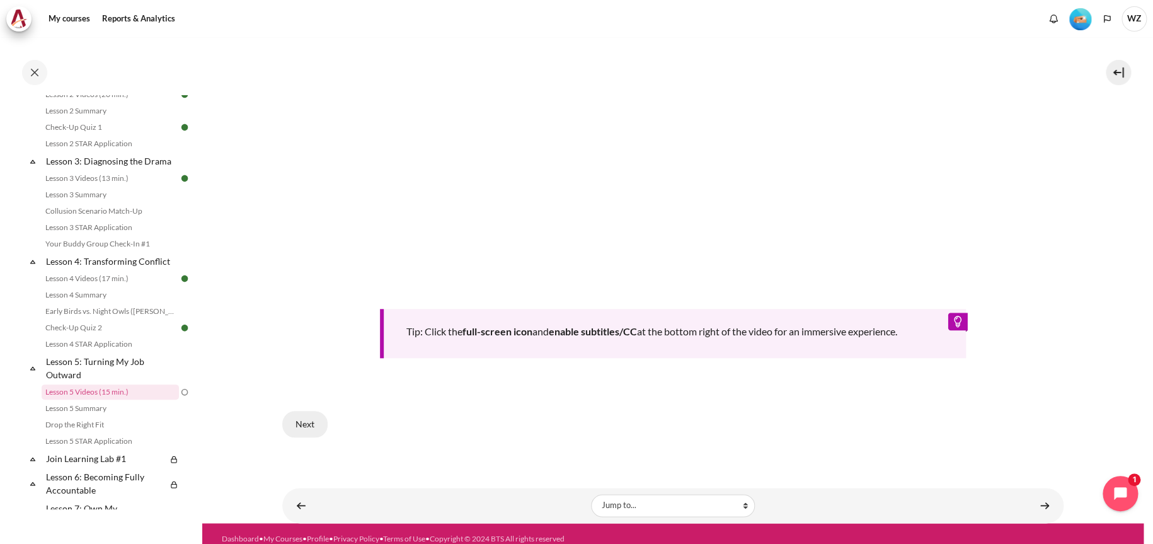
click at [290, 428] on button "Next" at bounding box center [304, 424] width 45 height 26
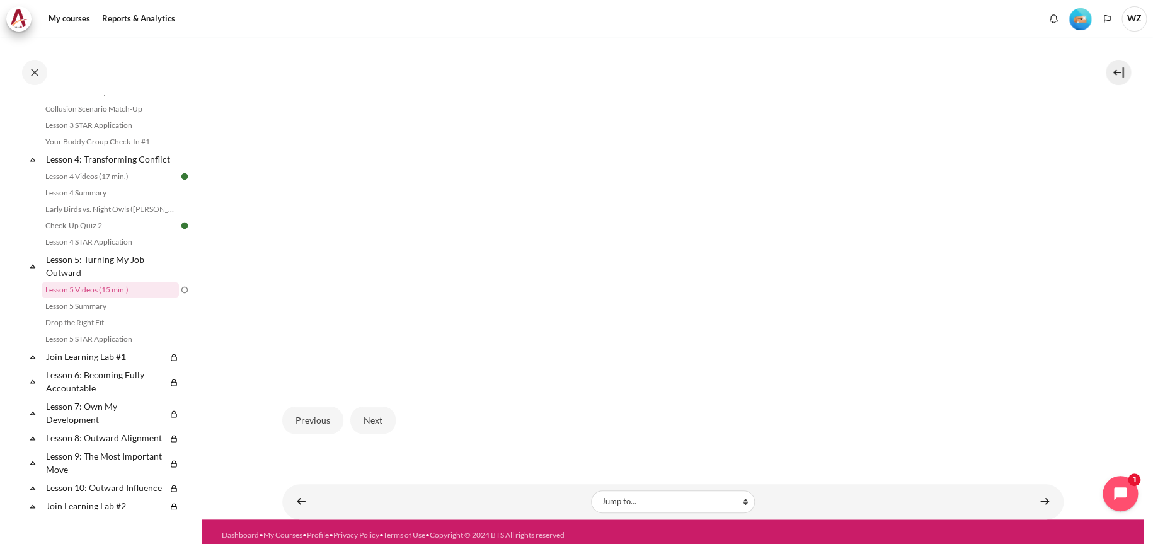
scroll to position [379, 0]
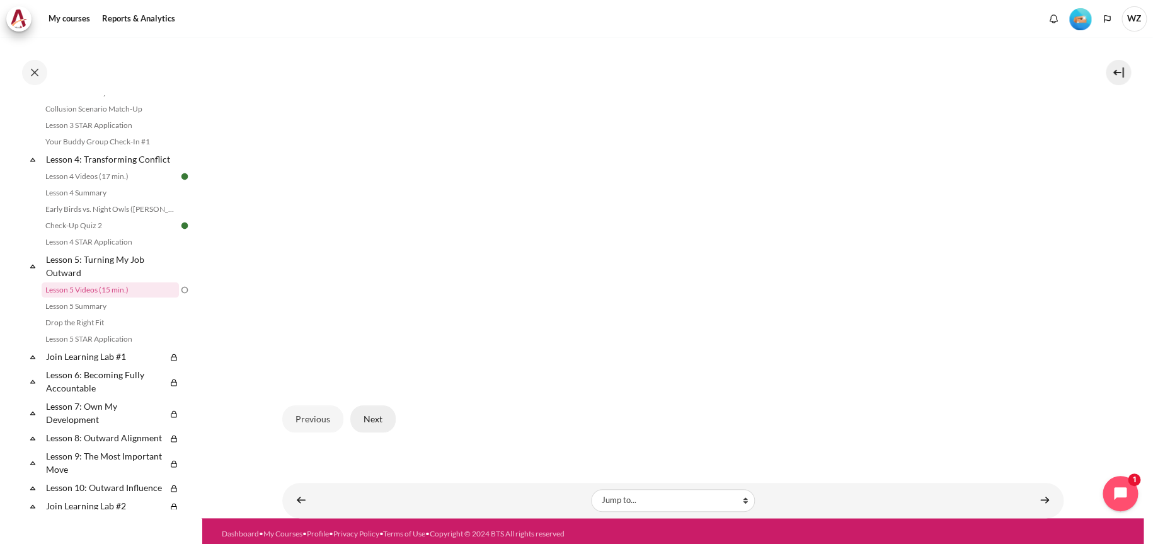
click at [386, 420] on button "Next" at bounding box center [372, 418] width 45 height 26
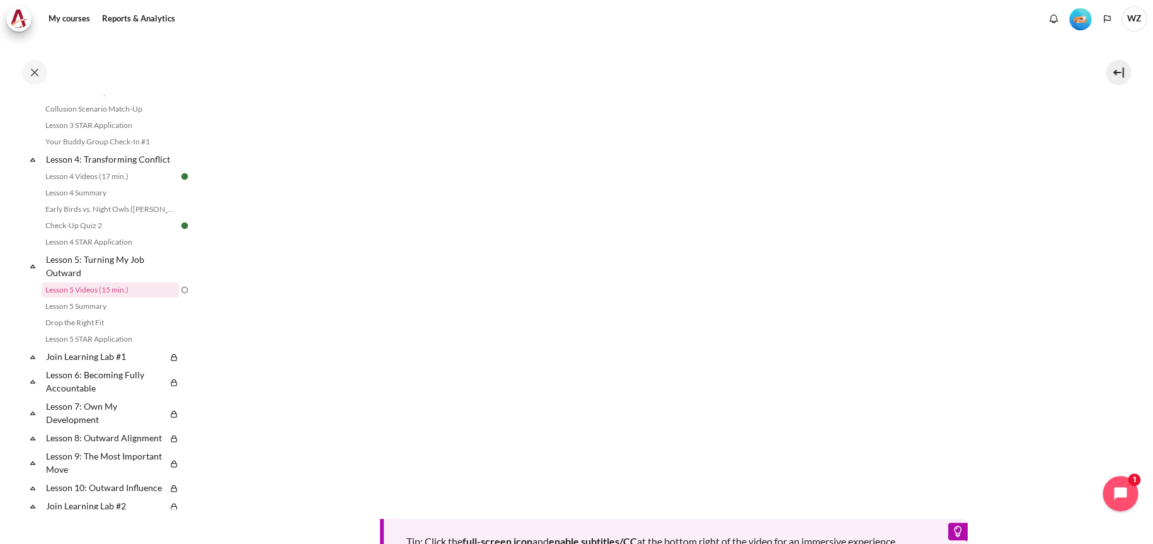
scroll to position [483, 0]
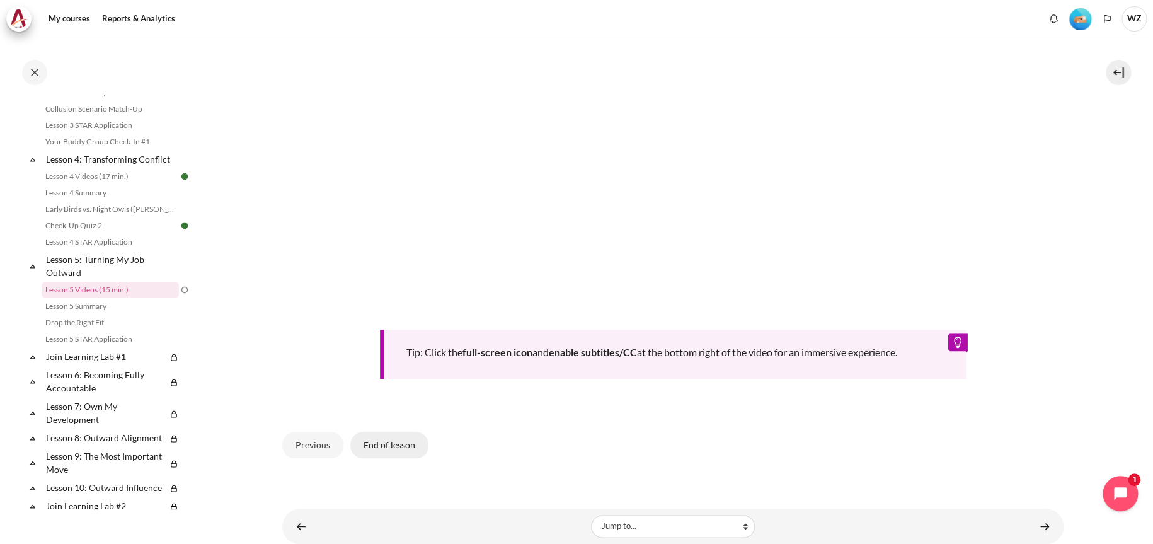
click at [385, 442] on button "End of lesson" at bounding box center [389, 445] width 78 height 26
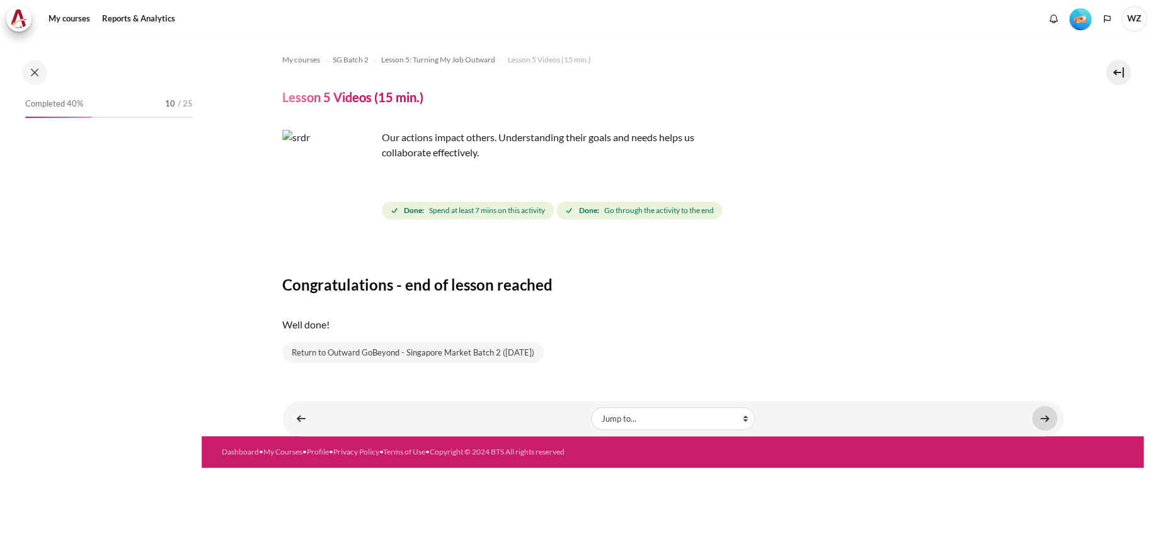
scroll to position [417, 0]
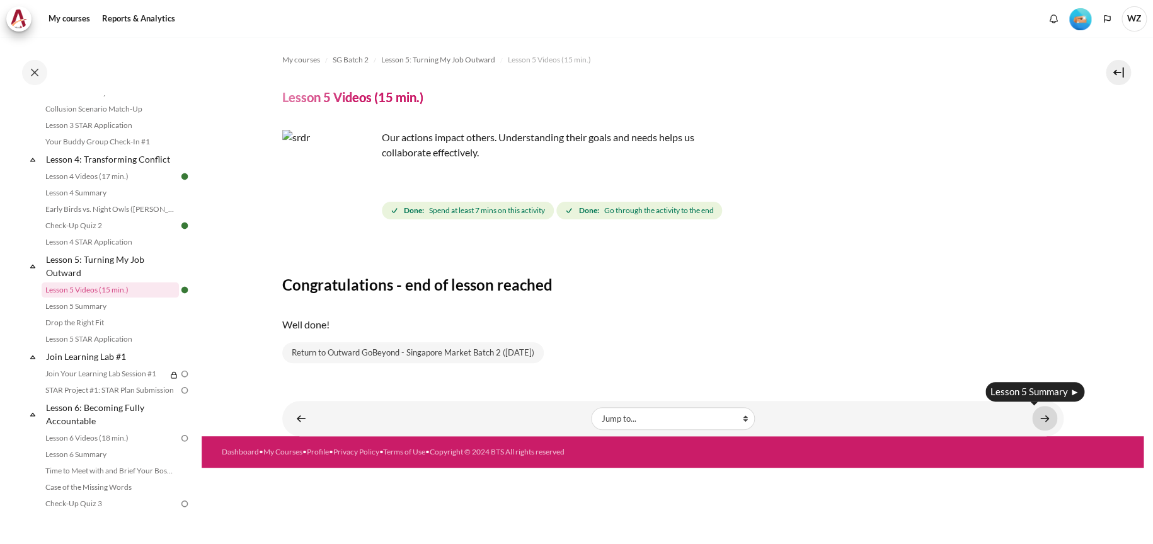
click at [1042, 423] on link "Content" at bounding box center [1044, 418] width 25 height 25
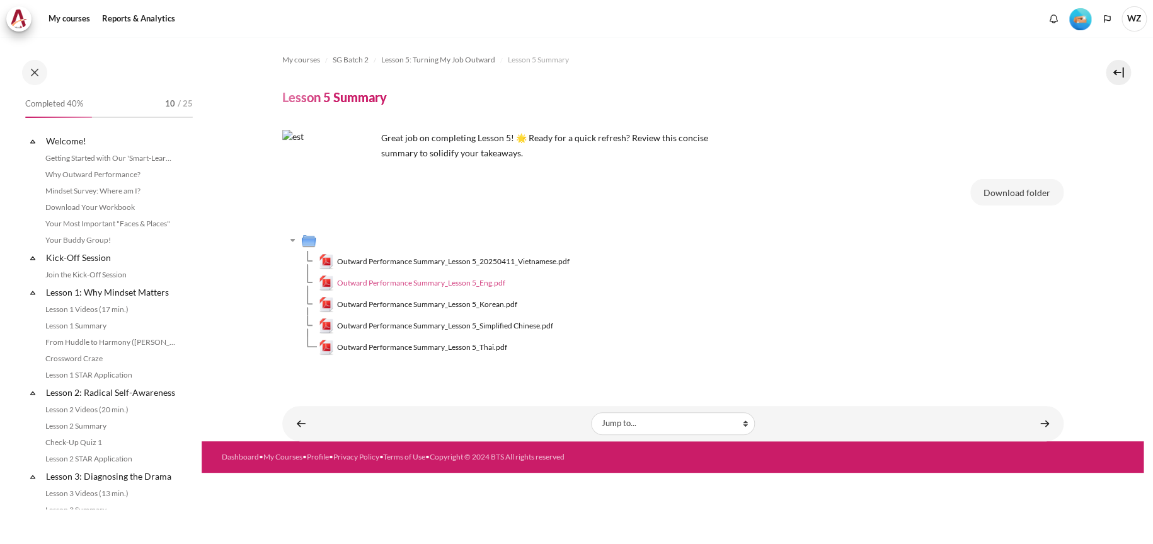
scroll to position [433, 0]
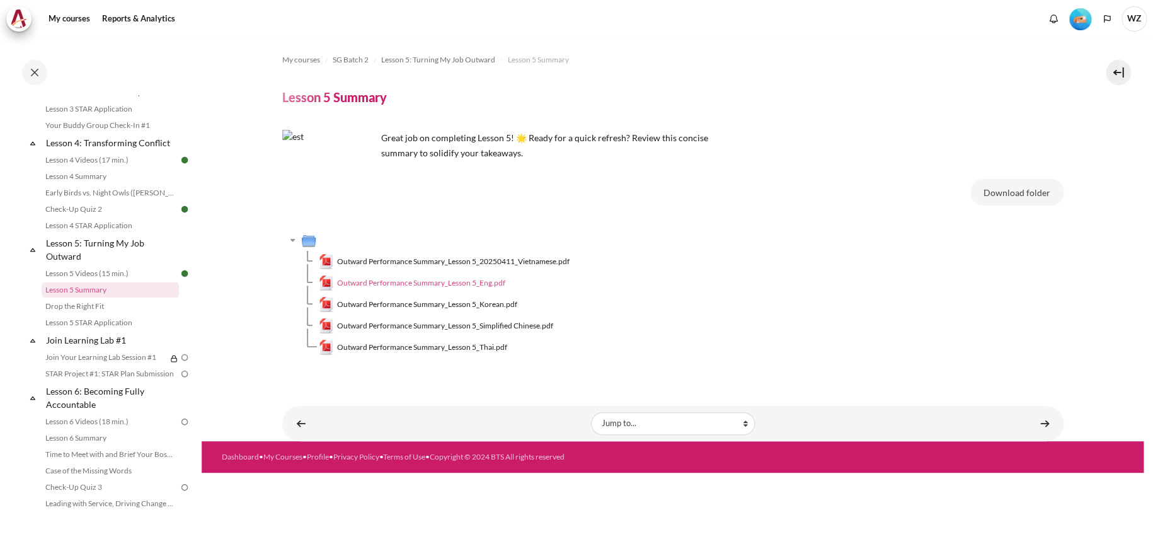
click at [450, 284] on span "Outward Performance Summary_Lesson 5_Eng.pdf" at bounding box center [421, 282] width 168 height 11
click at [1039, 424] on link "Content" at bounding box center [1044, 423] width 25 height 25
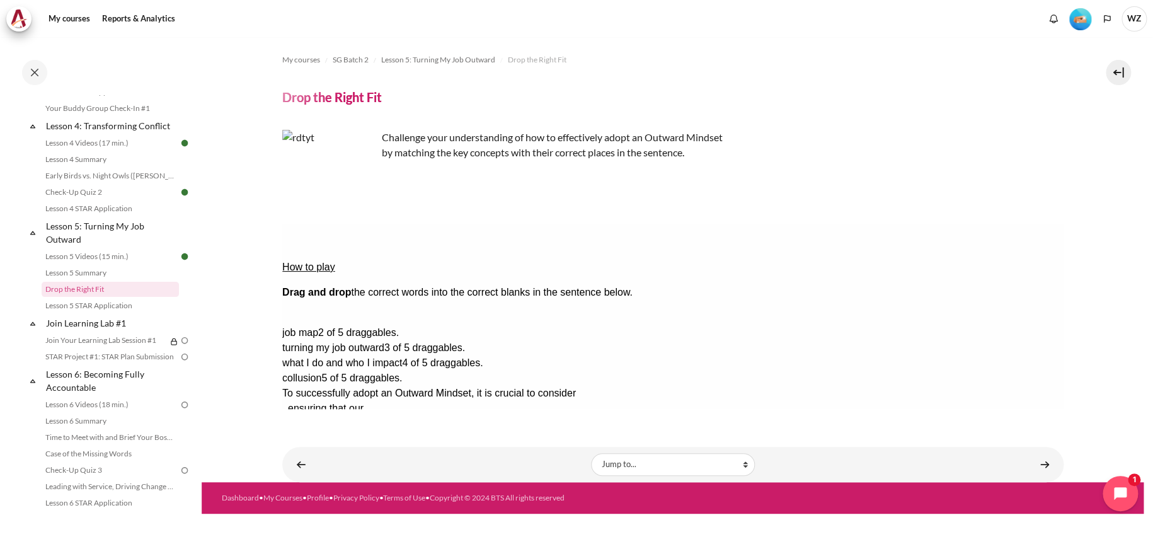
drag, startPoint x: 1029, startPoint y: 281, endPoint x: 677, endPoint y: 277, distance: 352.2
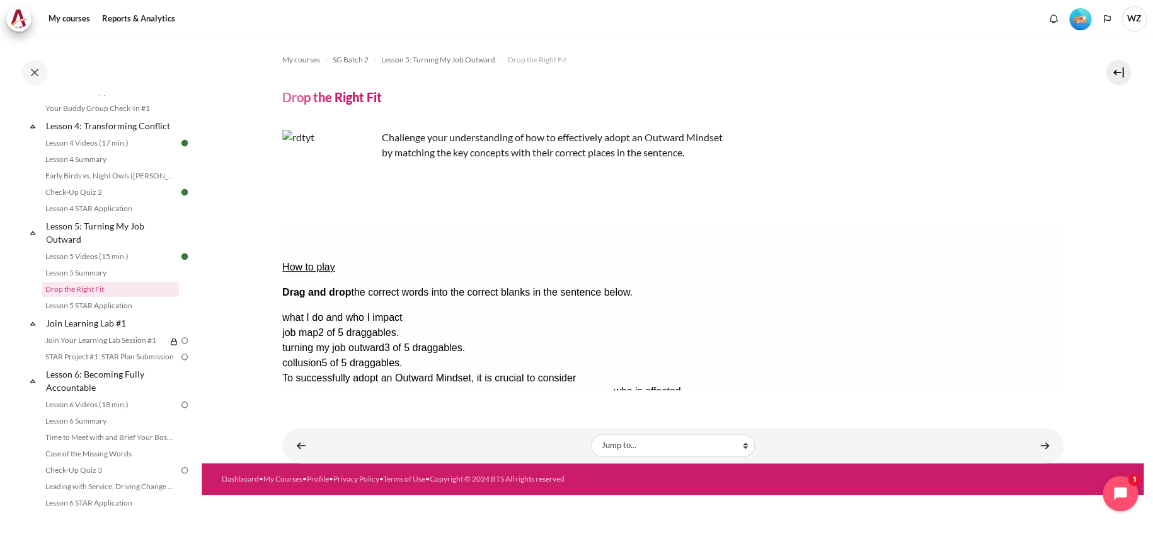
drag, startPoint x: 634, startPoint y: 275, endPoint x: 997, endPoint y: 219, distance: 367.1
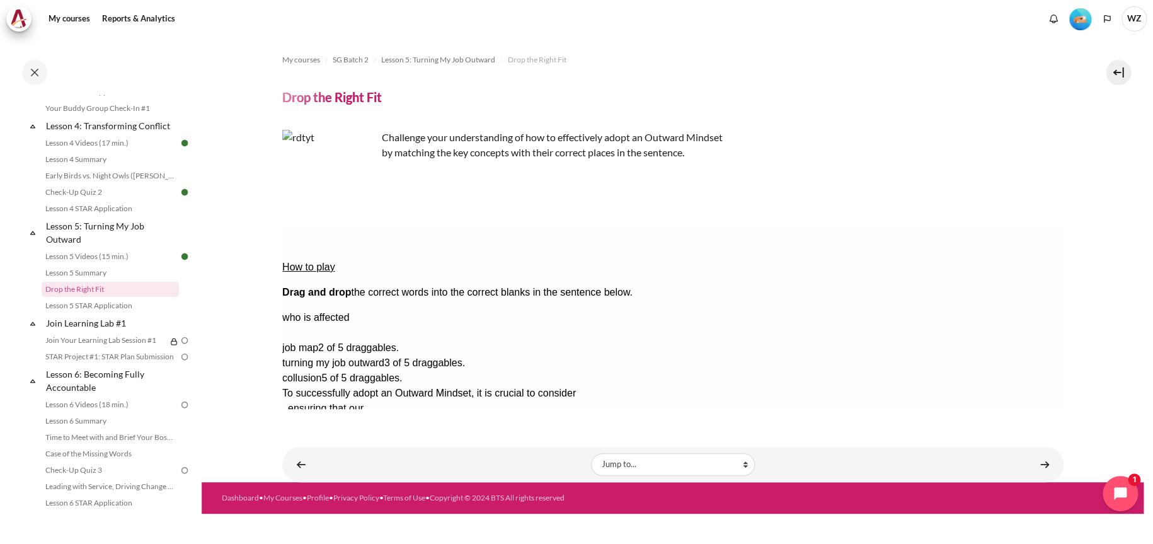
drag, startPoint x: 992, startPoint y: 300, endPoint x: 638, endPoint y: 267, distance: 355.0
drag, startPoint x: 1008, startPoint y: 279, endPoint x: 653, endPoint y: 271, distance: 354.8
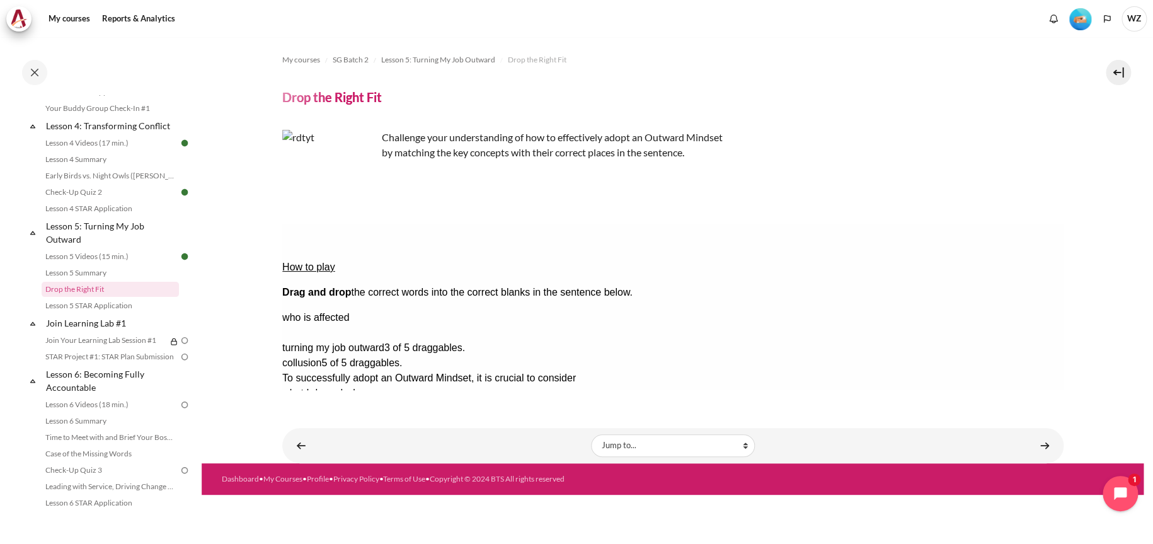
drag, startPoint x: 1022, startPoint y: 302, endPoint x: 856, endPoint y: 275, distance: 167.9
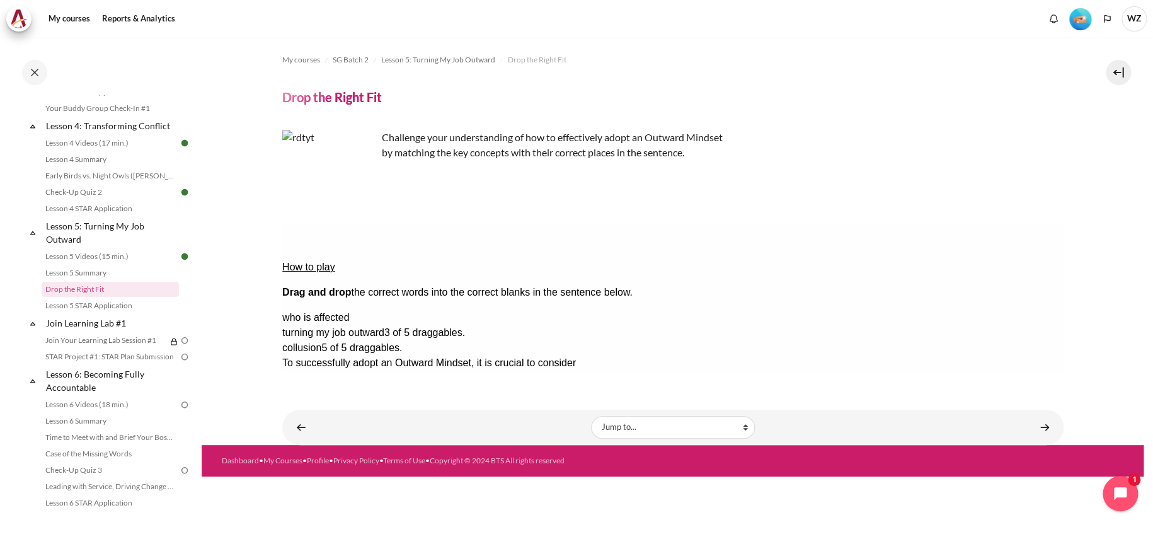
click at [382, 370] on div "what I do and who..." at bounding box center [332, 377] width 100 height 15
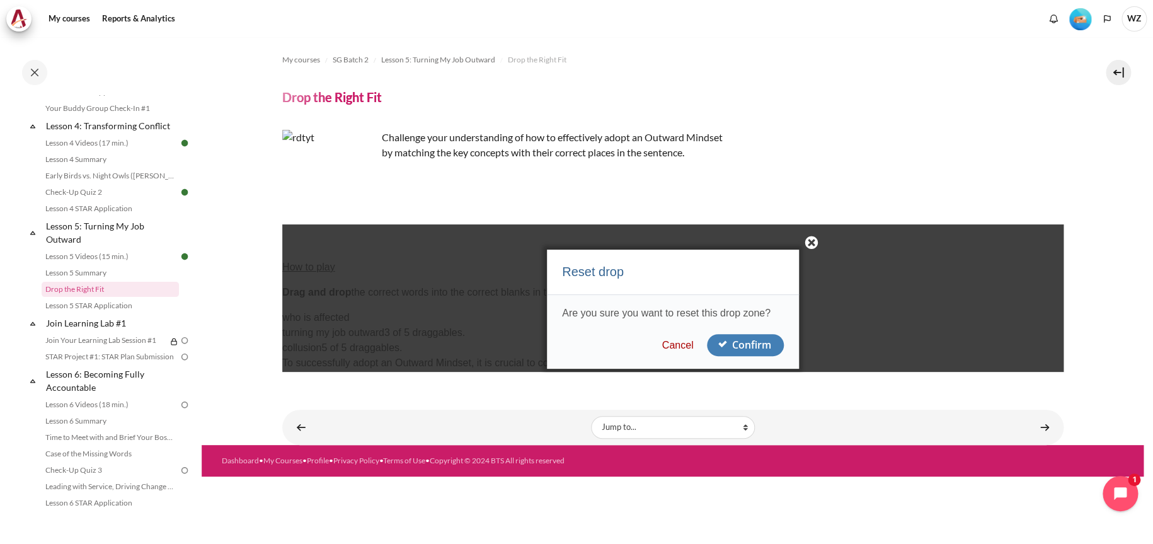
click at [751, 347] on button "Confirm" at bounding box center [744, 345] width 77 height 22
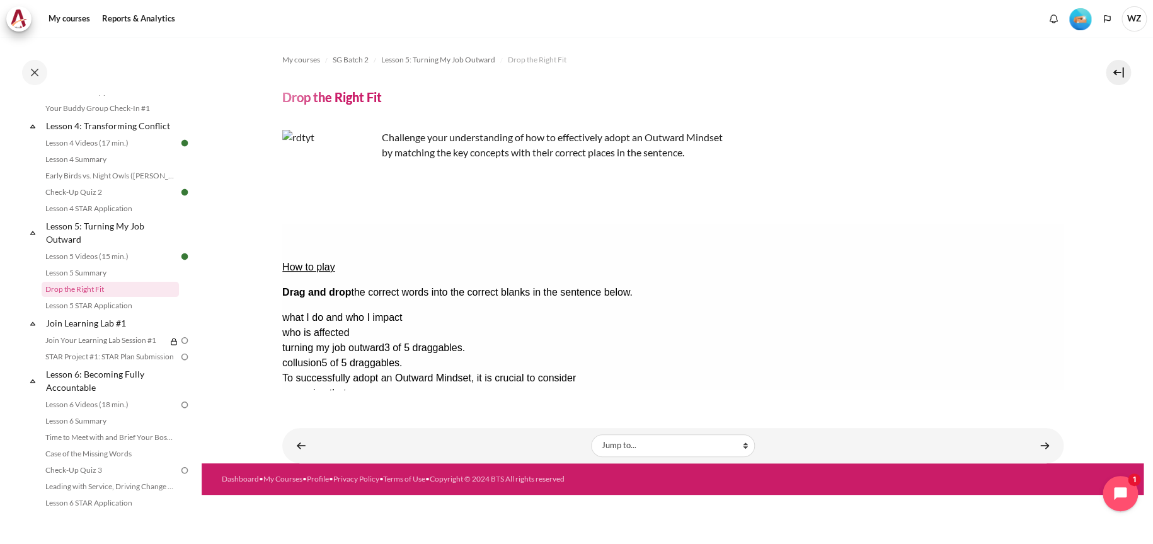
drag, startPoint x: 849, startPoint y: 280, endPoint x: 1050, endPoint y: 261, distance: 202.6
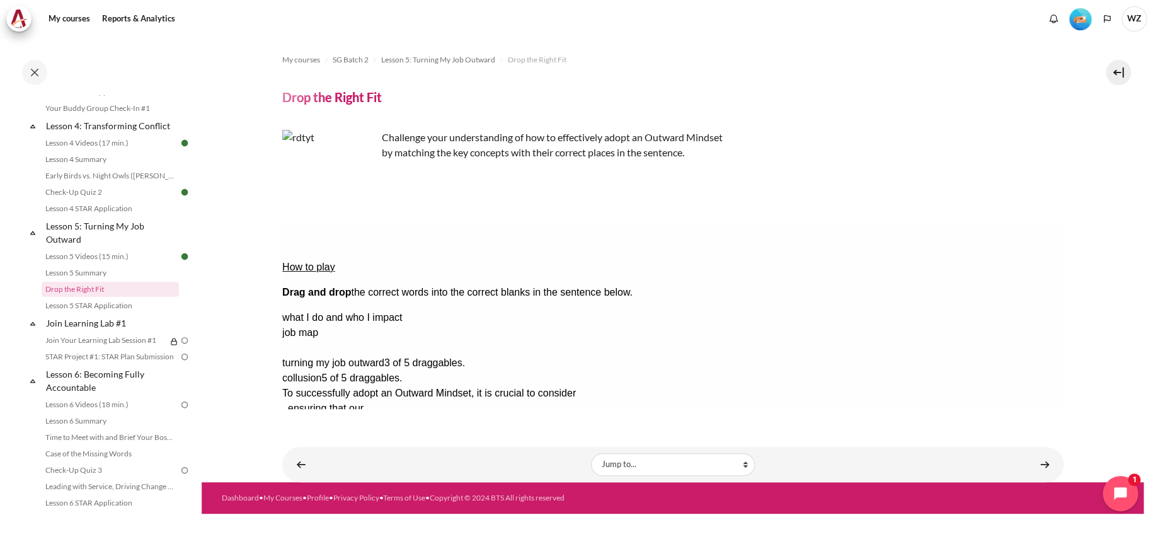
drag, startPoint x: 1030, startPoint y: 319, endPoint x: 363, endPoint y: 311, distance: 666.7
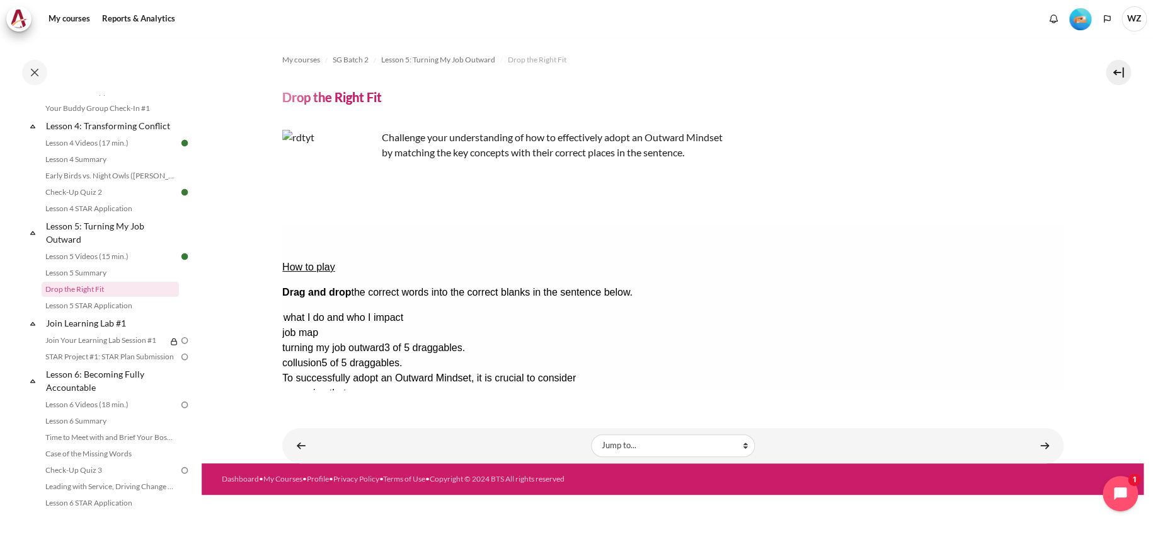
drag, startPoint x: 975, startPoint y: 274, endPoint x: 989, endPoint y: 261, distance: 18.3
drag, startPoint x: 1006, startPoint y: 302, endPoint x: 650, endPoint y: 270, distance: 356.9
drag, startPoint x: 997, startPoint y: 281, endPoint x: 660, endPoint y: 264, distance: 336.9
drag, startPoint x: 987, startPoint y: 280, endPoint x: 619, endPoint y: 263, distance: 367.8
click at [619, 263] on div "How to play Drag and drop the correct words into the correct blanks in the sent…" at bounding box center [672, 350] width 781 height 252
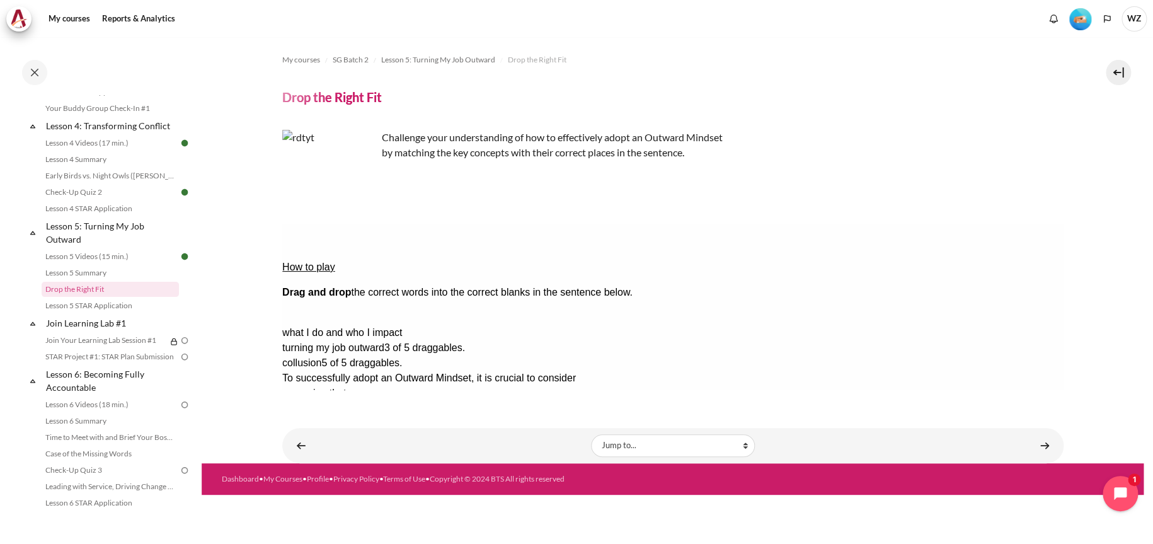
drag, startPoint x: 1004, startPoint y: 280, endPoint x: 634, endPoint y: 258, distance: 370.5
drag, startPoint x: 1012, startPoint y: 278, endPoint x: 854, endPoint y: 277, distance: 157.5
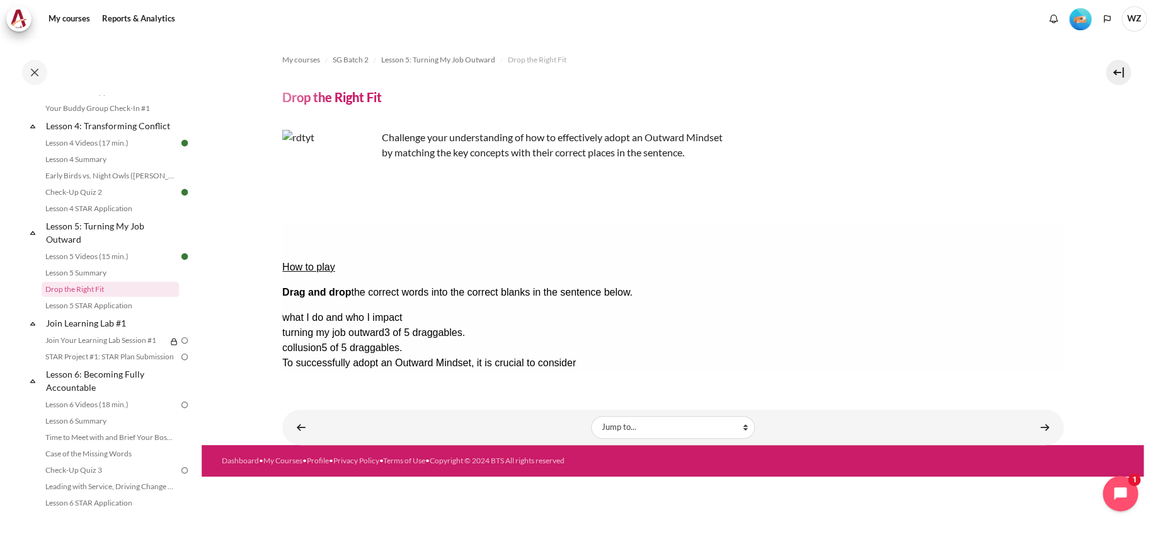
drag, startPoint x: 848, startPoint y: 276, endPoint x: 642, endPoint y: 275, distance: 206.0
drag, startPoint x: 1035, startPoint y: 281, endPoint x: 880, endPoint y: 271, distance: 156.0
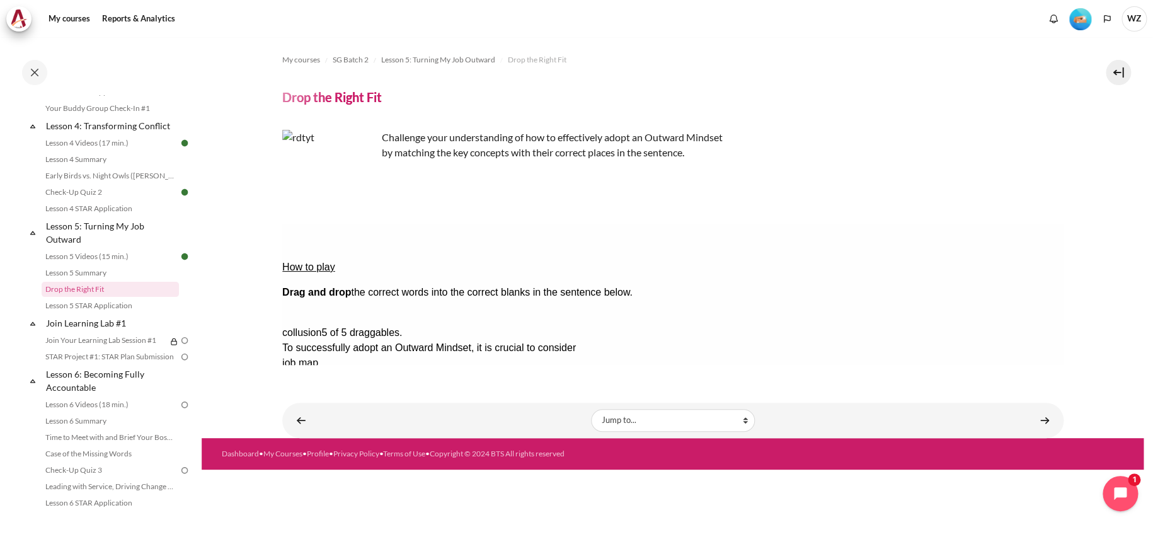
drag, startPoint x: 1028, startPoint y: 283, endPoint x: 618, endPoint y: 297, distance: 410.4
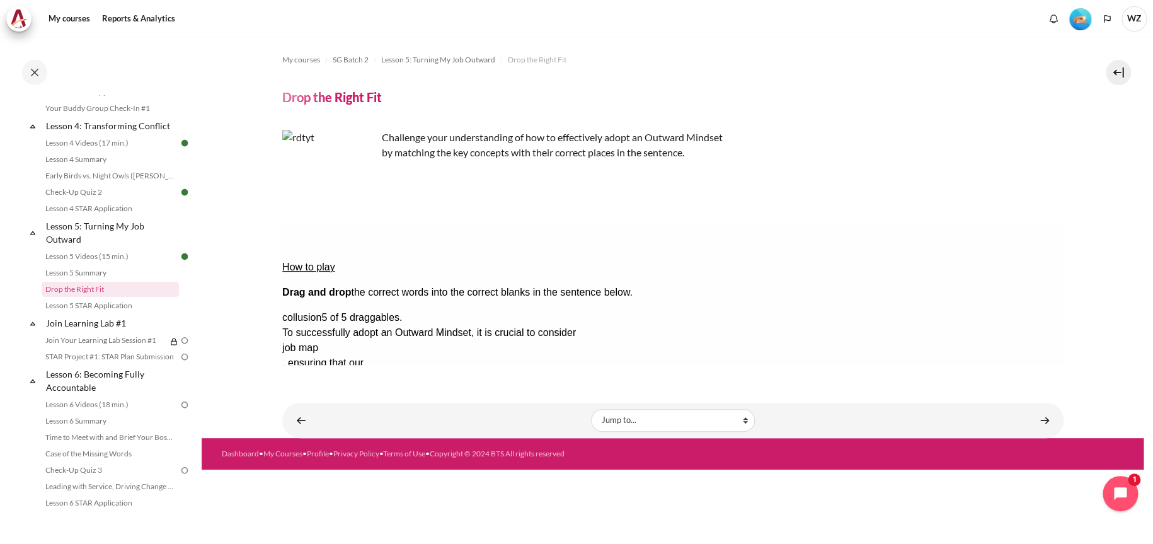
click at [316, 462] on button "Check Check the answers. The responses will be marked as correct, incorrect, or…" at bounding box center [299, 468] width 34 height 13
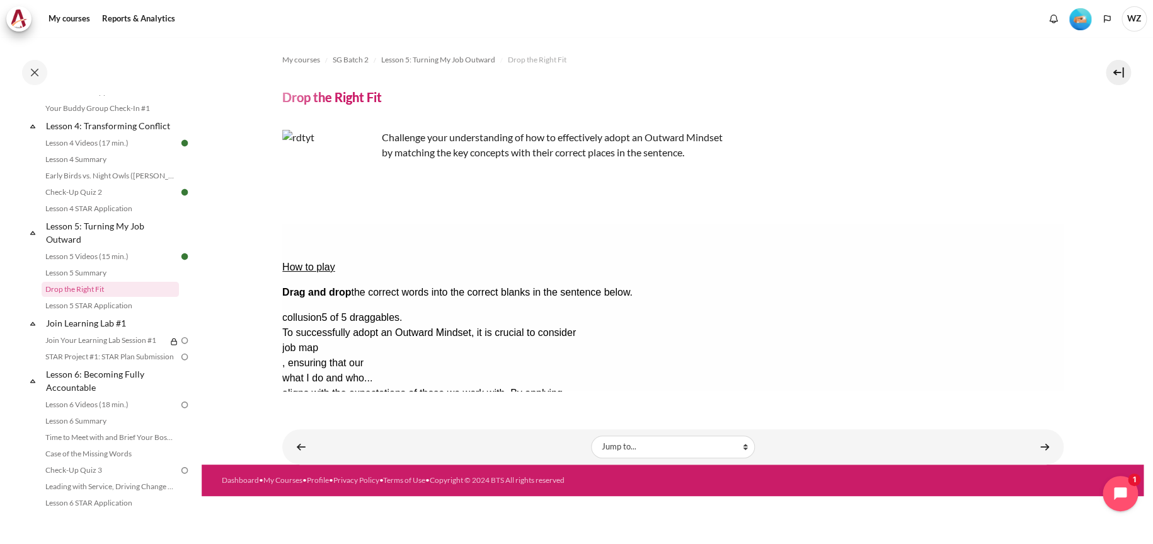
click at [344, 501] on button "Show solution Show the solution. The task will be marked with its correct solut…" at bounding box center [313, 507] width 62 height 13
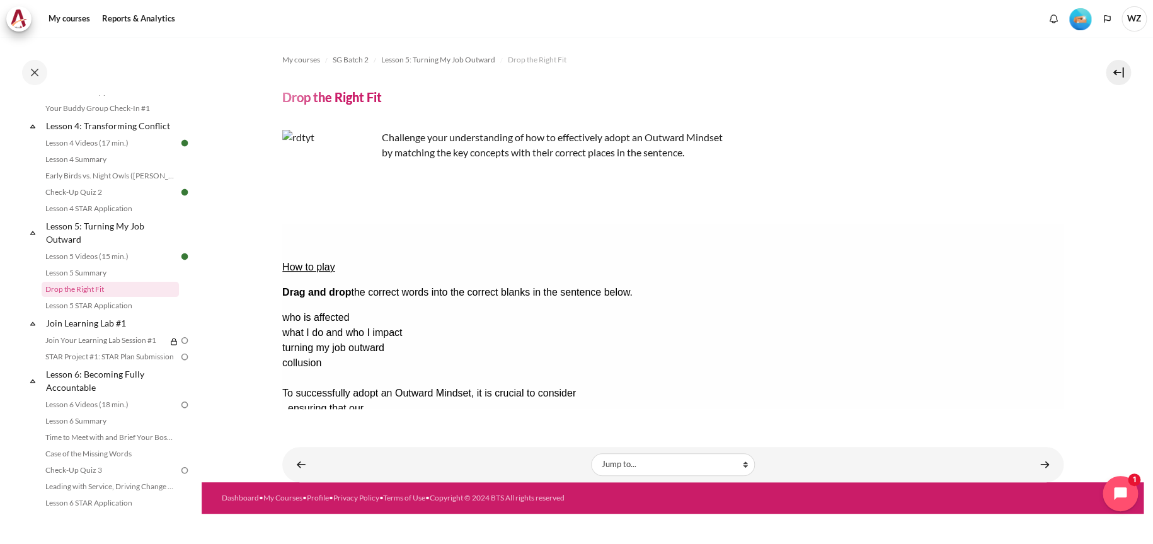
drag, startPoint x: 1014, startPoint y: 352, endPoint x: 868, endPoint y: 272, distance: 166.1
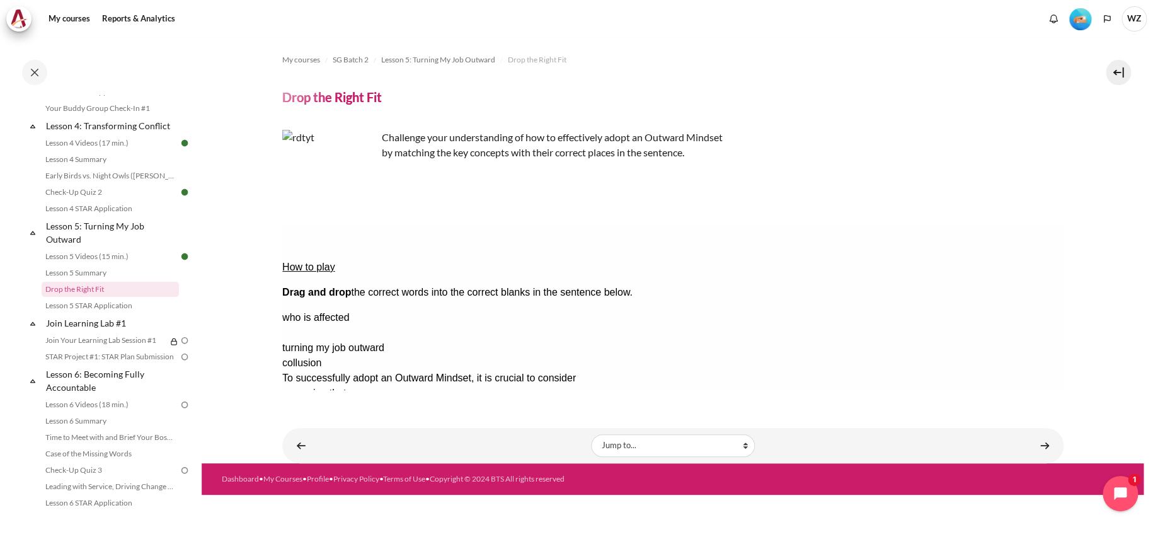
drag, startPoint x: 1042, startPoint y: 298, endPoint x: 686, endPoint y: 270, distance: 356.4
drag, startPoint x: 1036, startPoint y: 280, endPoint x: 676, endPoint y: 260, distance: 360.9
drag, startPoint x: 1006, startPoint y: 277, endPoint x: 636, endPoint y: 256, distance: 369.8
drag, startPoint x: 999, startPoint y: 278, endPoint x: 661, endPoint y: 270, distance: 338.5
drag, startPoint x: 1019, startPoint y: 277, endPoint x: 362, endPoint y: 311, distance: 658.0
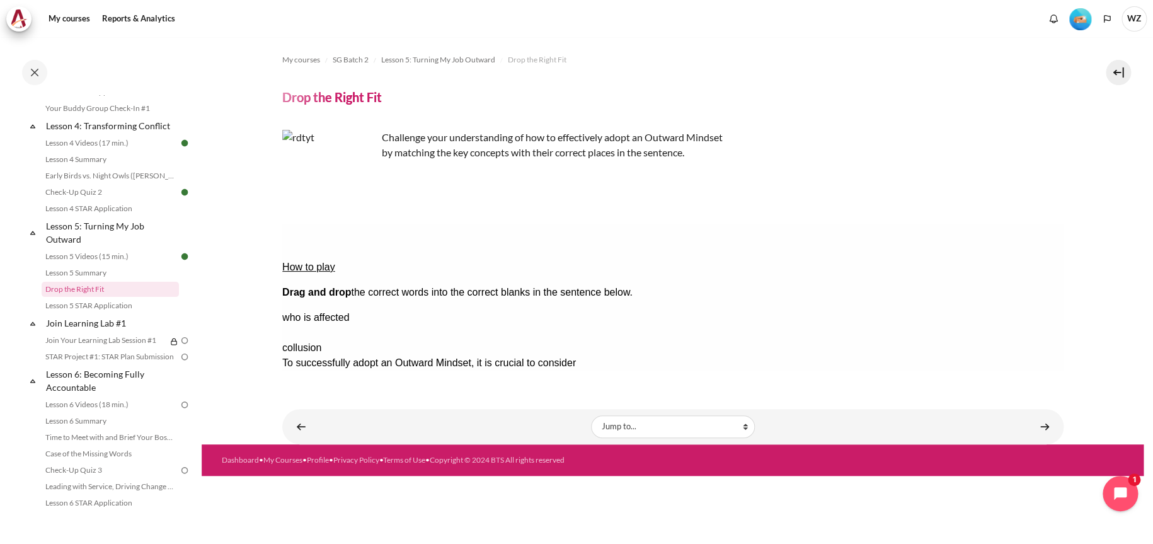
drag, startPoint x: 1021, startPoint y: 294, endPoint x: 614, endPoint y: 289, distance: 406.4
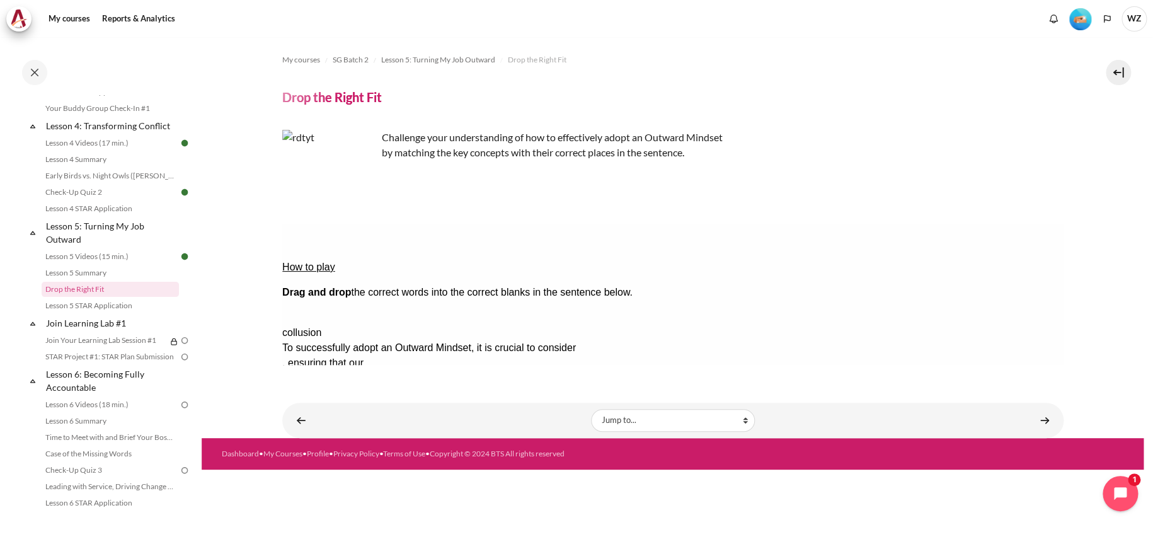
drag, startPoint x: 1046, startPoint y: 282, endPoint x: 660, endPoint y: 266, distance: 385.9
drag, startPoint x: 1026, startPoint y: 278, endPoint x: 626, endPoint y: 260, distance: 400.5
drag, startPoint x: 1006, startPoint y: 280, endPoint x: 633, endPoint y: 276, distance: 373.7
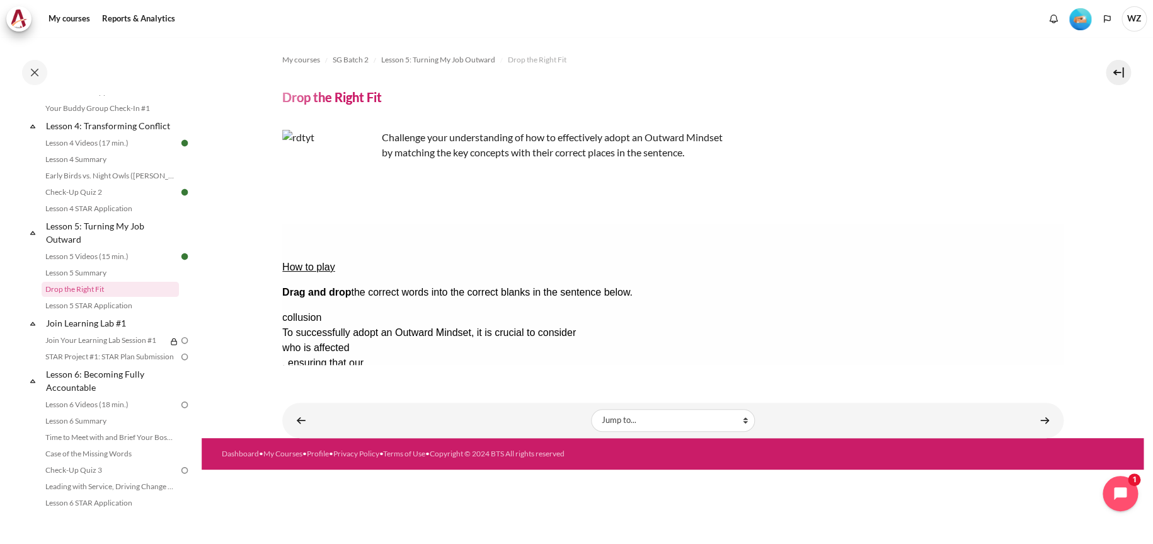
click at [316, 462] on button "Check Check the answers. The responses will be marked as correct, incorrect, or…" at bounding box center [299, 468] width 34 height 13
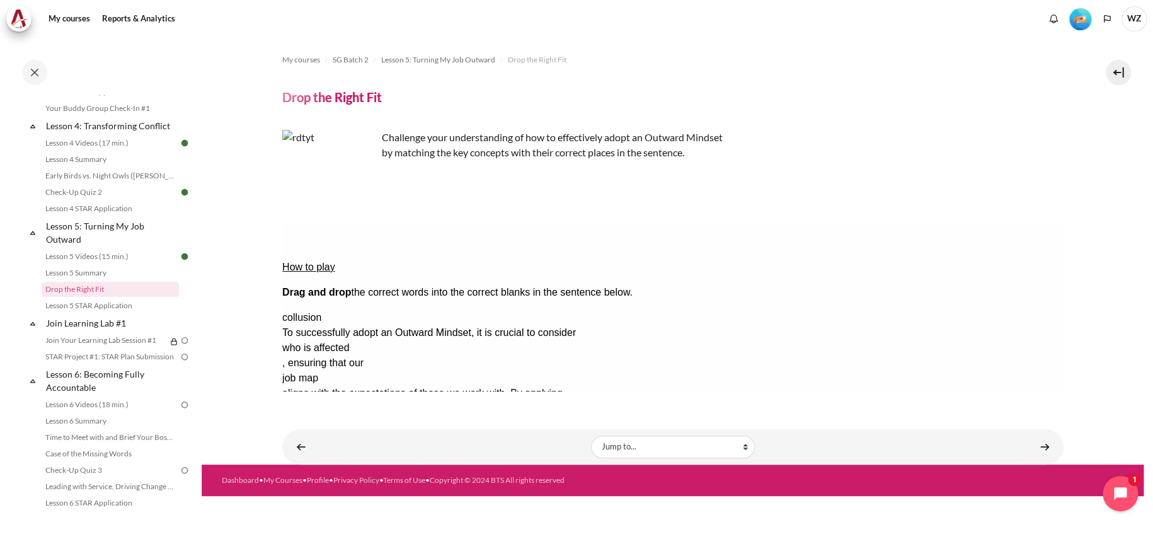
click at [344, 501] on button "Show solution Show the solution. The task will be marked with its correct solut…" at bounding box center [313, 507] width 62 height 13
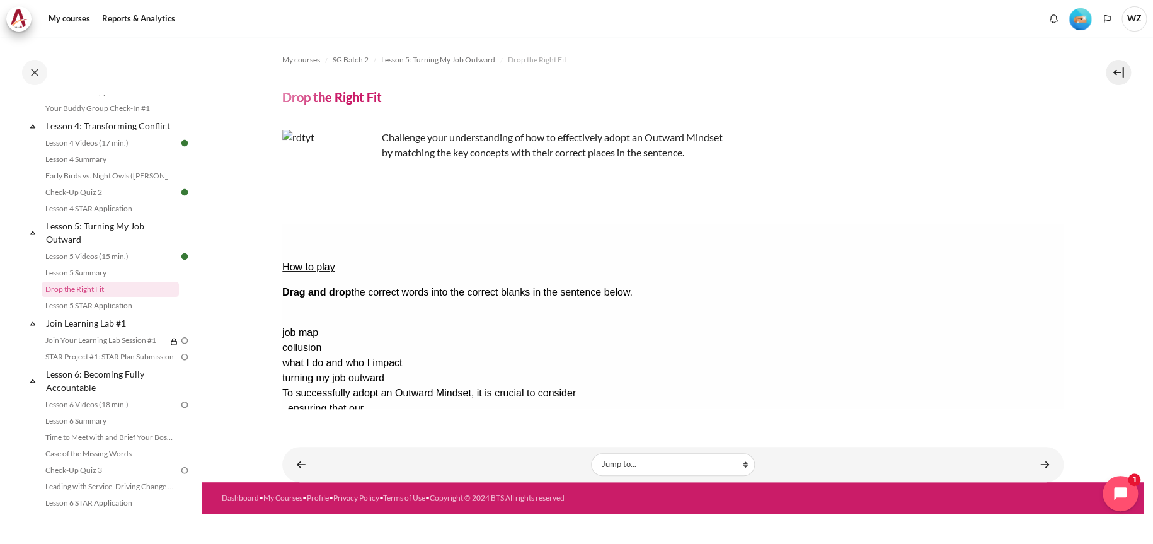
drag, startPoint x: 1040, startPoint y: 278, endPoint x: 345, endPoint y: 311, distance: 696.4
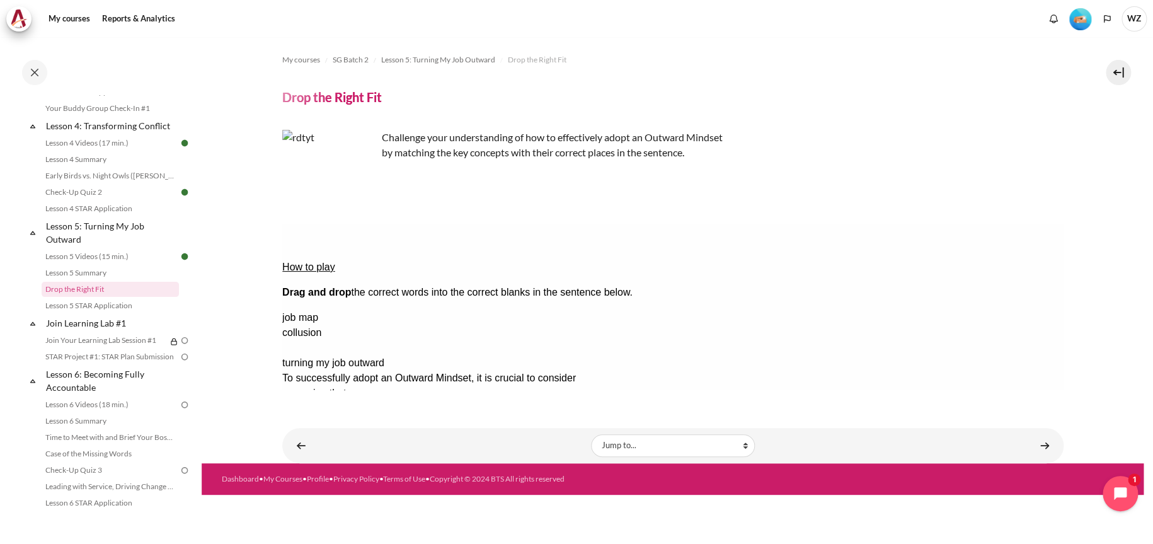
drag, startPoint x: 1047, startPoint y: 319, endPoint x: 699, endPoint y: 272, distance: 350.9
drag, startPoint x: 1035, startPoint y: 283, endPoint x: 684, endPoint y: 270, distance: 351.2
click at [382, 386] on div "Drop Zone 1 is empty." at bounding box center [332, 386] width 100 height 0
drag, startPoint x: 1013, startPoint y: 301, endPoint x: 853, endPoint y: 270, distance: 163.0
click at [858, 268] on div "How to play Drag and drop the correct words into the correct blanks in the sent…" at bounding box center [672, 350] width 781 height 252
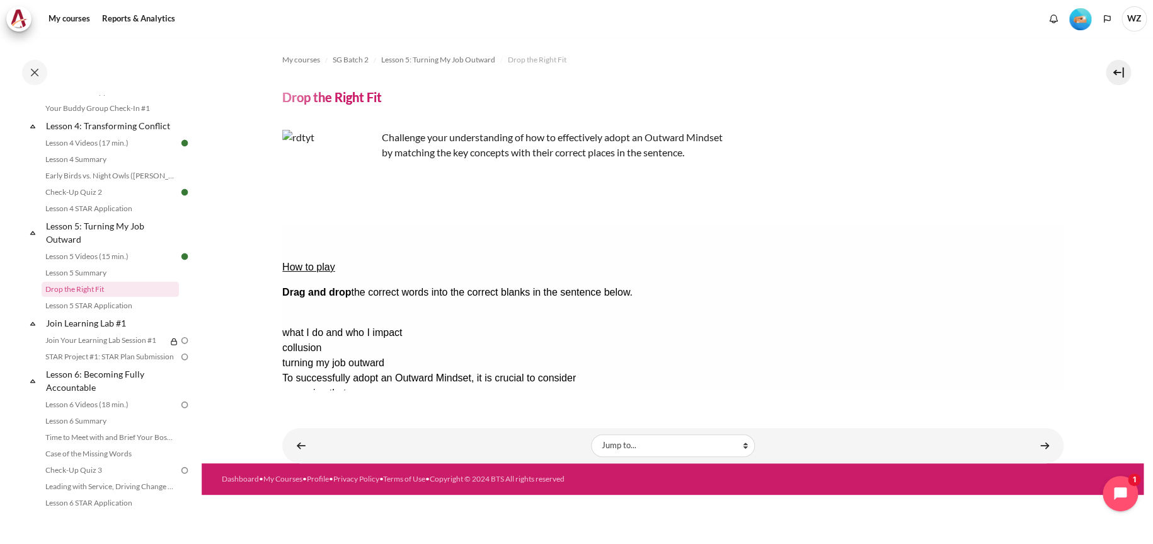
drag, startPoint x: 1011, startPoint y: 278, endPoint x: 859, endPoint y: 270, distance: 152.7
drag, startPoint x: 987, startPoint y: 280, endPoint x: 841, endPoint y: 269, distance: 145.9
drag, startPoint x: 979, startPoint y: 284, endPoint x: 864, endPoint y: 276, distance: 114.9
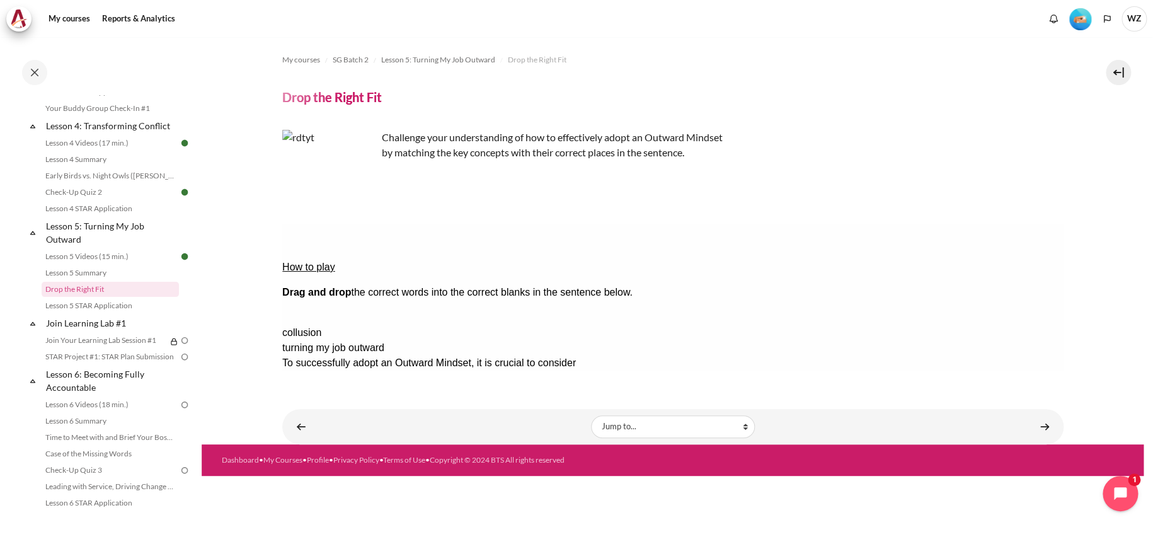
drag, startPoint x: 1031, startPoint y: 277, endPoint x: 680, endPoint y: 255, distance: 351.6
drag, startPoint x: 1002, startPoint y: 282, endPoint x: 645, endPoint y: 272, distance: 357.4
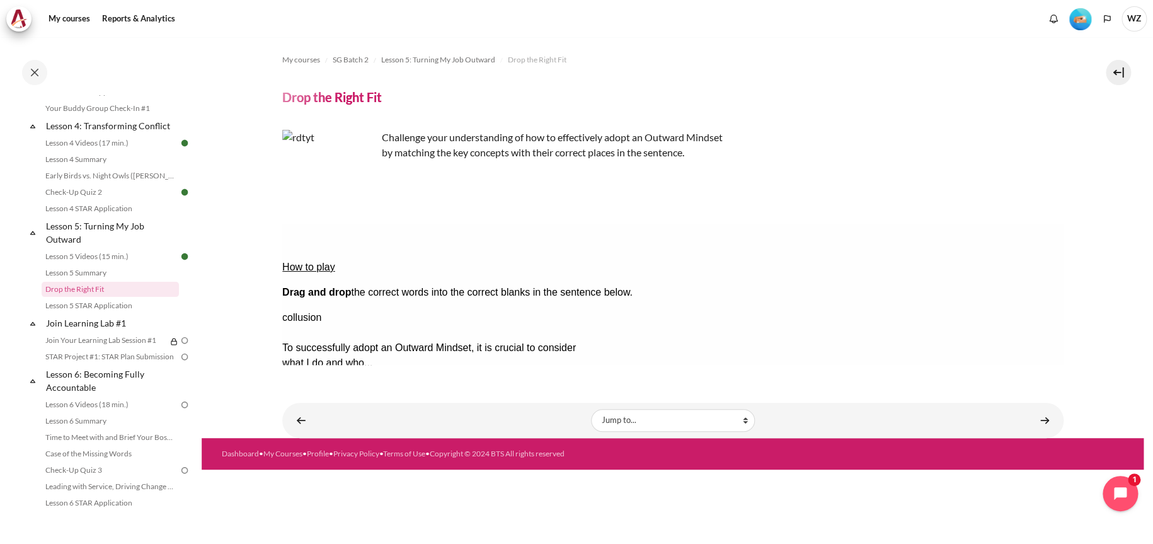
drag, startPoint x: 1022, startPoint y: 299, endPoint x: 614, endPoint y: 296, distance: 408.3
click at [316, 462] on button "Check Check the answers. The responses will be marked as correct, incorrect, or…" at bounding box center [299, 468] width 34 height 13
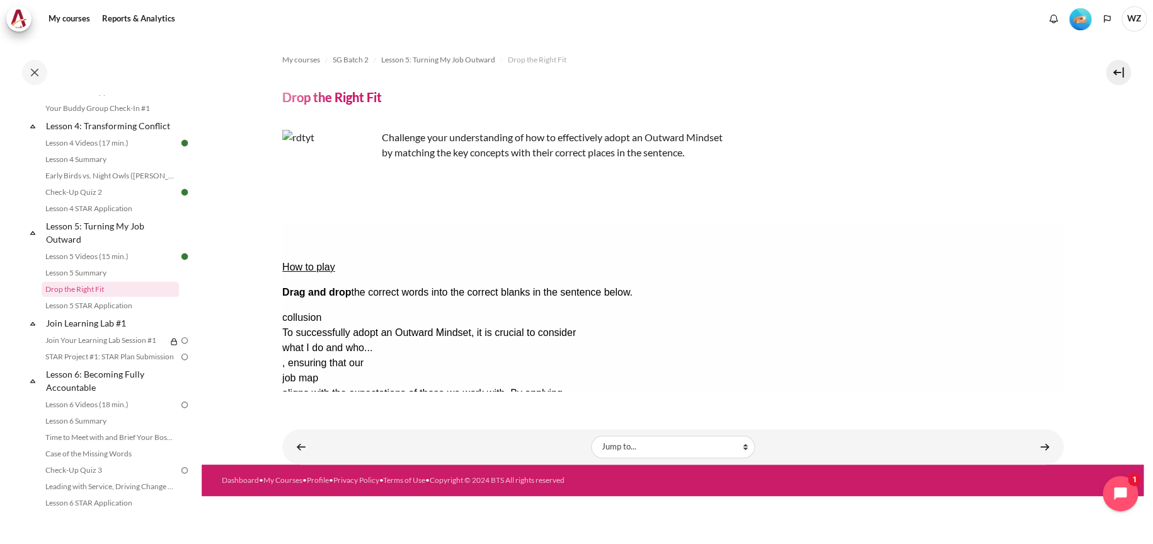
click at [1024, 444] on div "Content" at bounding box center [929, 446] width 256 height 15
click at [1035, 447] on link "Content" at bounding box center [1044, 446] width 25 height 25
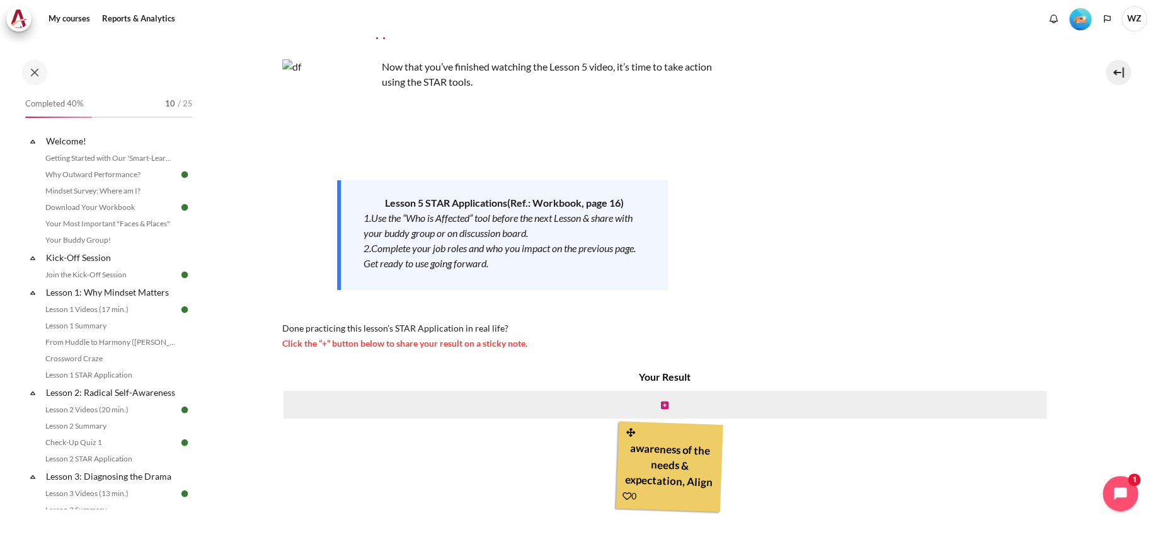
scroll to position [134, 0]
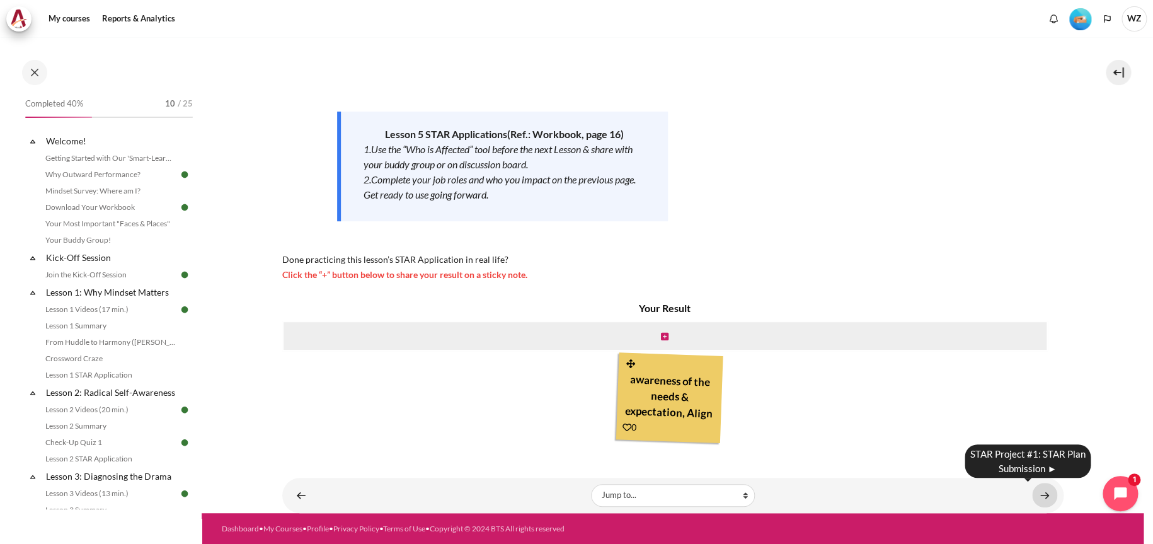
click at [1035, 493] on link "Content" at bounding box center [1044, 495] width 25 height 25
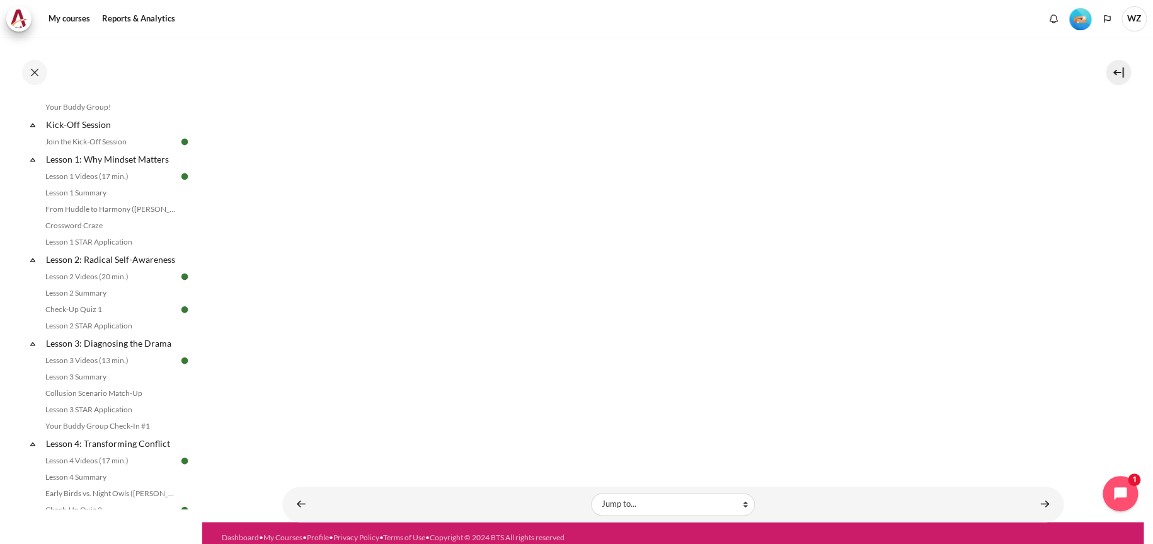
scroll to position [315, 0]
